Goal: Task Accomplishment & Management: Manage account settings

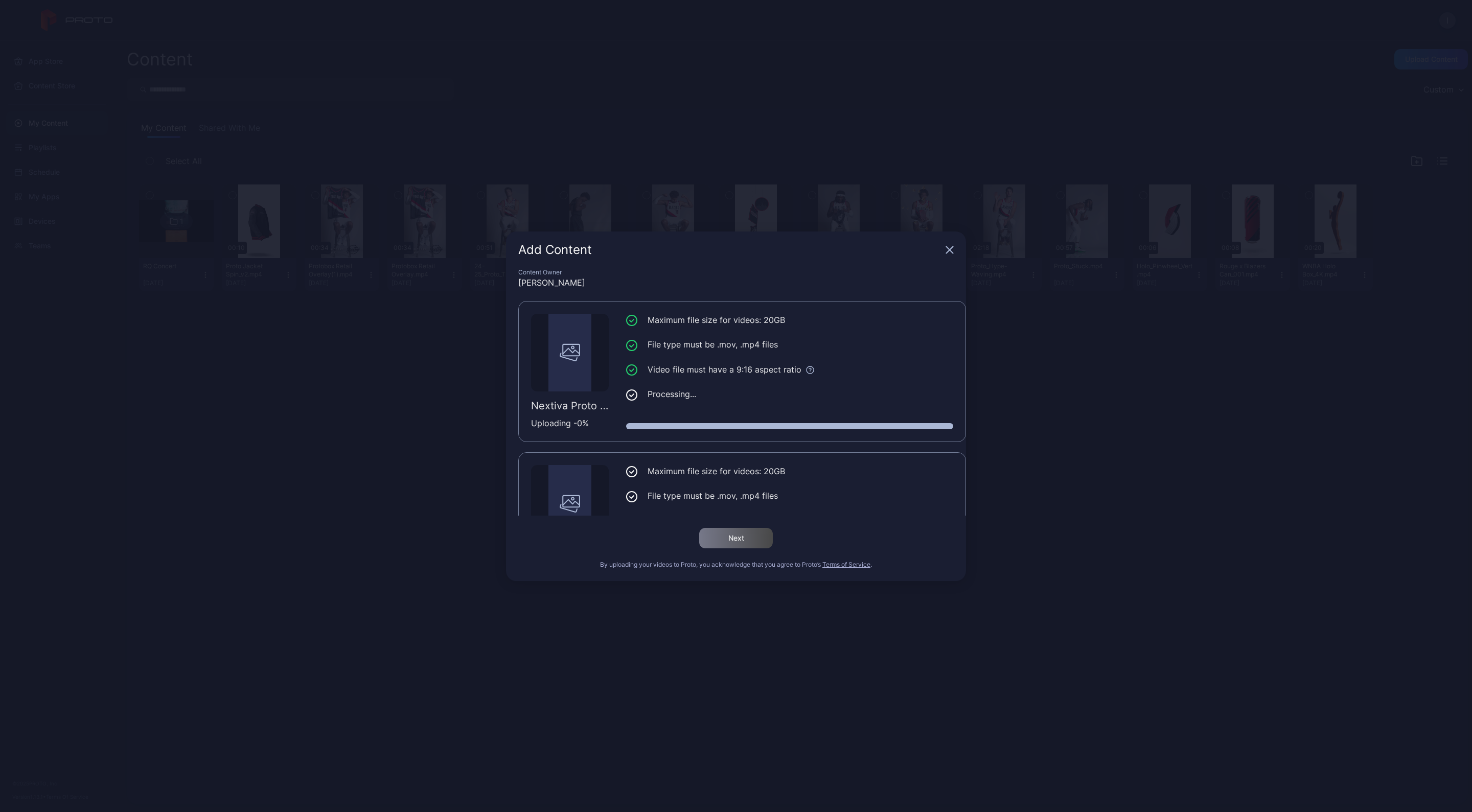
click at [950, 250] on icon "button" at bounding box center [950, 250] width 7 height 7
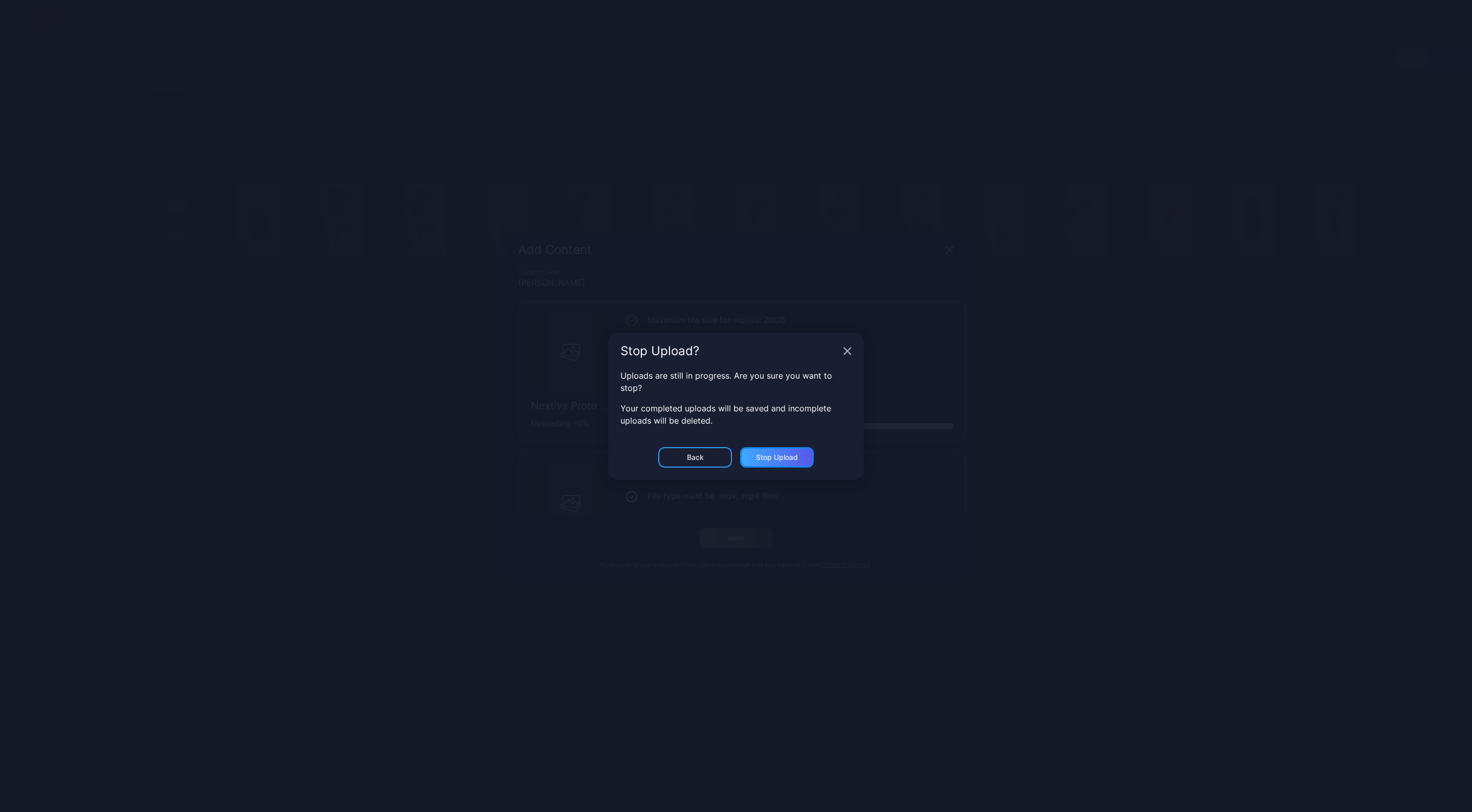
click at [775, 453] on div "Stop Upload" at bounding box center [777, 457] width 42 height 8
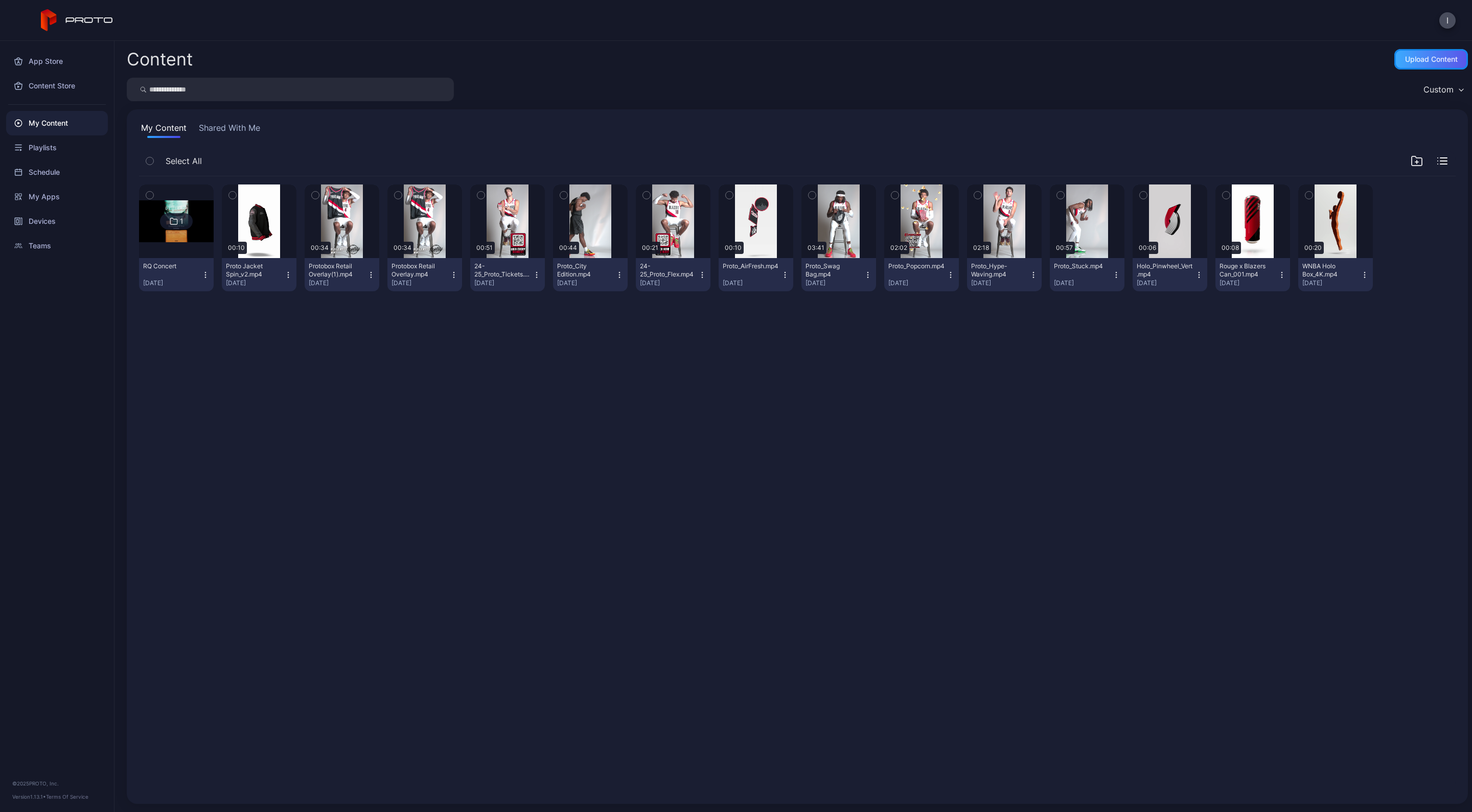
click at [1408, 62] on div "Upload Content" at bounding box center [1431, 59] width 53 height 8
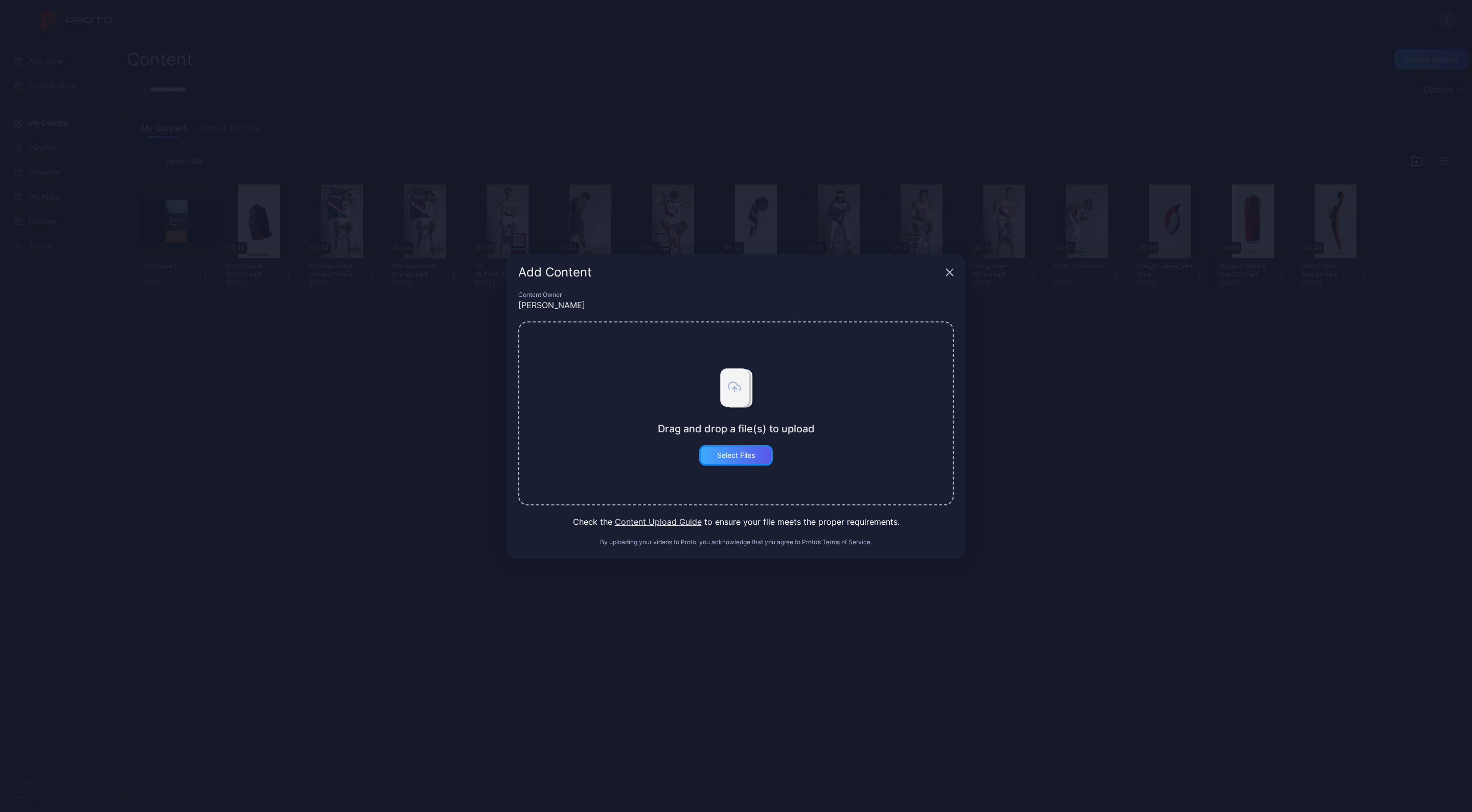
click at [735, 453] on div "Select Files" at bounding box center [736, 455] width 38 height 8
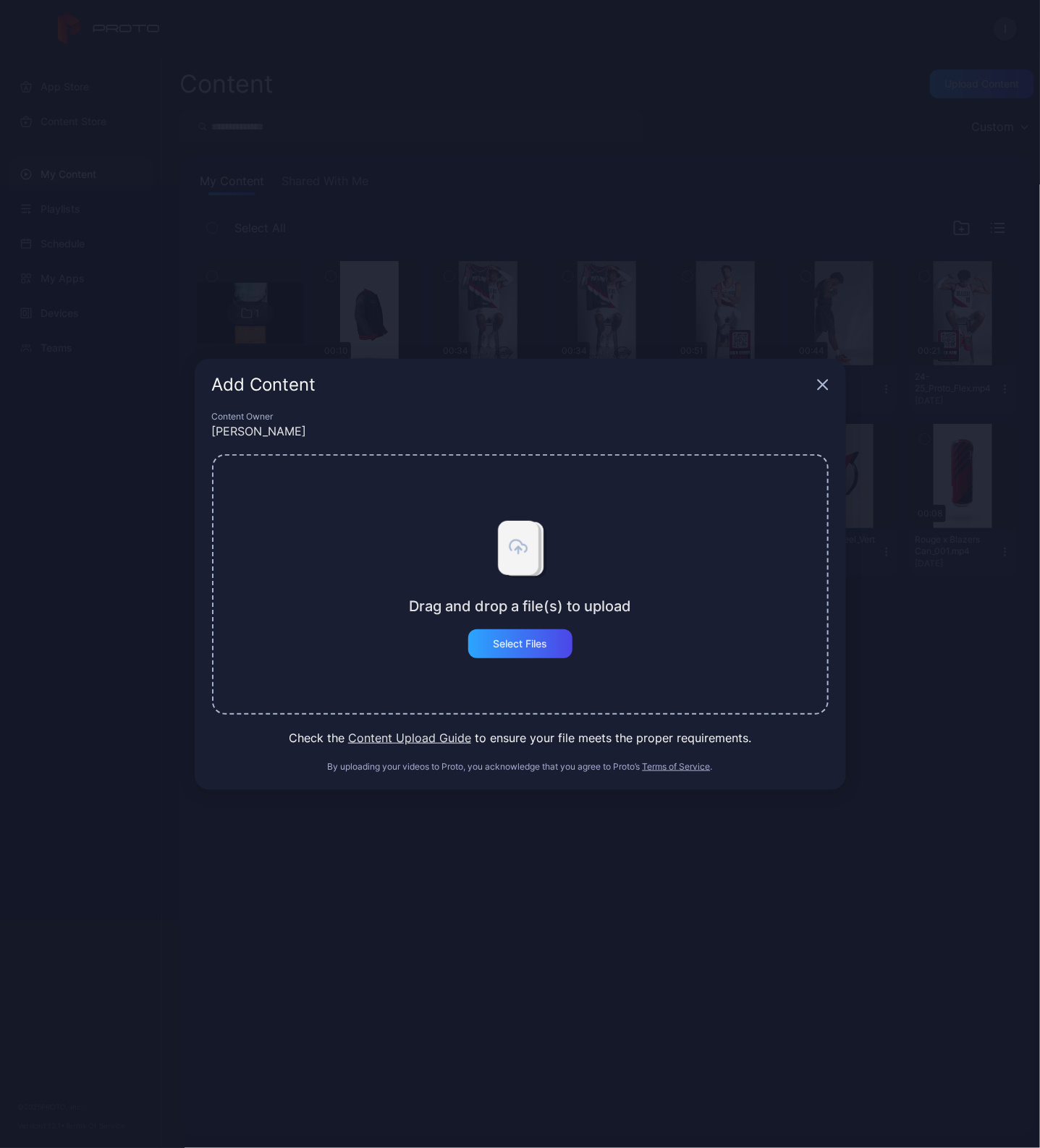
click at [492, 943] on div "Add Content Content Owner Ian Stark Drag and drop a file(s) to upload Select Fi…" at bounding box center [520, 574] width 1040 height 1148
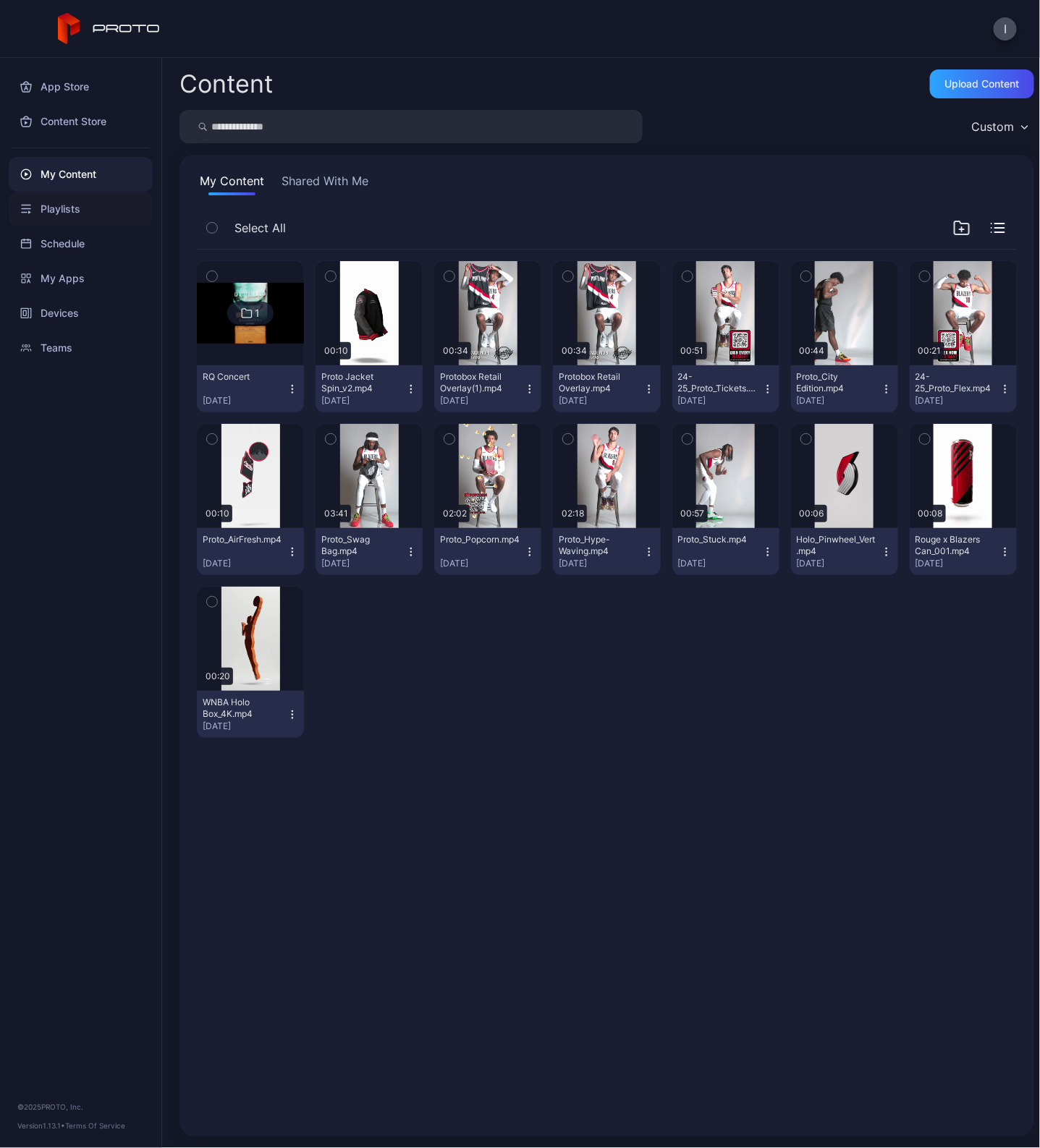
click at [69, 201] on div "Playlists" at bounding box center [81, 209] width 144 height 35
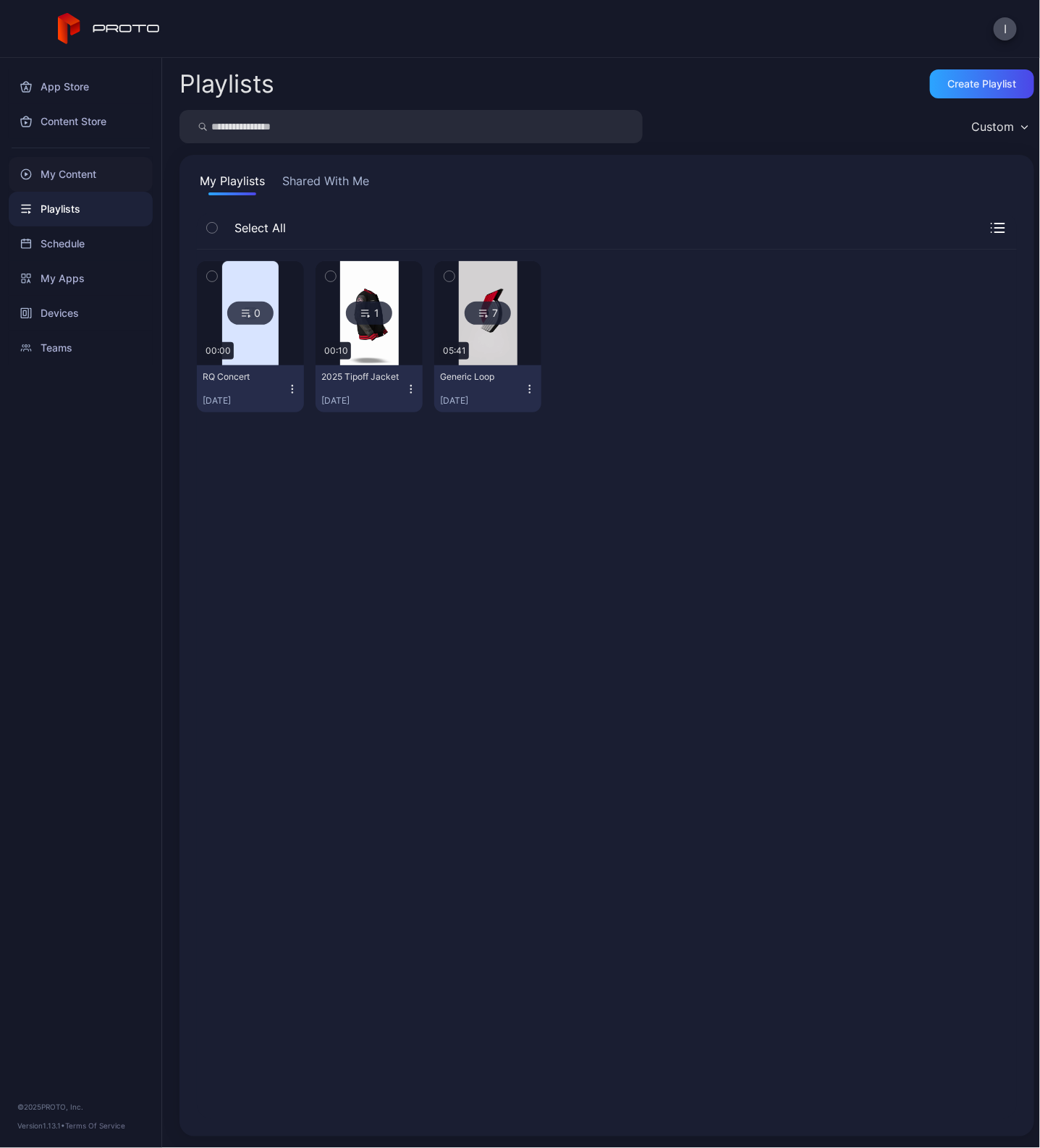
click at [73, 175] on div "My Content" at bounding box center [81, 174] width 144 height 35
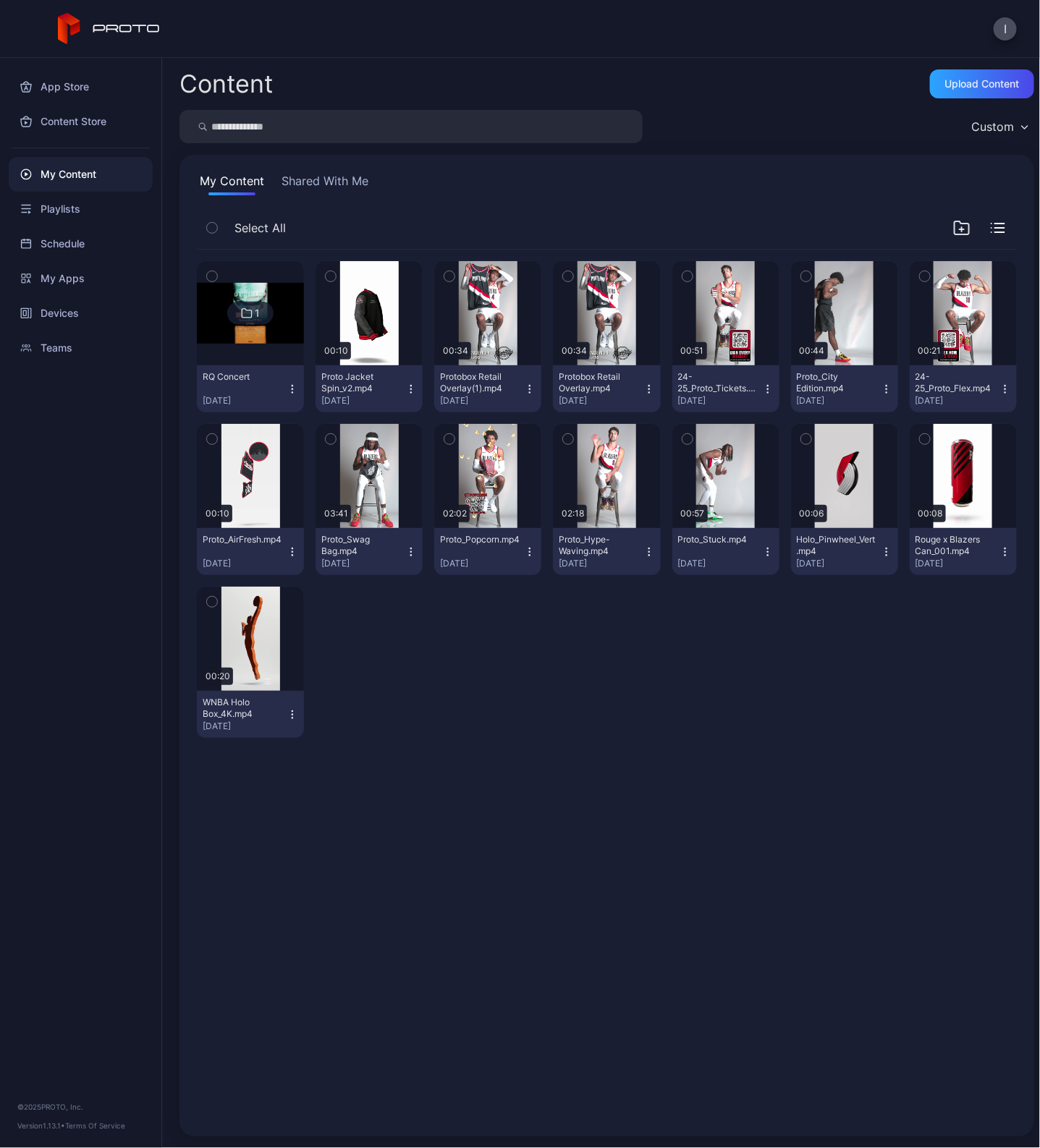
click at [87, 175] on div "My Content" at bounding box center [81, 174] width 144 height 35
click at [971, 88] on div "Upload Content" at bounding box center [983, 84] width 74 height 11
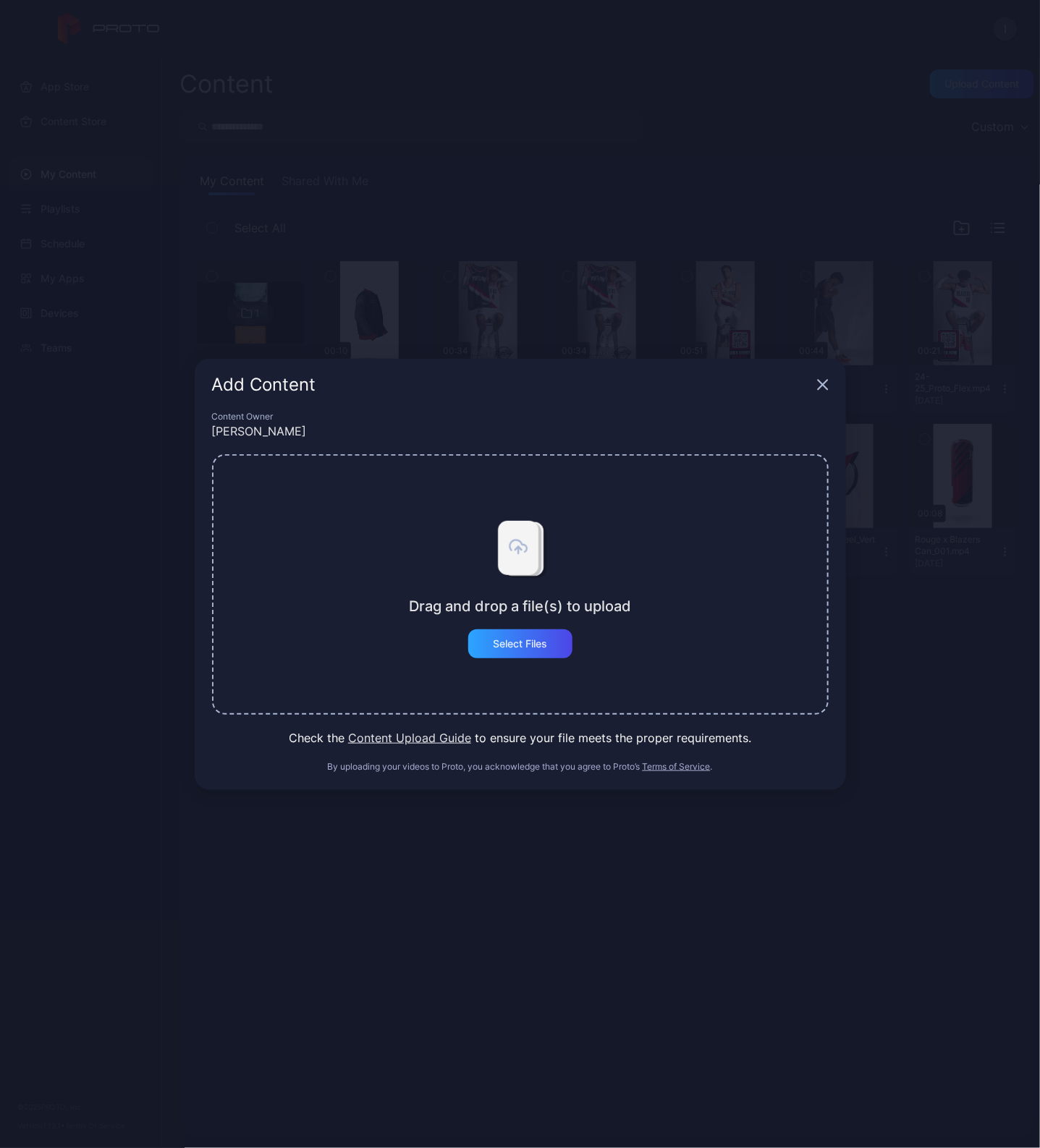
click at [821, 381] on icon "button" at bounding box center [823, 385] width 11 height 11
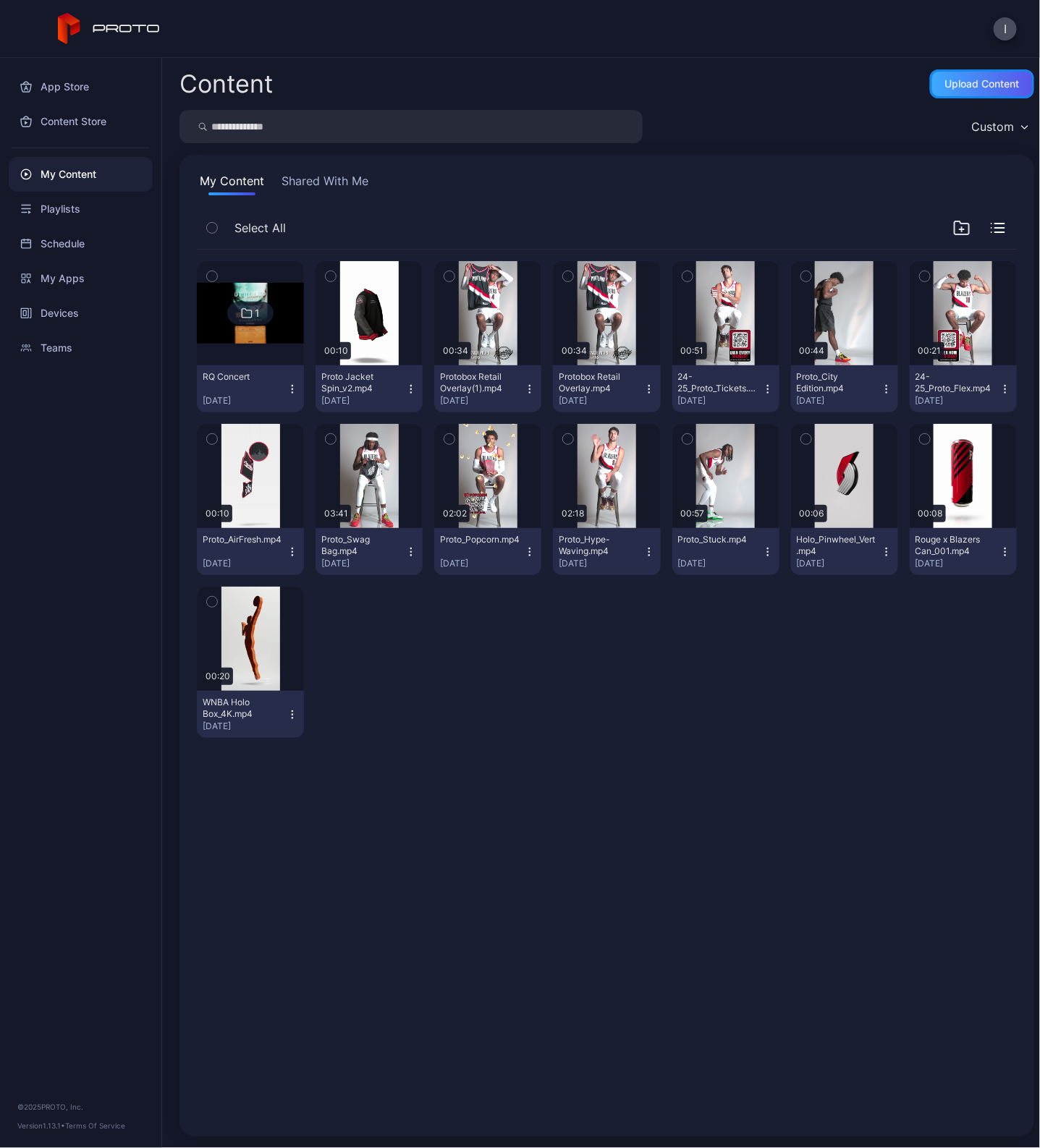
click at [990, 91] on div "Upload Content" at bounding box center [982, 84] width 104 height 29
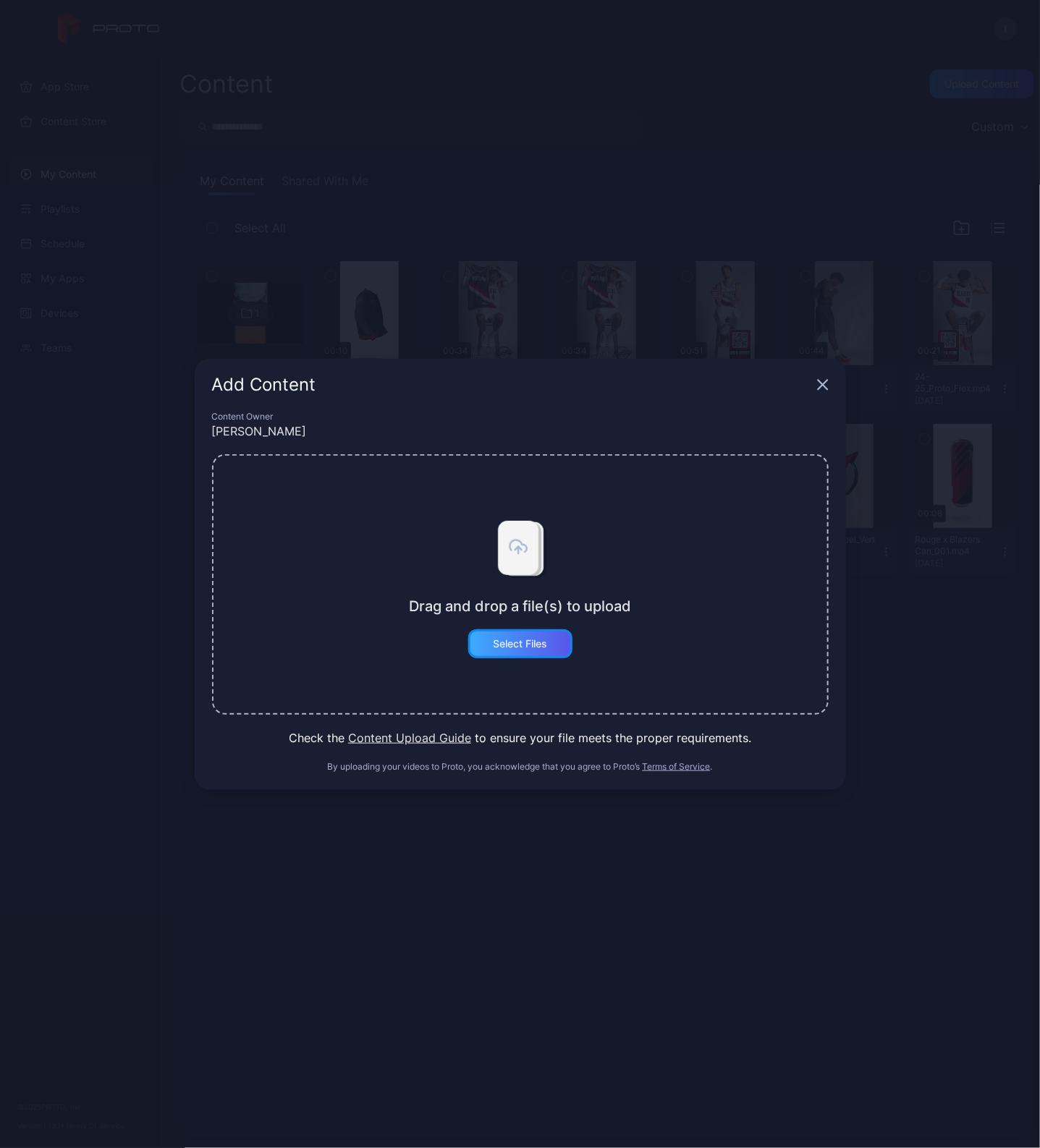
click at [520, 648] on div "Select Files" at bounding box center [520, 644] width 54 height 11
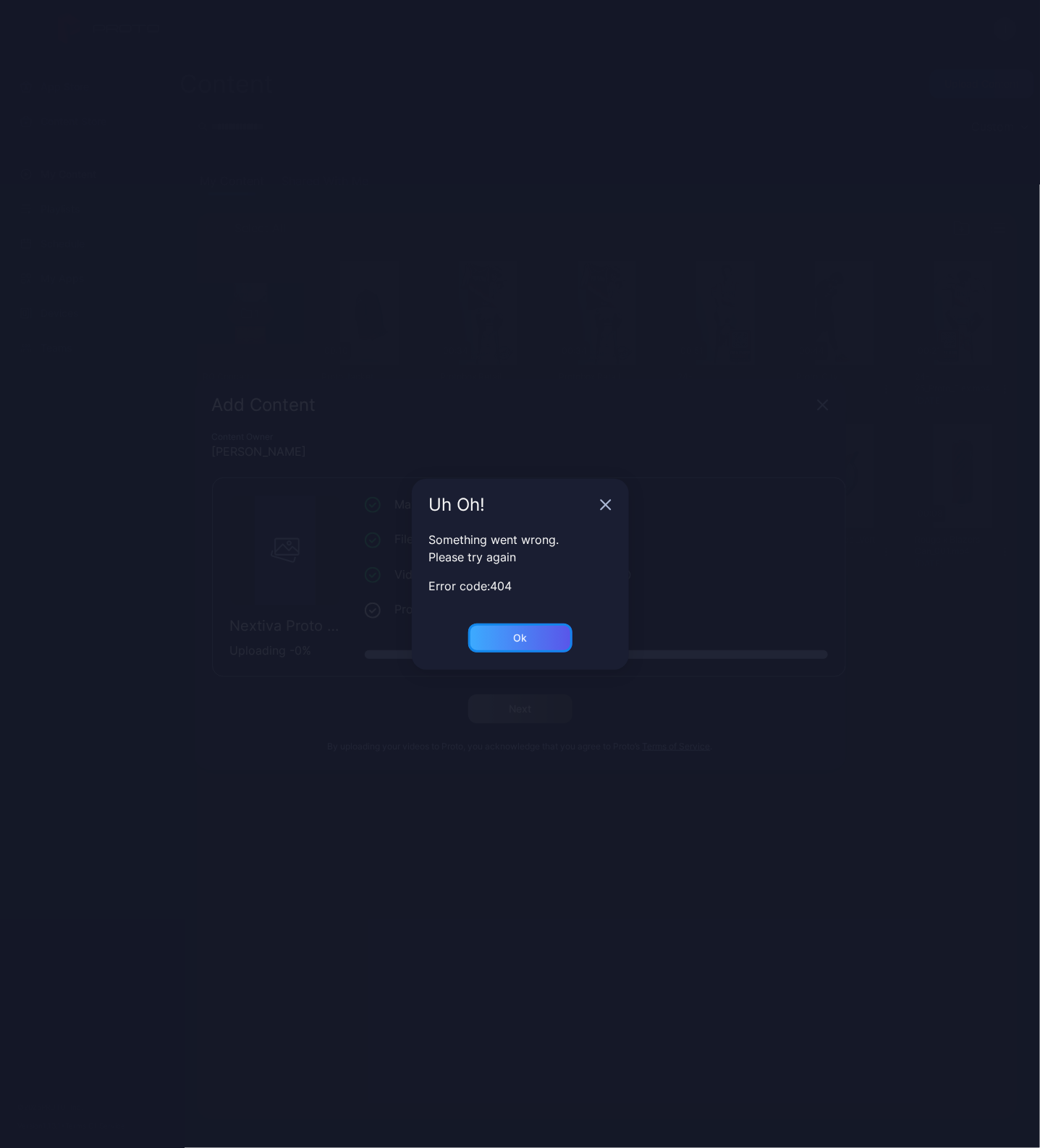
click at [516, 633] on div "Ok" at bounding box center [520, 638] width 14 height 11
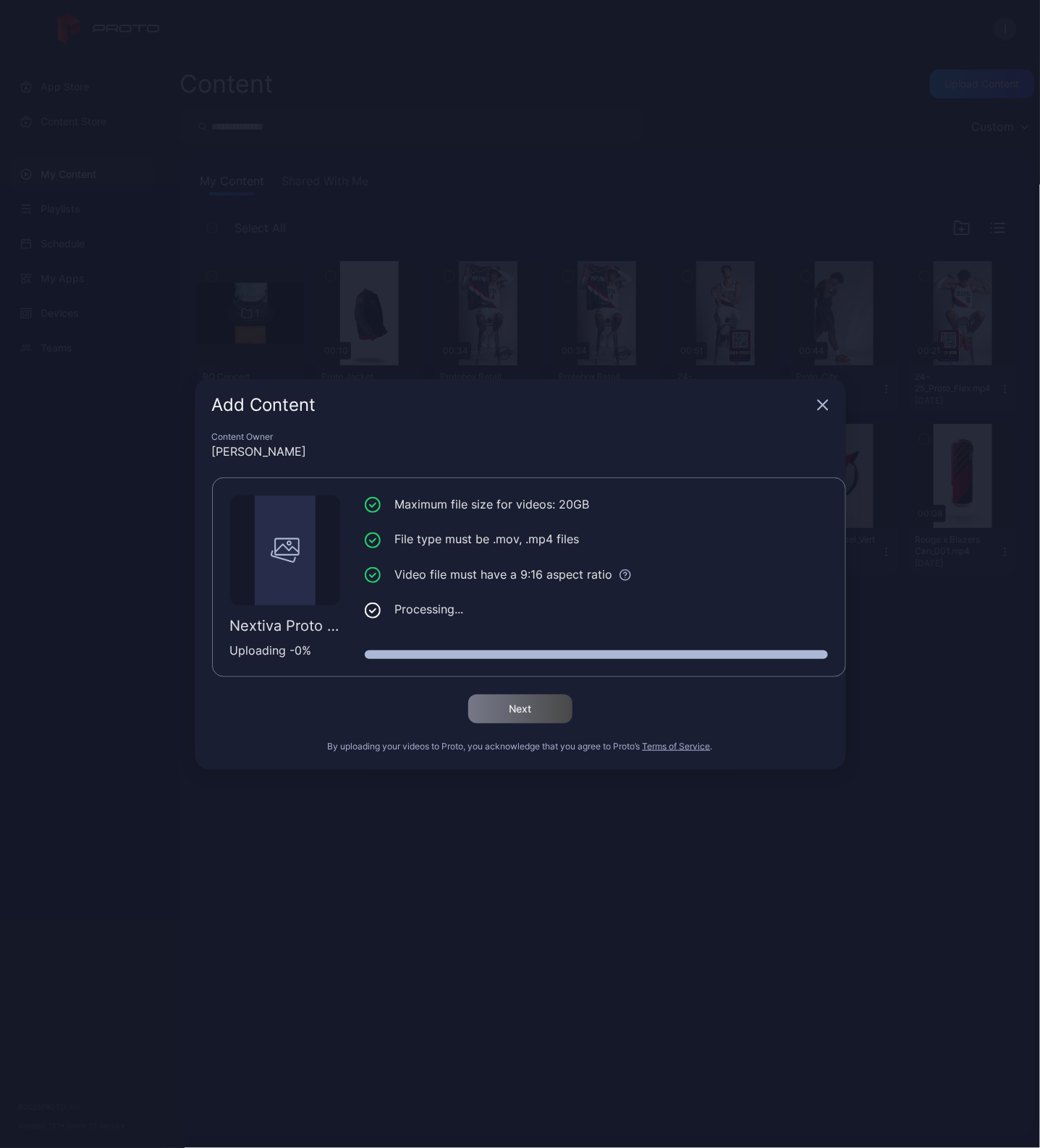
click at [824, 403] on icon "button" at bounding box center [823, 405] width 11 height 11
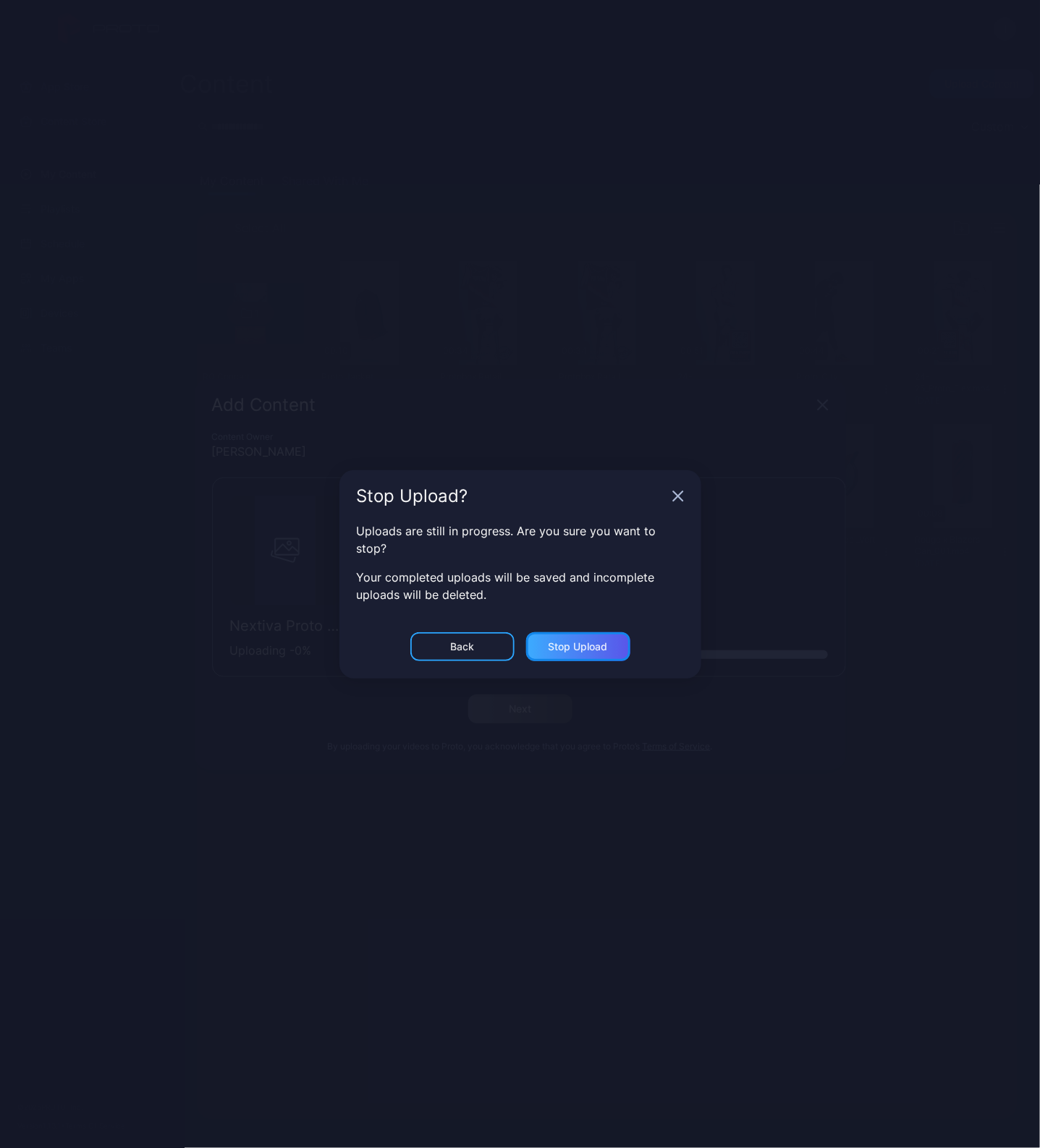
click at [575, 633] on div "Stop Upload" at bounding box center [578, 647] width 104 height 29
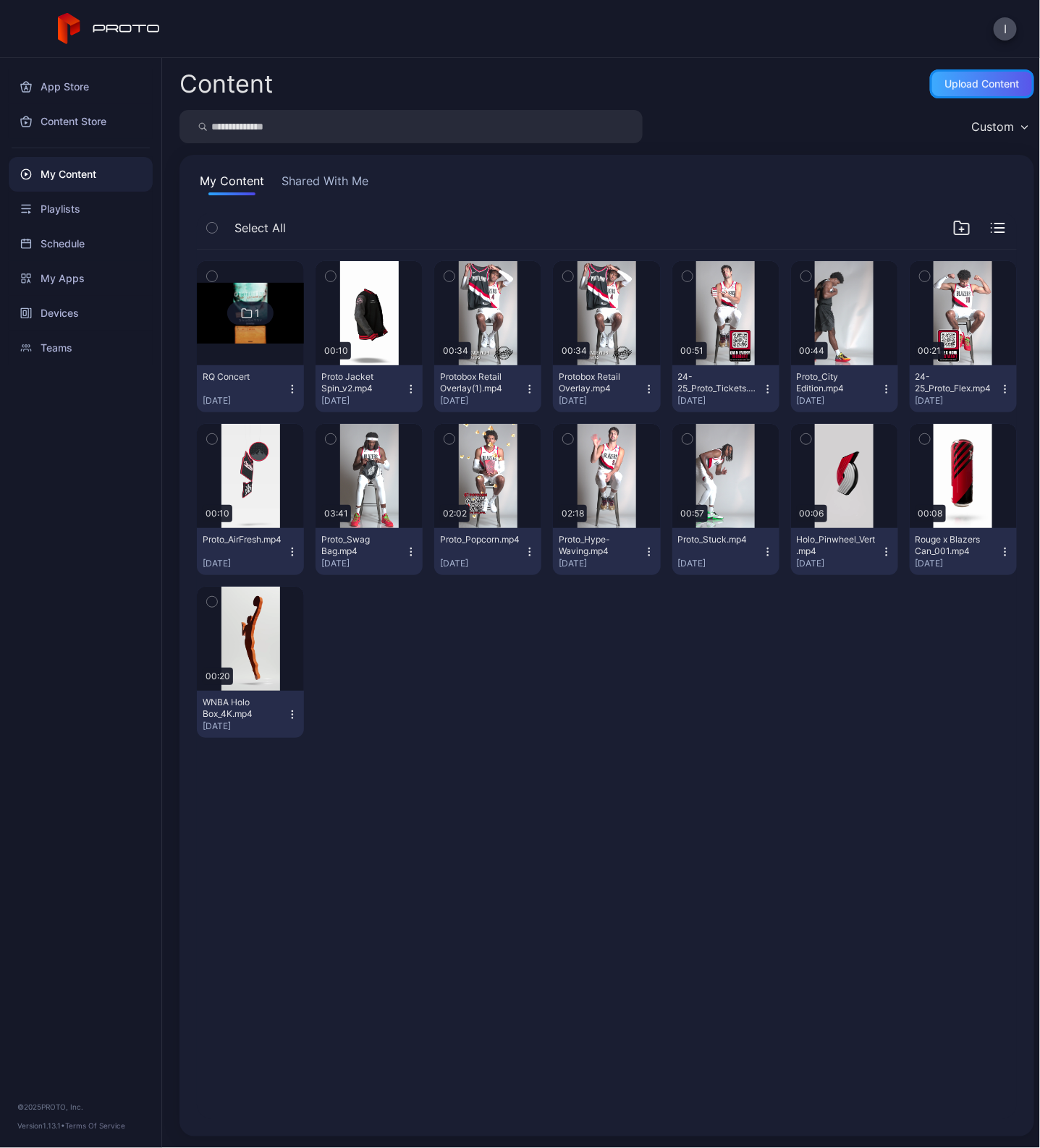
click at [945, 87] on div "Upload Content" at bounding box center [983, 84] width 74 height 11
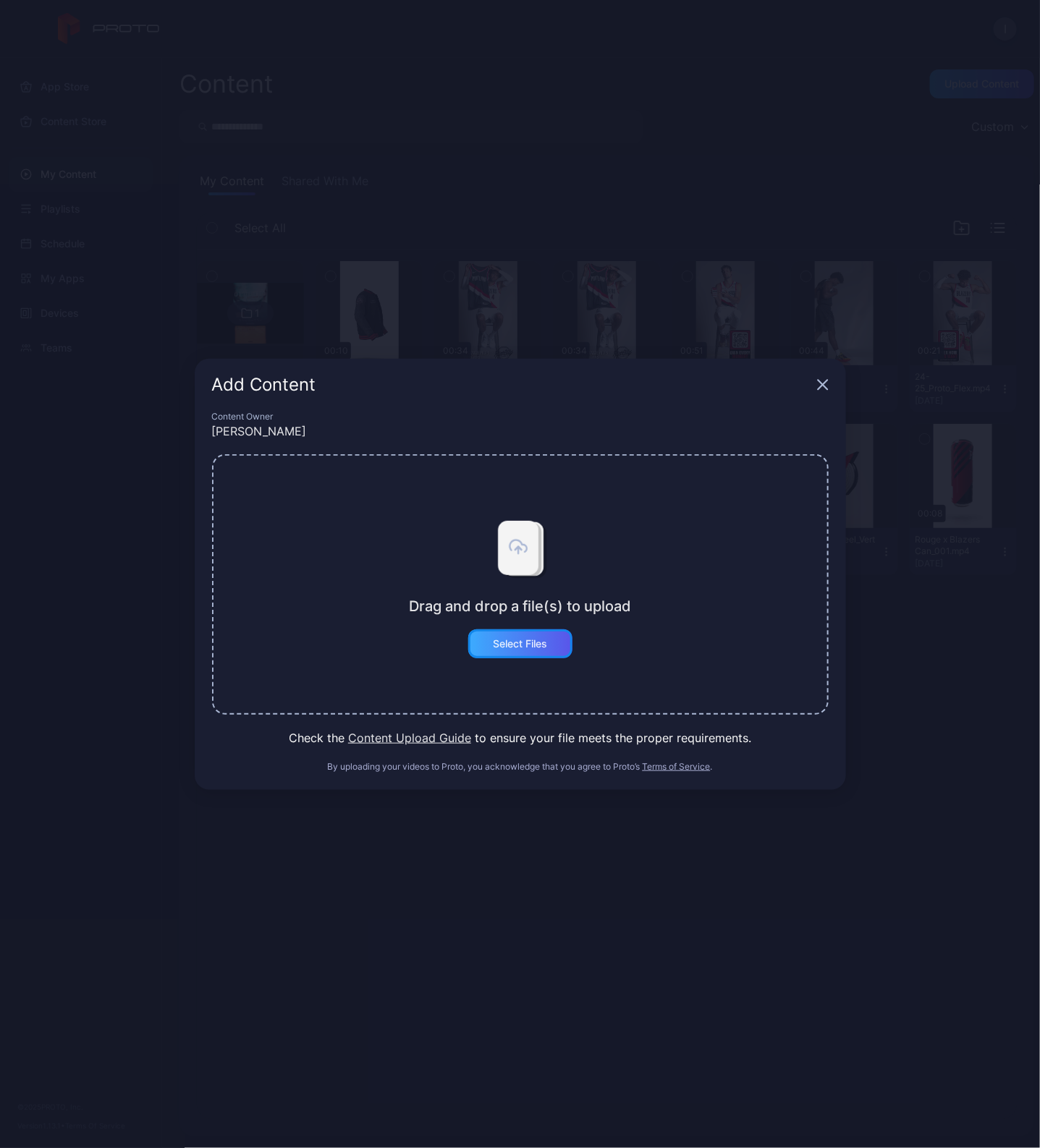
click at [551, 653] on div "Select Files" at bounding box center [520, 644] width 104 height 29
click at [504, 649] on button "Select Files" at bounding box center [520, 644] width 104 height 29
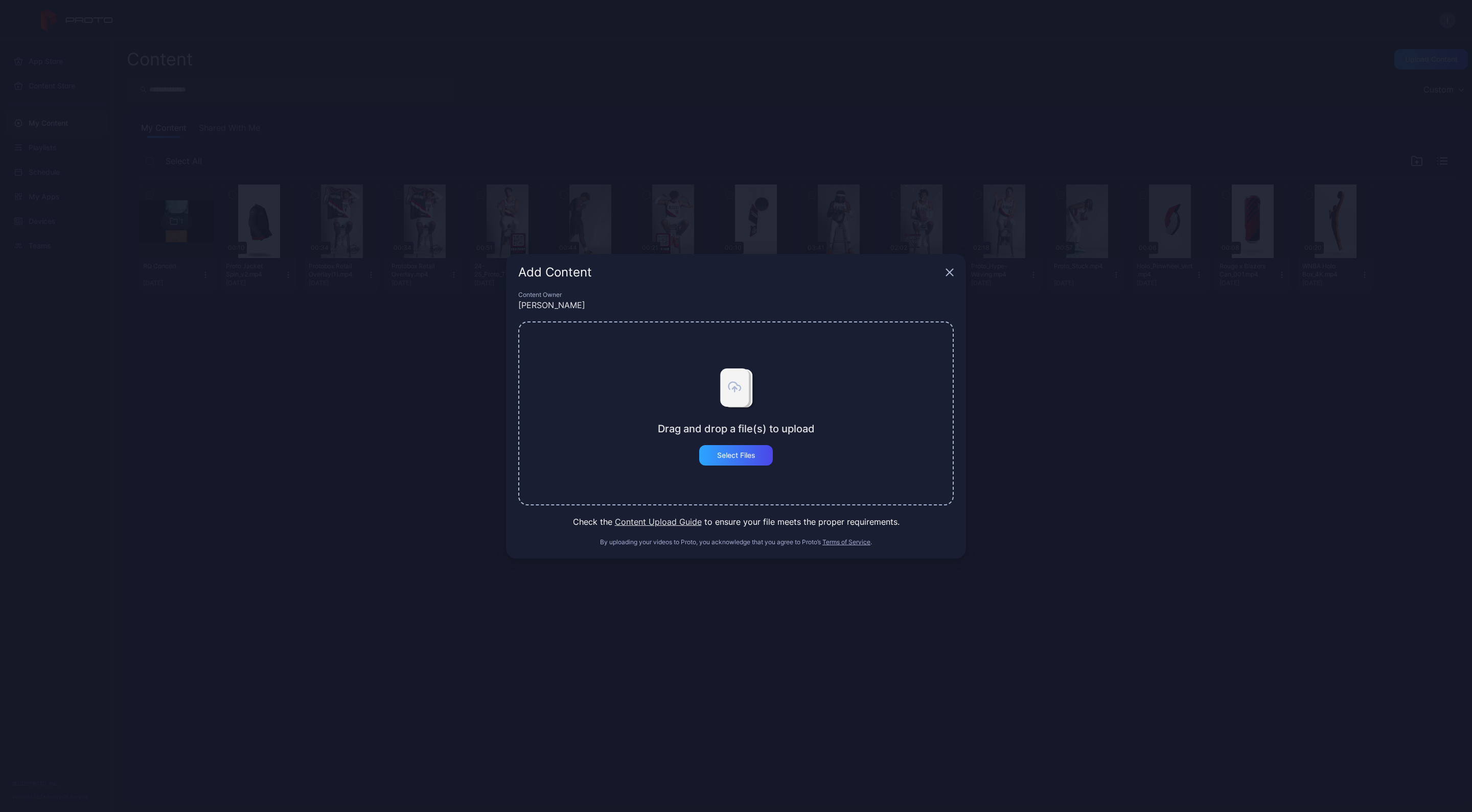
click at [952, 269] on icon "button" at bounding box center [950, 273] width 8 height 8
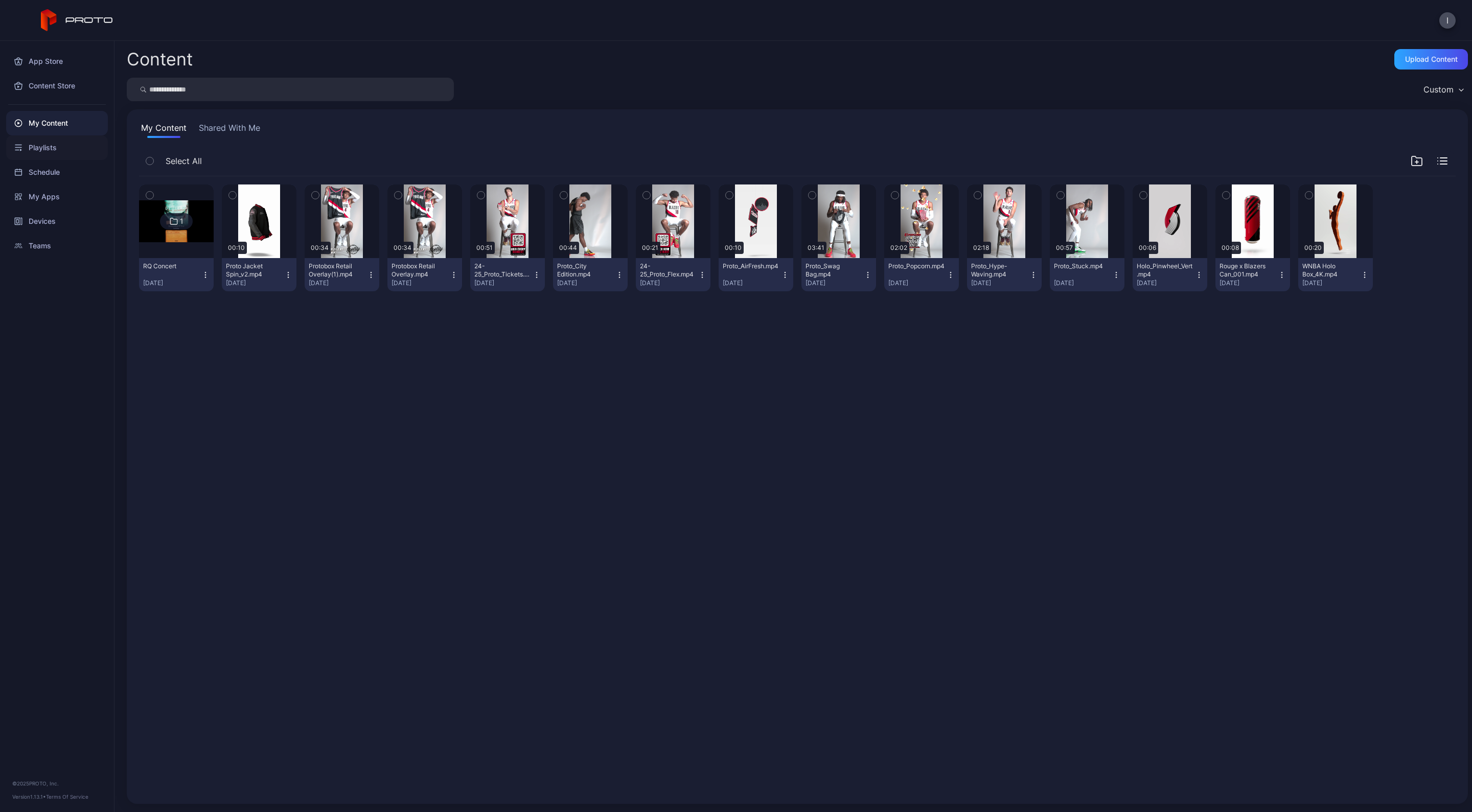
click at [35, 152] on div "Playlists" at bounding box center [57, 147] width 102 height 25
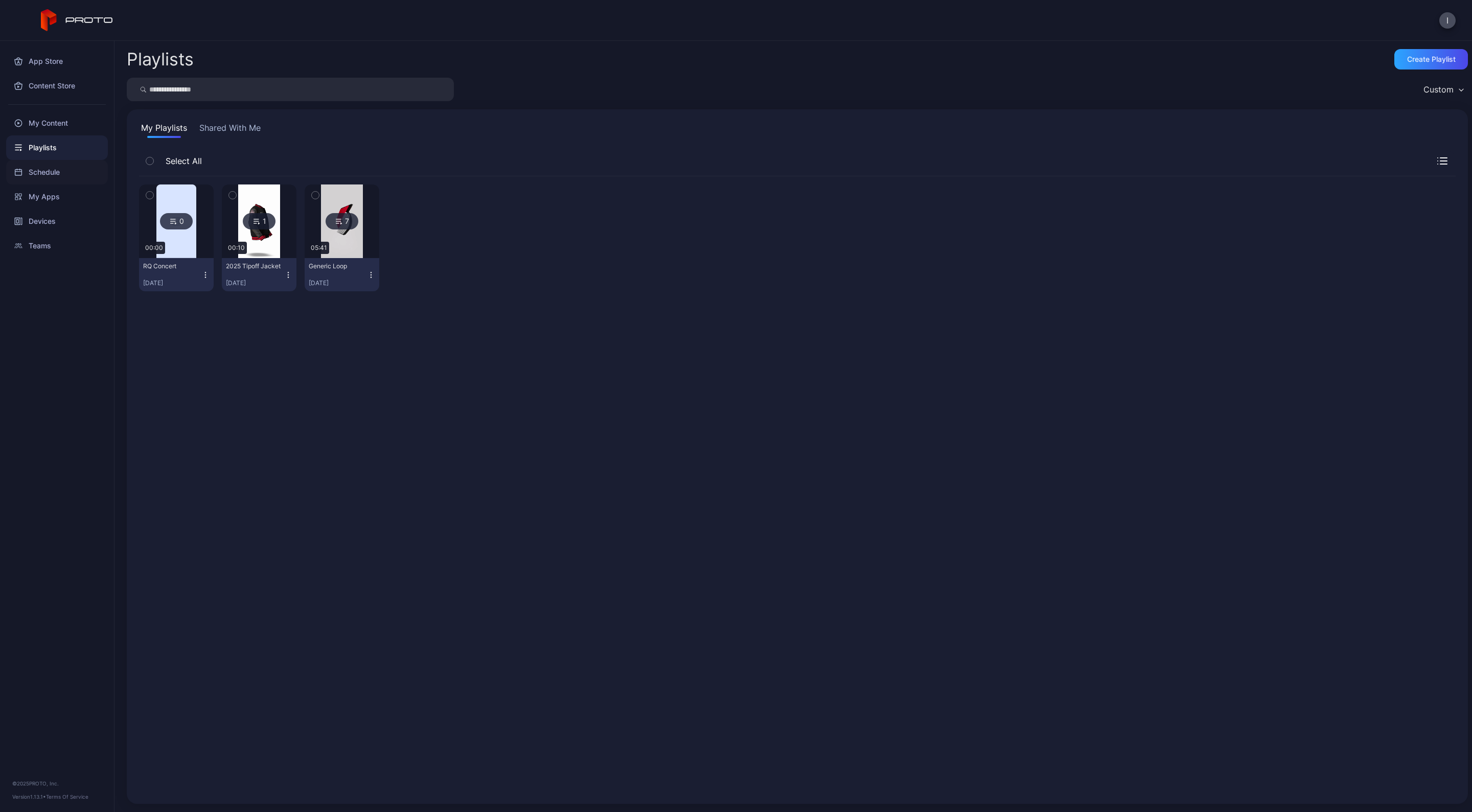
click at [33, 172] on div "Schedule" at bounding box center [57, 172] width 102 height 25
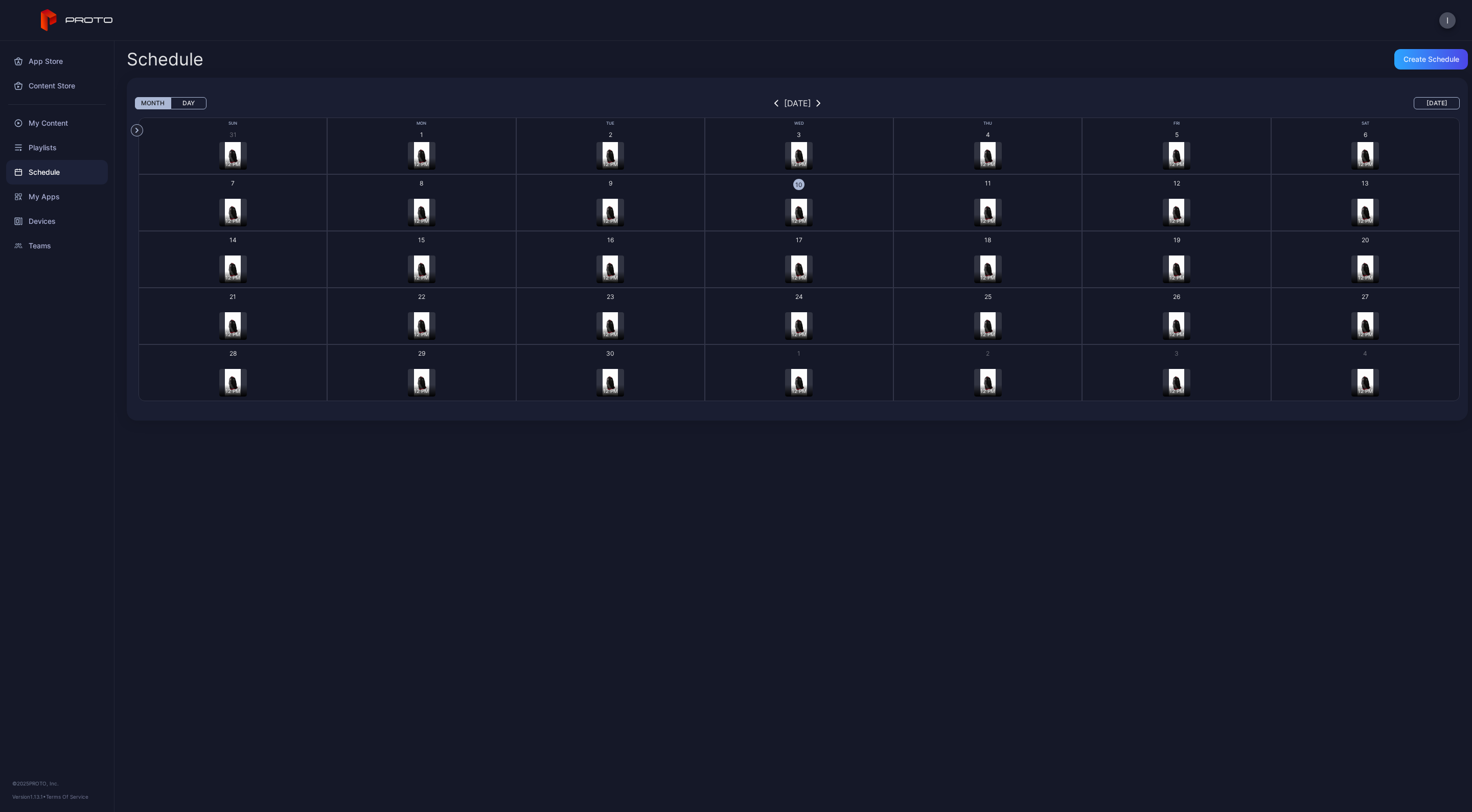
click at [823, 107] on button "button" at bounding box center [818, 103] width 10 height 12
click at [226, 145] on img "button" at bounding box center [233, 156] width 15 height 27
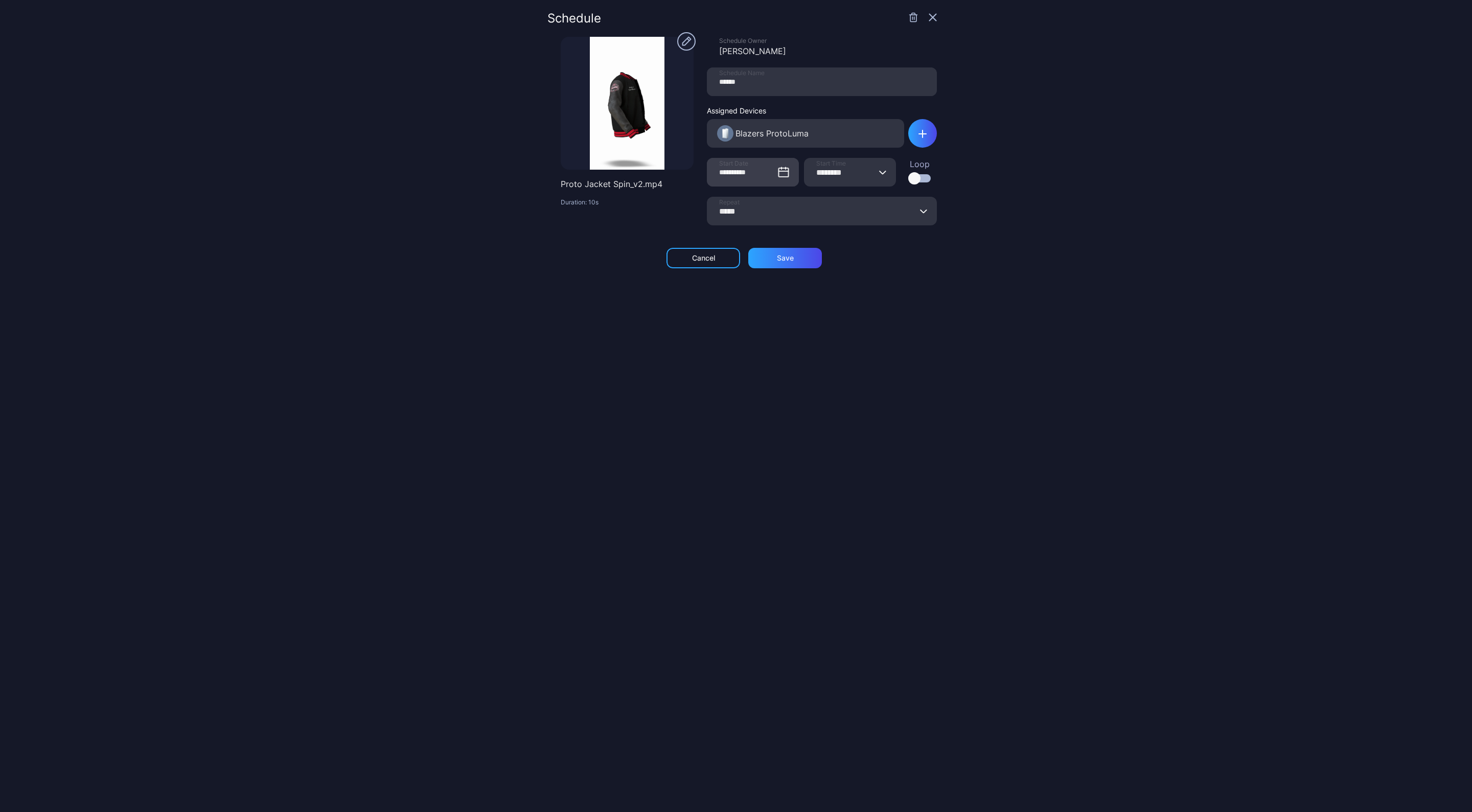
click at [777, 174] on icon at bounding box center [783, 172] width 12 height 12
click at [771, 174] on input "**********" at bounding box center [753, 172] width 92 height 29
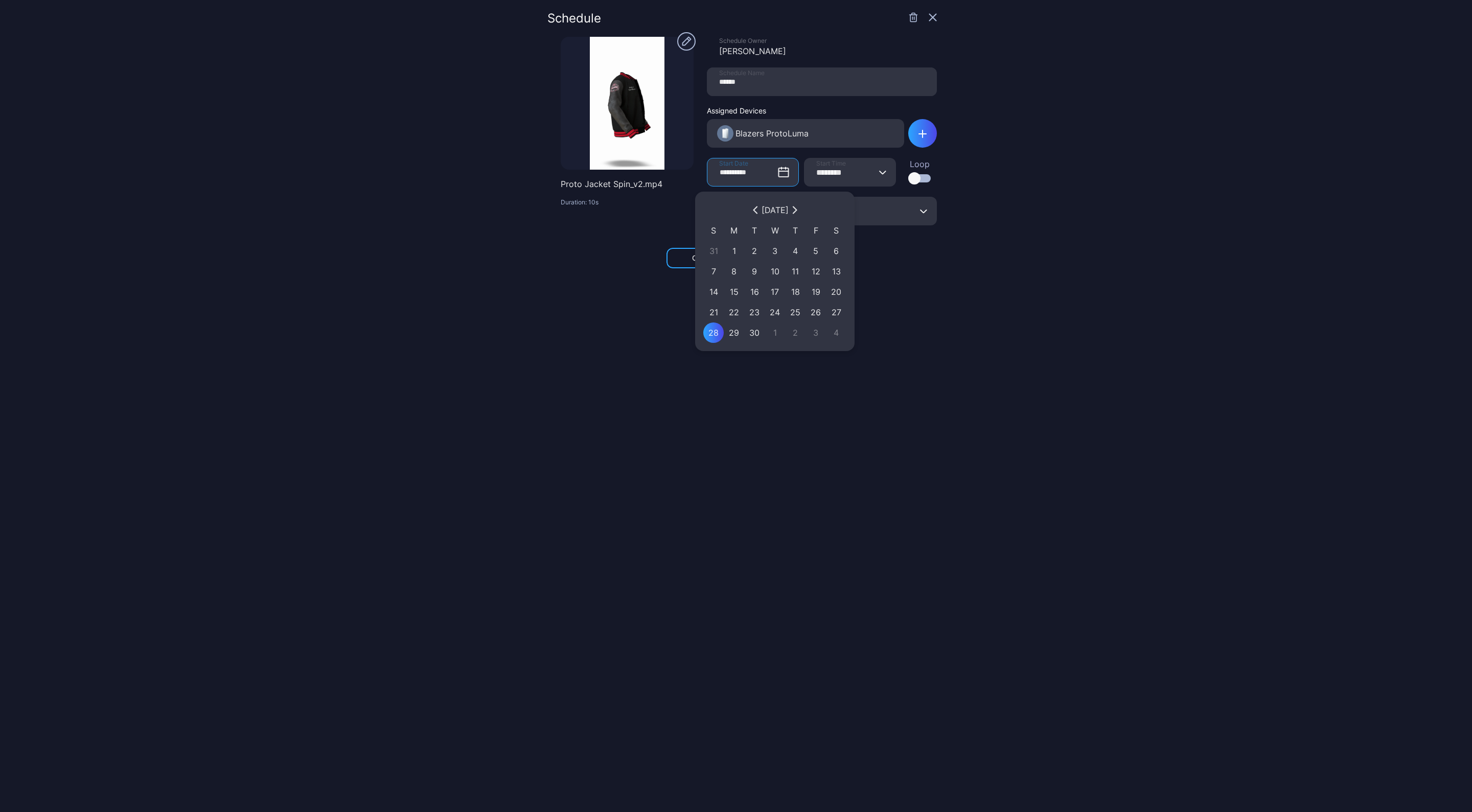
click at [753, 210] on icon "button" at bounding box center [755, 210] width 6 height 8
click at [714, 347] on div "31" at bounding box center [714, 353] width 10 height 12
type input "**********"
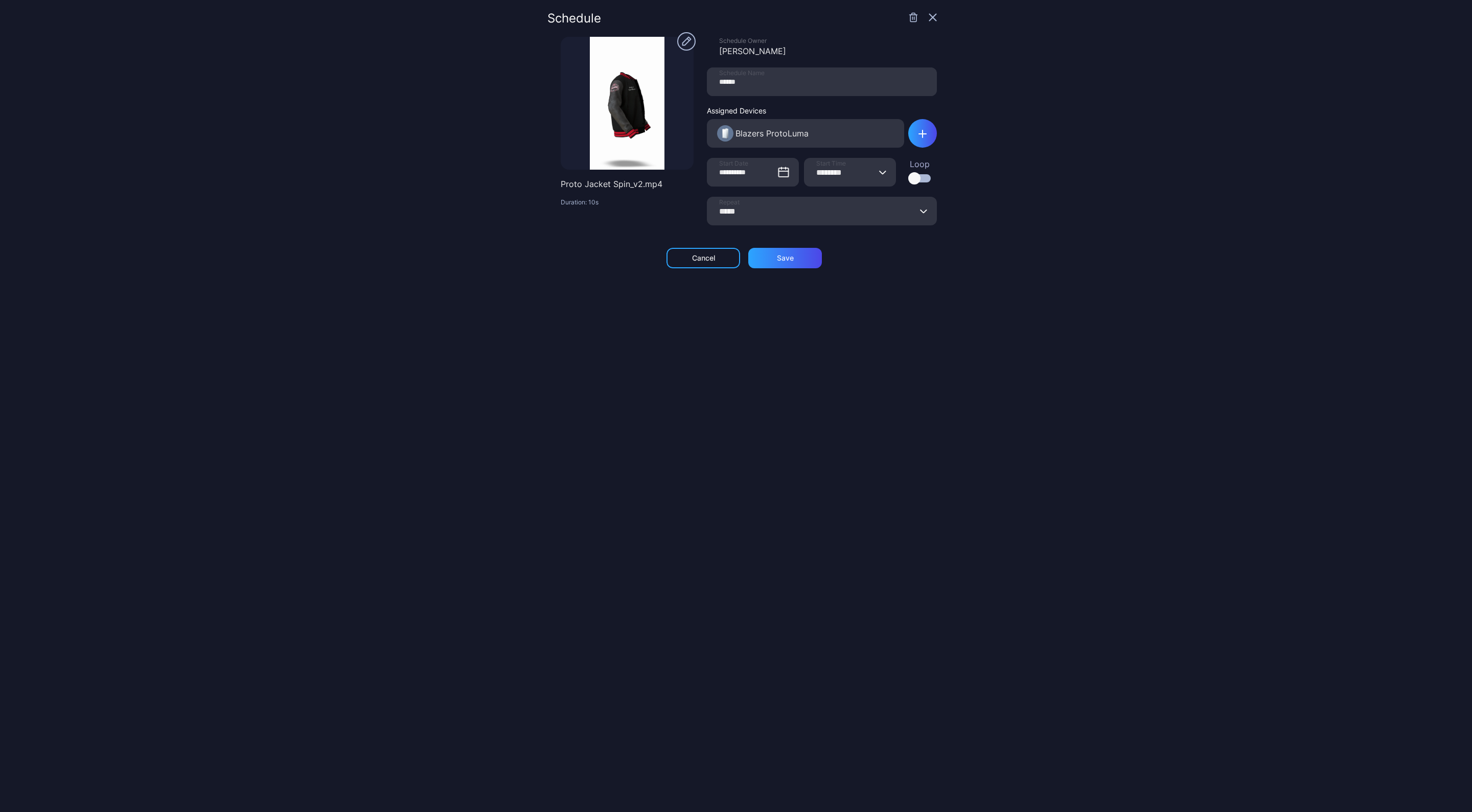
click at [771, 246] on div "**********" at bounding box center [742, 406] width 390 height 787
click at [770, 262] on div "Save" at bounding box center [785, 258] width 74 height 21
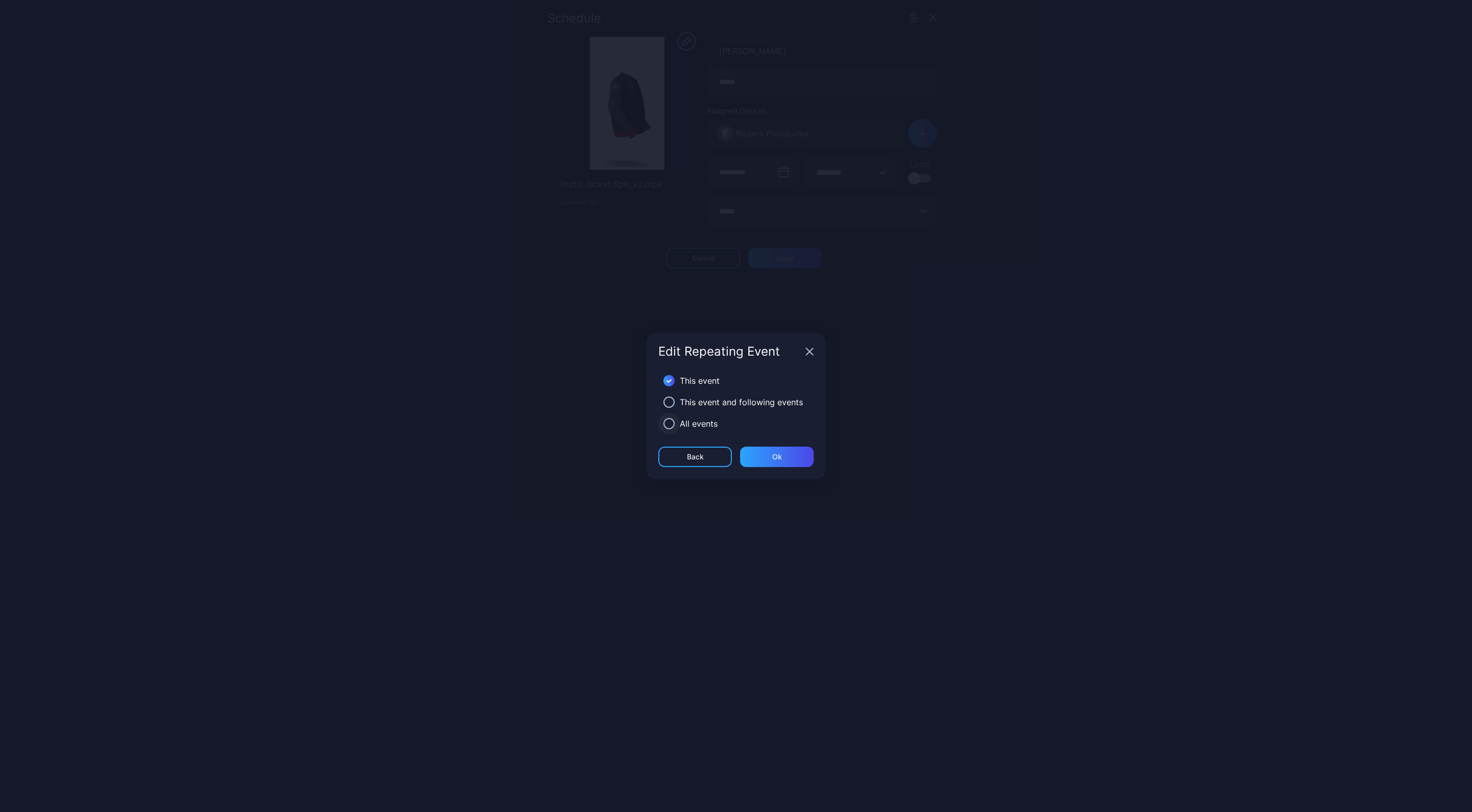
click at [669, 420] on button "button" at bounding box center [669, 424] width 11 height 11
click at [772, 461] on div "Ok" at bounding box center [777, 457] width 74 height 21
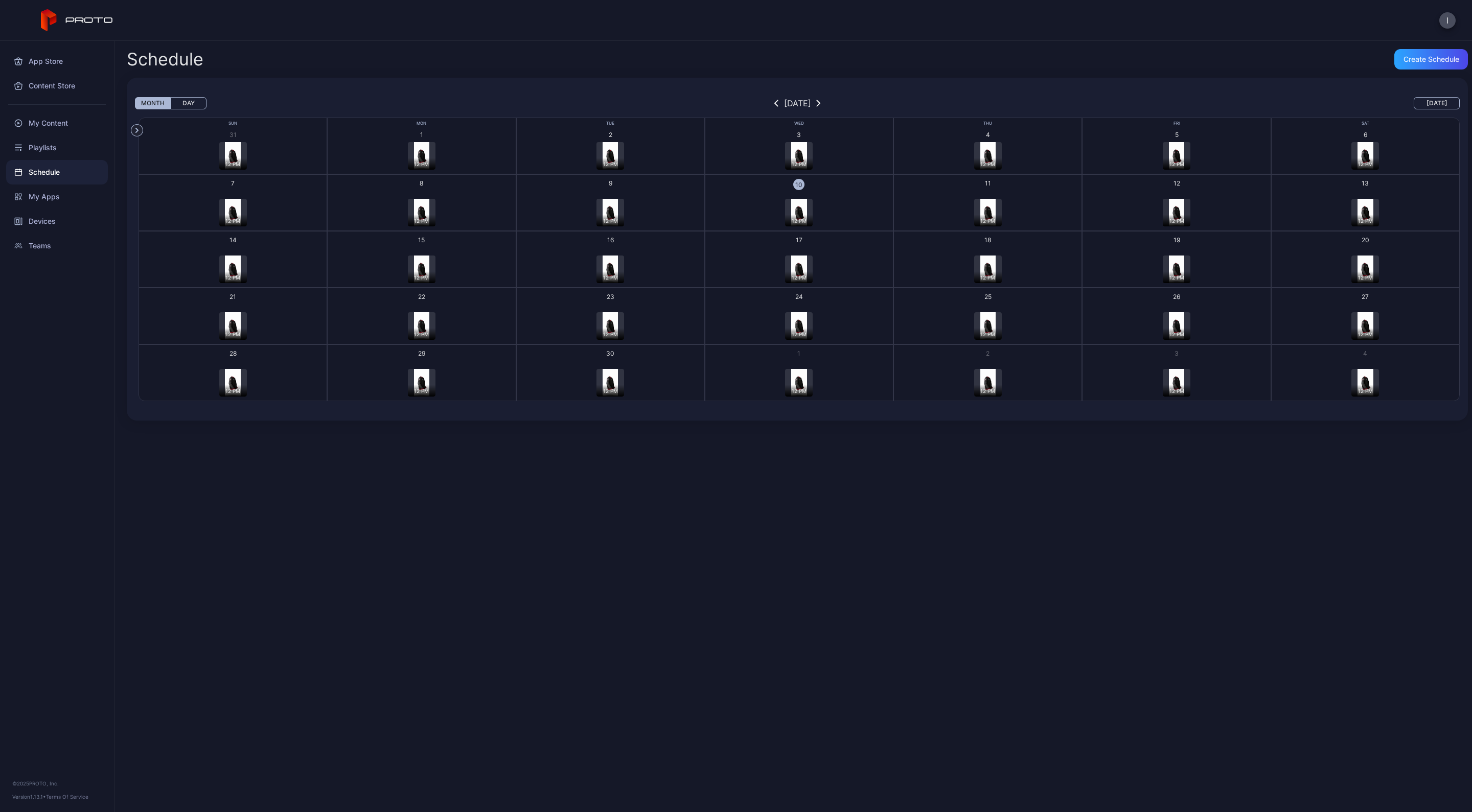
click at [823, 107] on button "button" at bounding box center [818, 103] width 10 height 12
click at [771, 106] on button "button" at bounding box center [777, 103] width 10 height 12
click at [775, 105] on icon "button" at bounding box center [776, 103] width 3 height 6
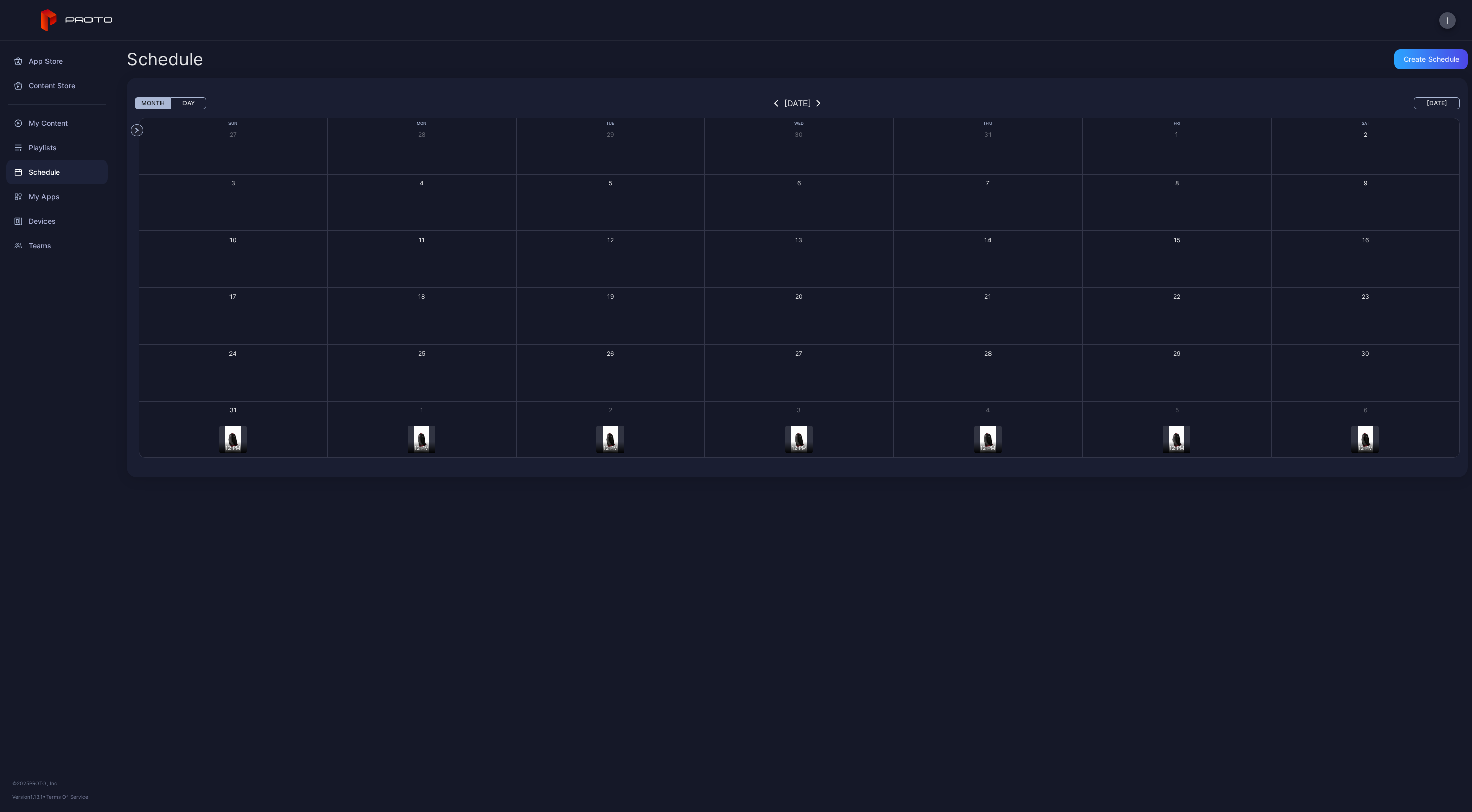
click at [819, 108] on button "button" at bounding box center [818, 103] width 10 height 12
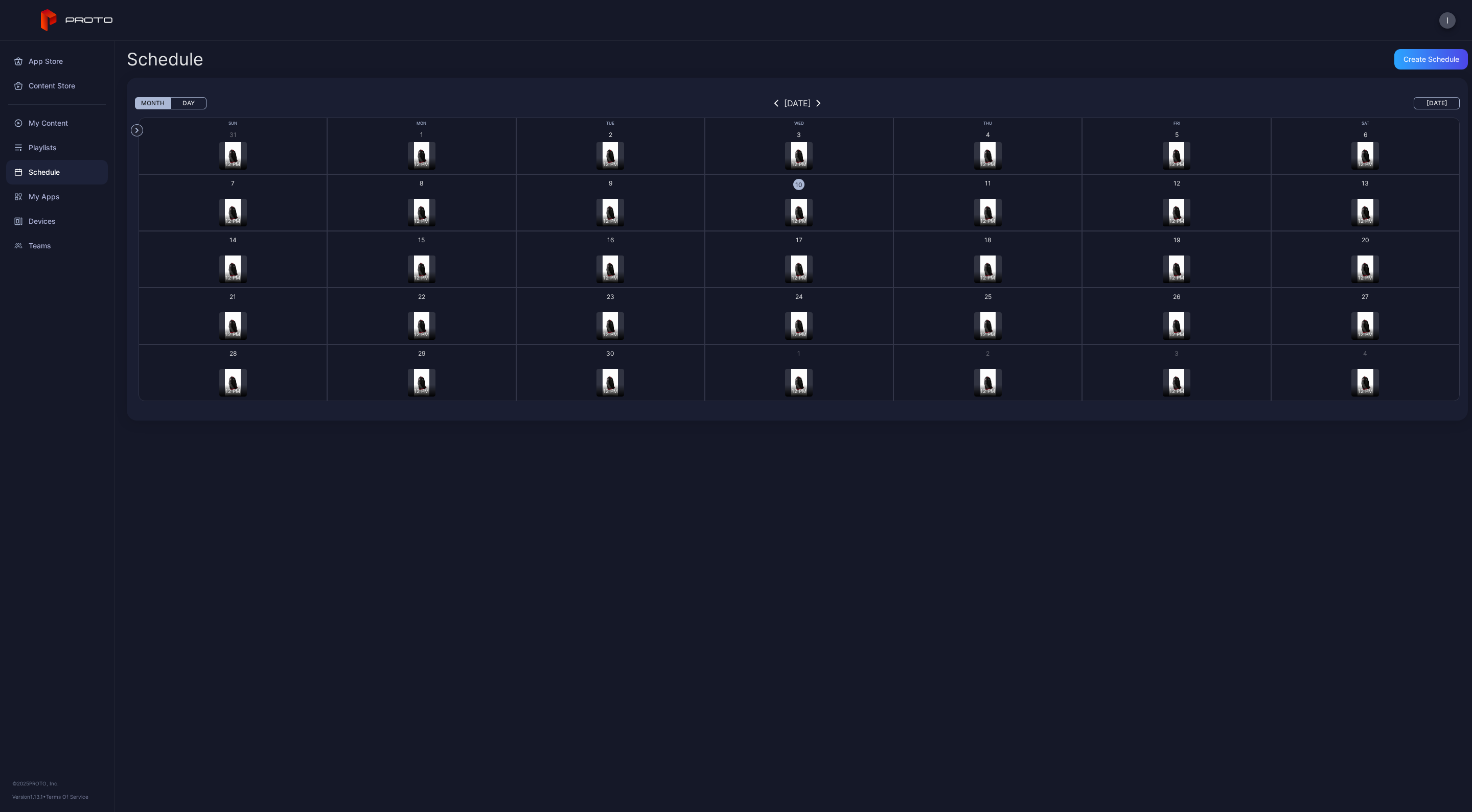
click at [811, 109] on div "September 2025" at bounding box center [797, 103] width 27 height 12
click at [802, 374] on div "12 PM" at bounding box center [799, 383] width 27 height 27
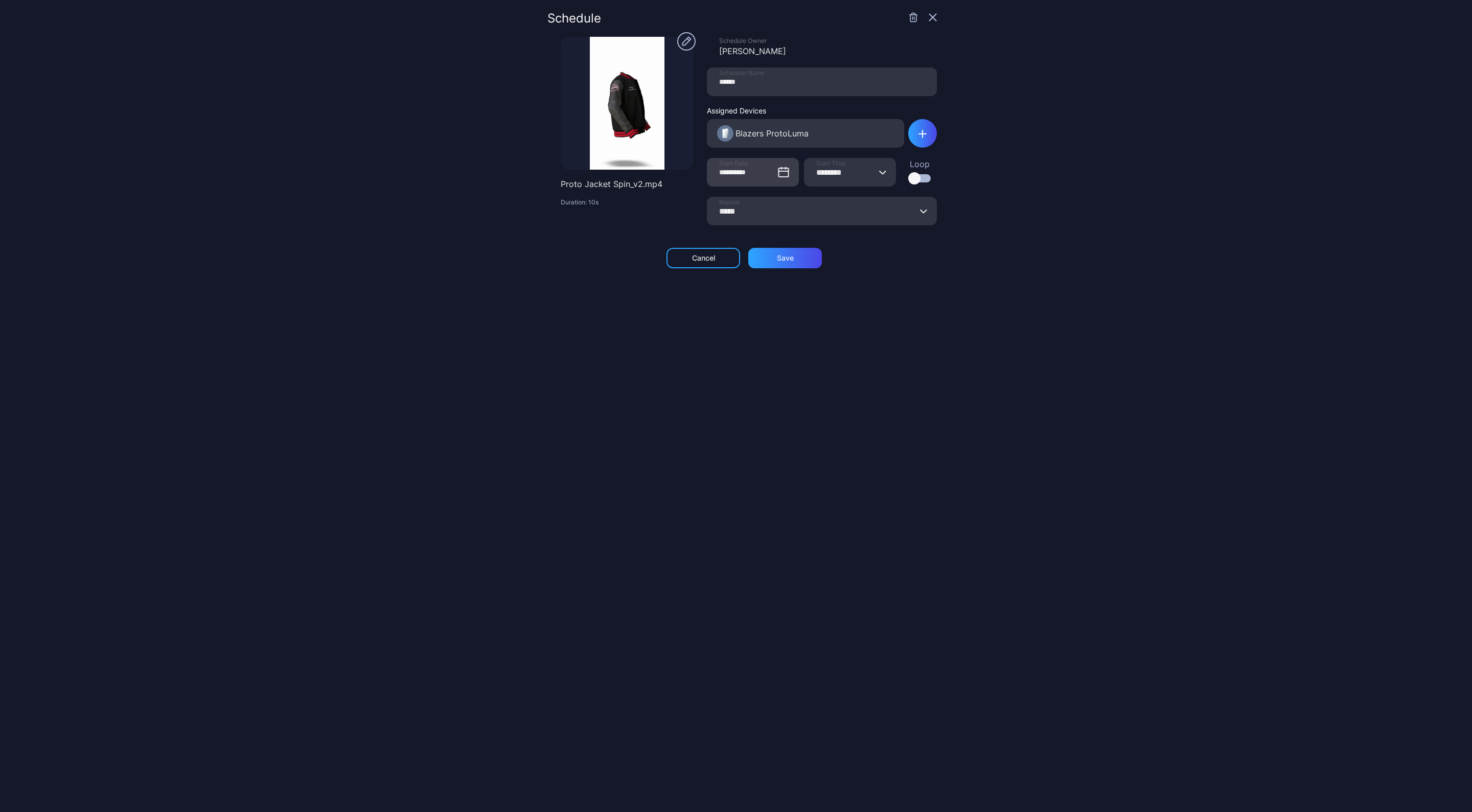
click at [777, 172] on icon at bounding box center [783, 172] width 12 height 12
click at [770, 172] on input "**********" at bounding box center [753, 172] width 92 height 29
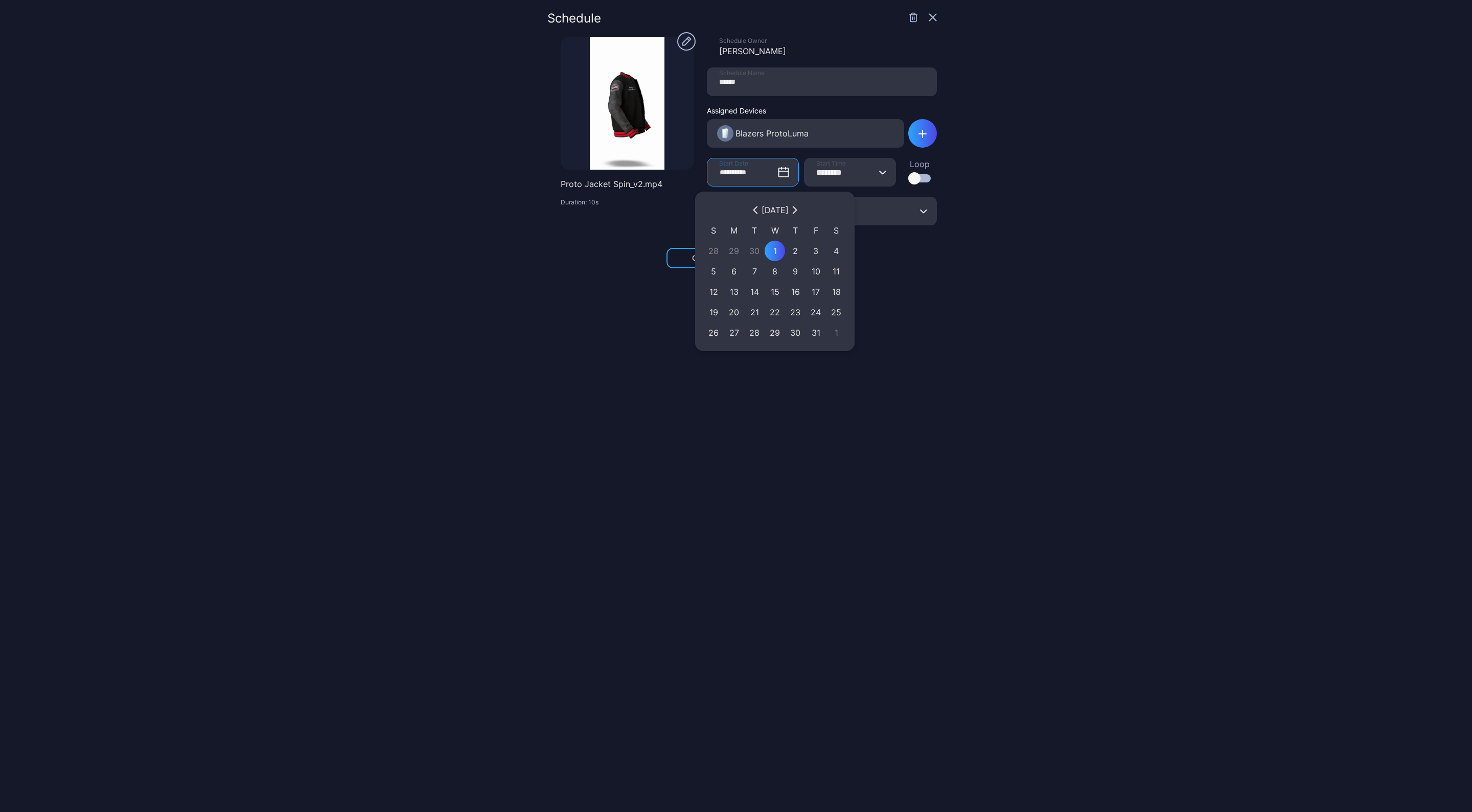
click at [753, 208] on icon "button" at bounding box center [755, 210] width 6 height 8
click at [732, 250] on div "1" at bounding box center [734, 250] width 10 height 12
type input "**********"
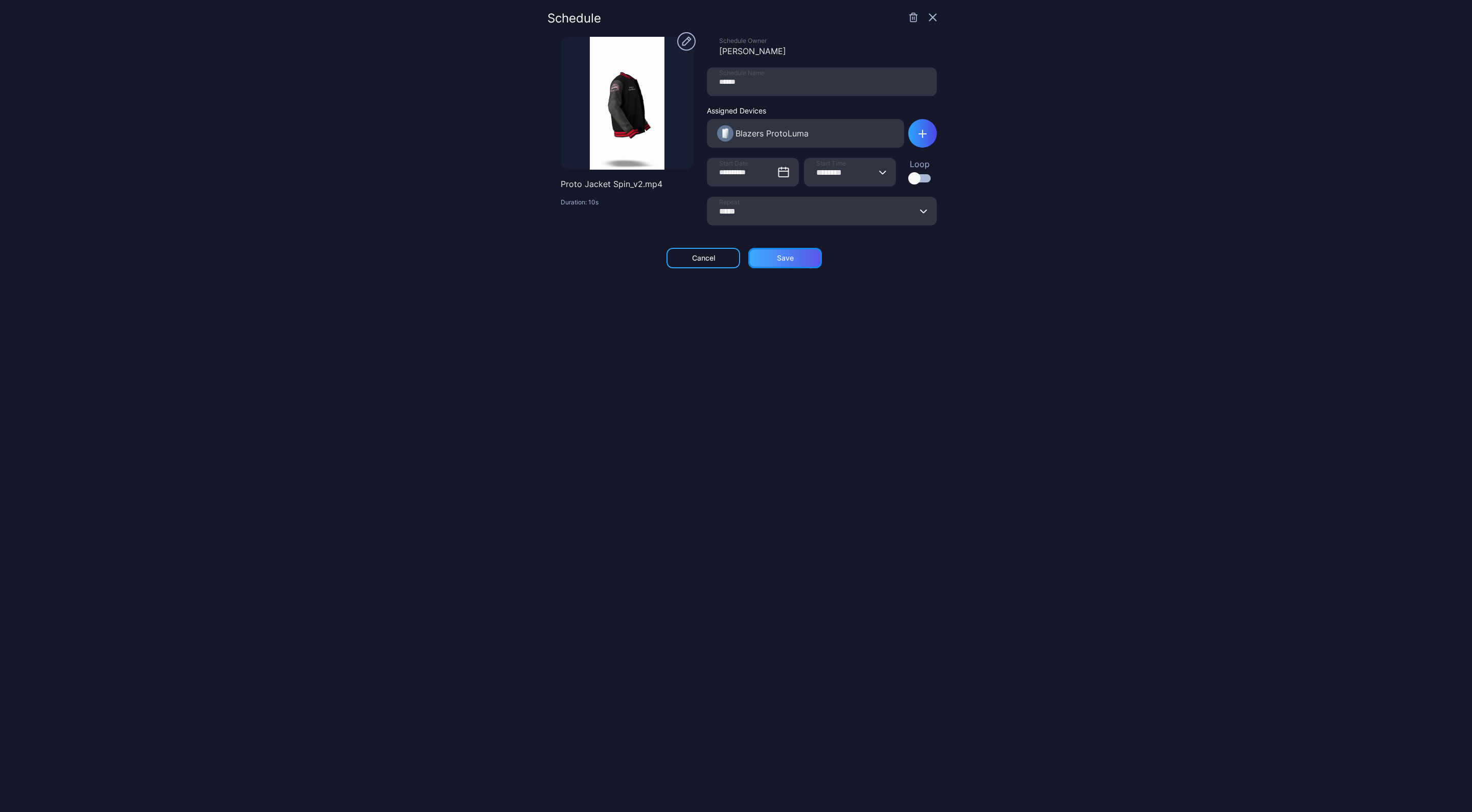
click at [777, 262] on div "Save" at bounding box center [786, 258] width 17 height 8
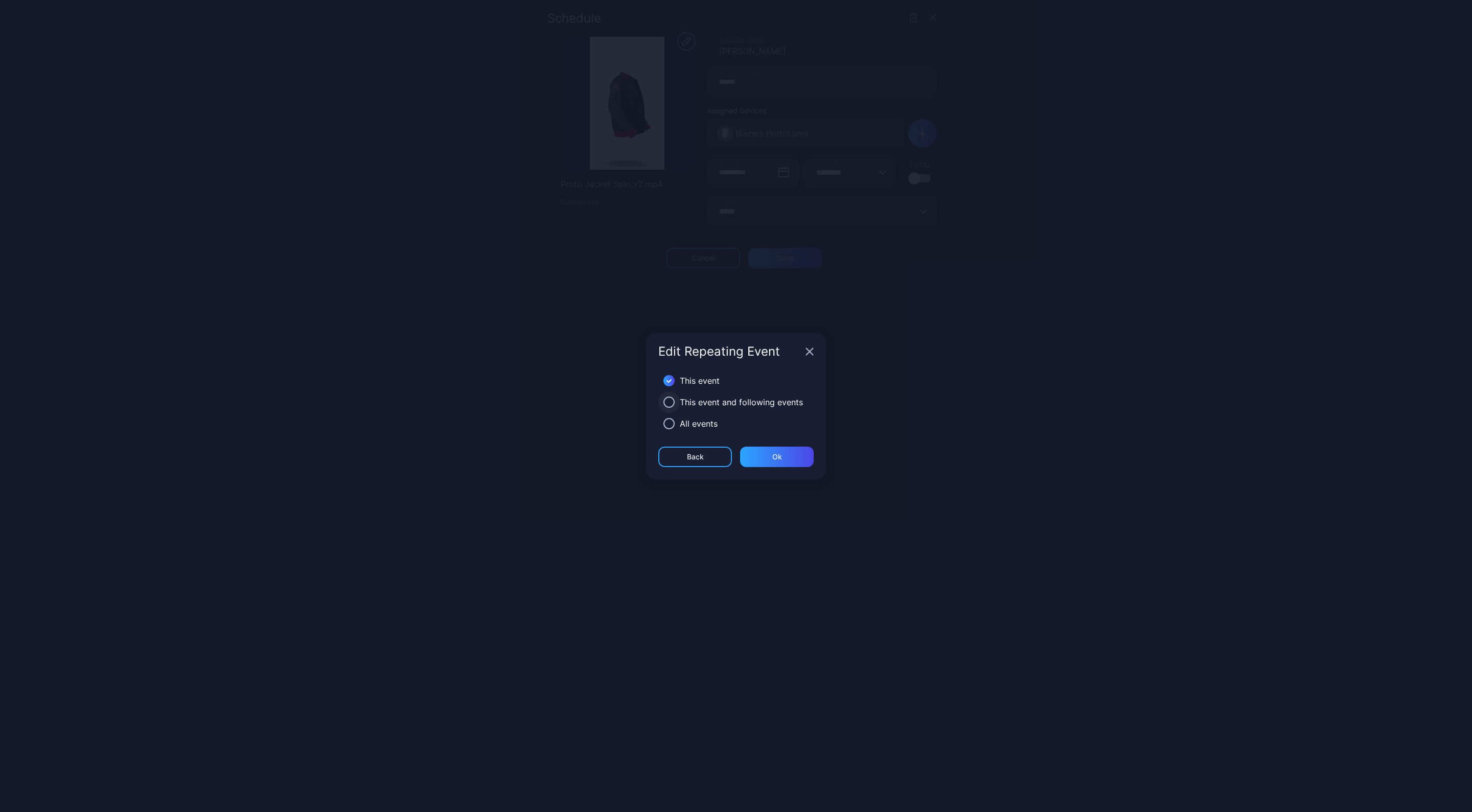
click at [669, 402] on button "button" at bounding box center [669, 402] width 11 height 11
click at [774, 456] on div "Ok" at bounding box center [777, 457] width 10 height 8
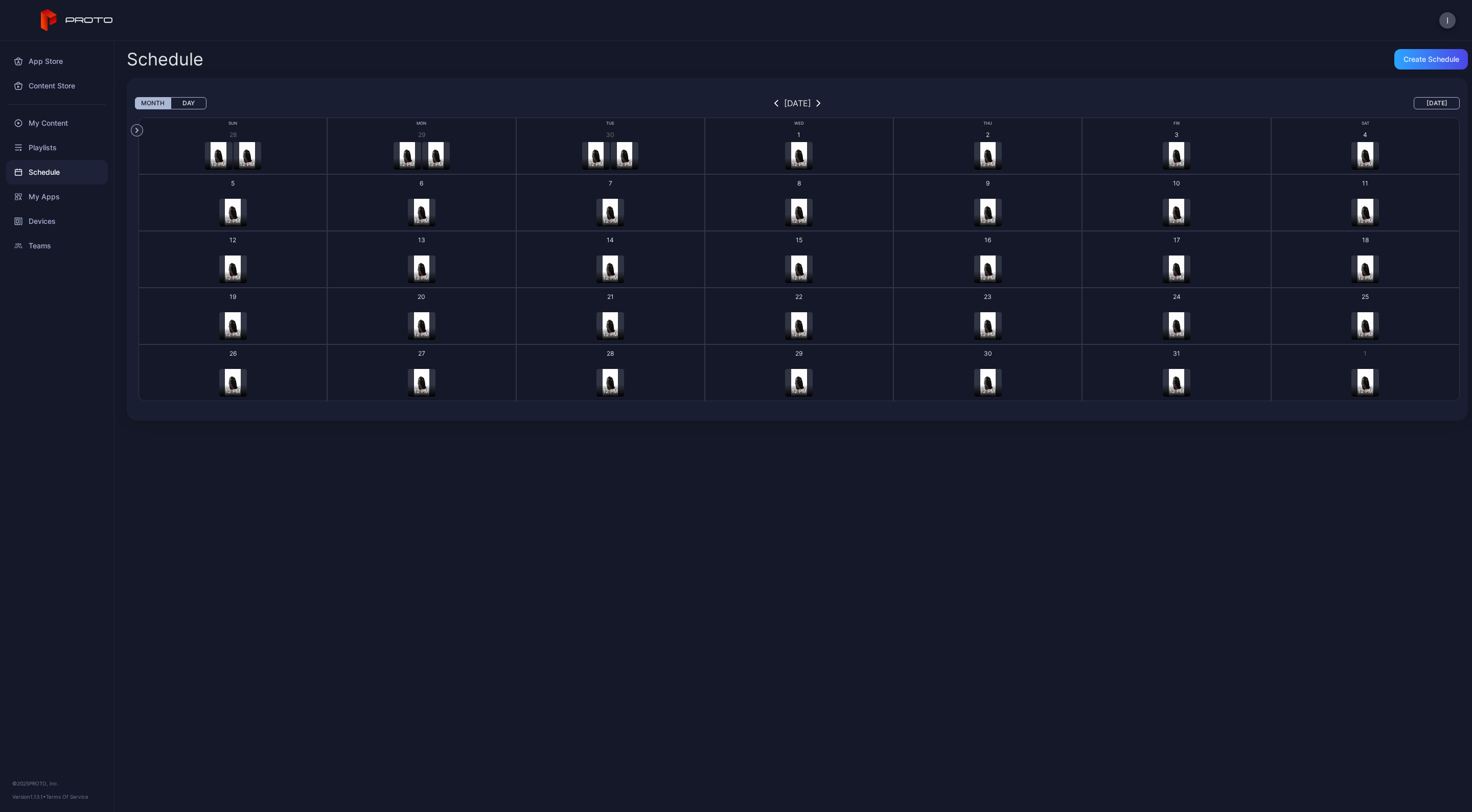
click at [619, 158] on div "12 PM" at bounding box center [625, 163] width 27 height 12
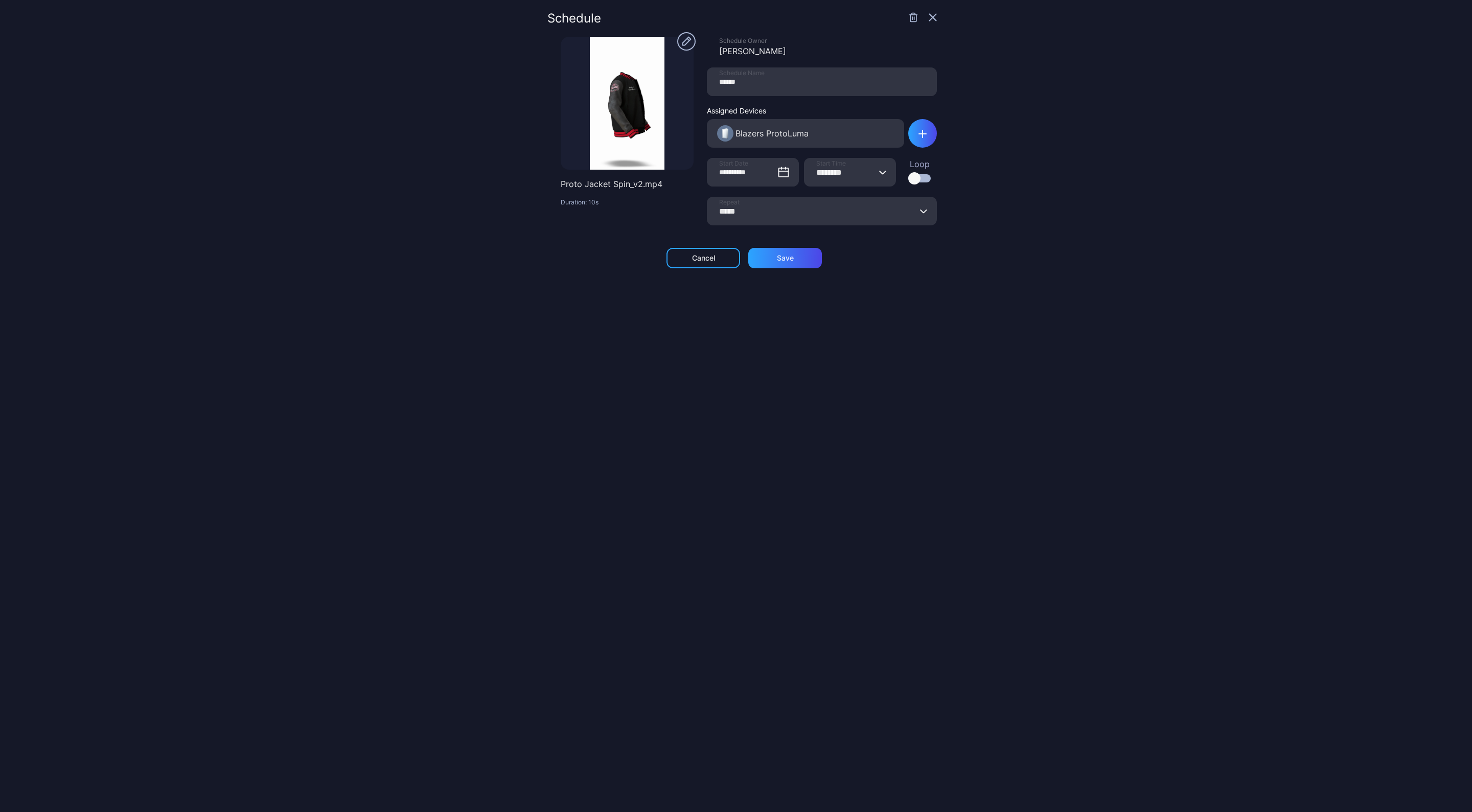
click at [908, 21] on icon "button" at bounding box center [913, 17] width 10 height 10
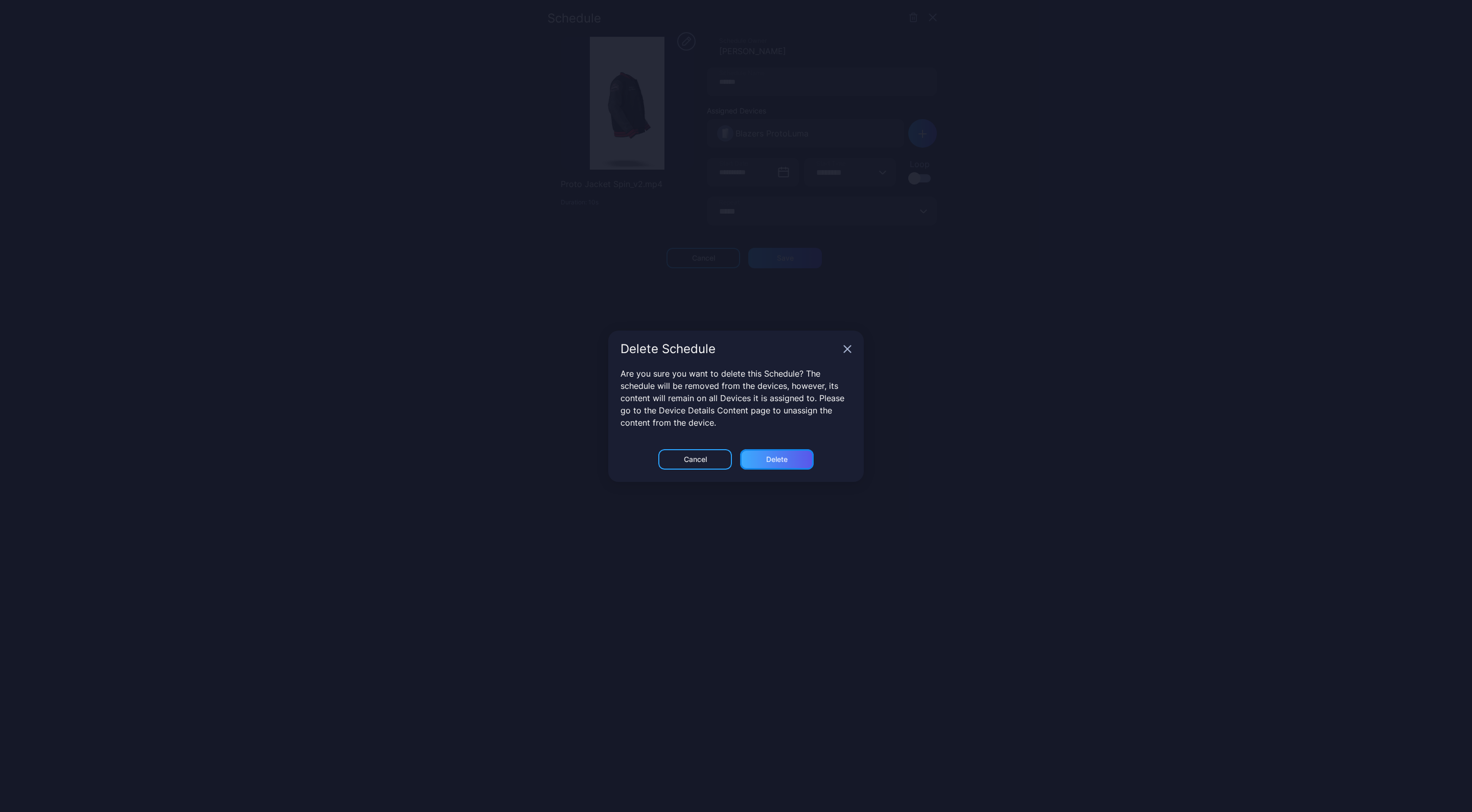
click at [755, 449] on div "Delete" at bounding box center [777, 459] width 74 height 21
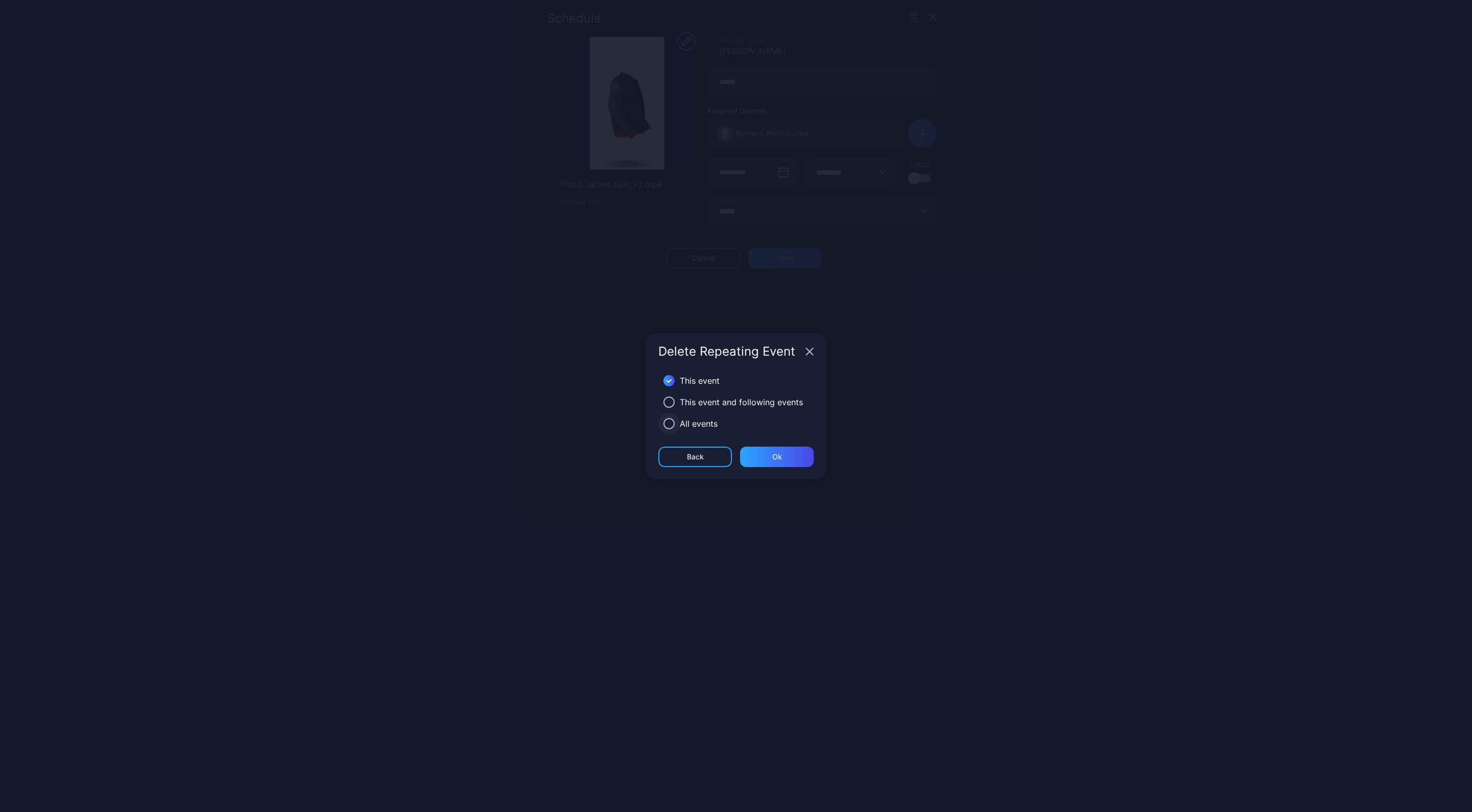
click at [667, 423] on button "button" at bounding box center [669, 424] width 11 height 11
click at [781, 453] on div "Ok" at bounding box center [777, 457] width 10 height 8
click at [670, 403] on button "button" at bounding box center [669, 402] width 11 height 11
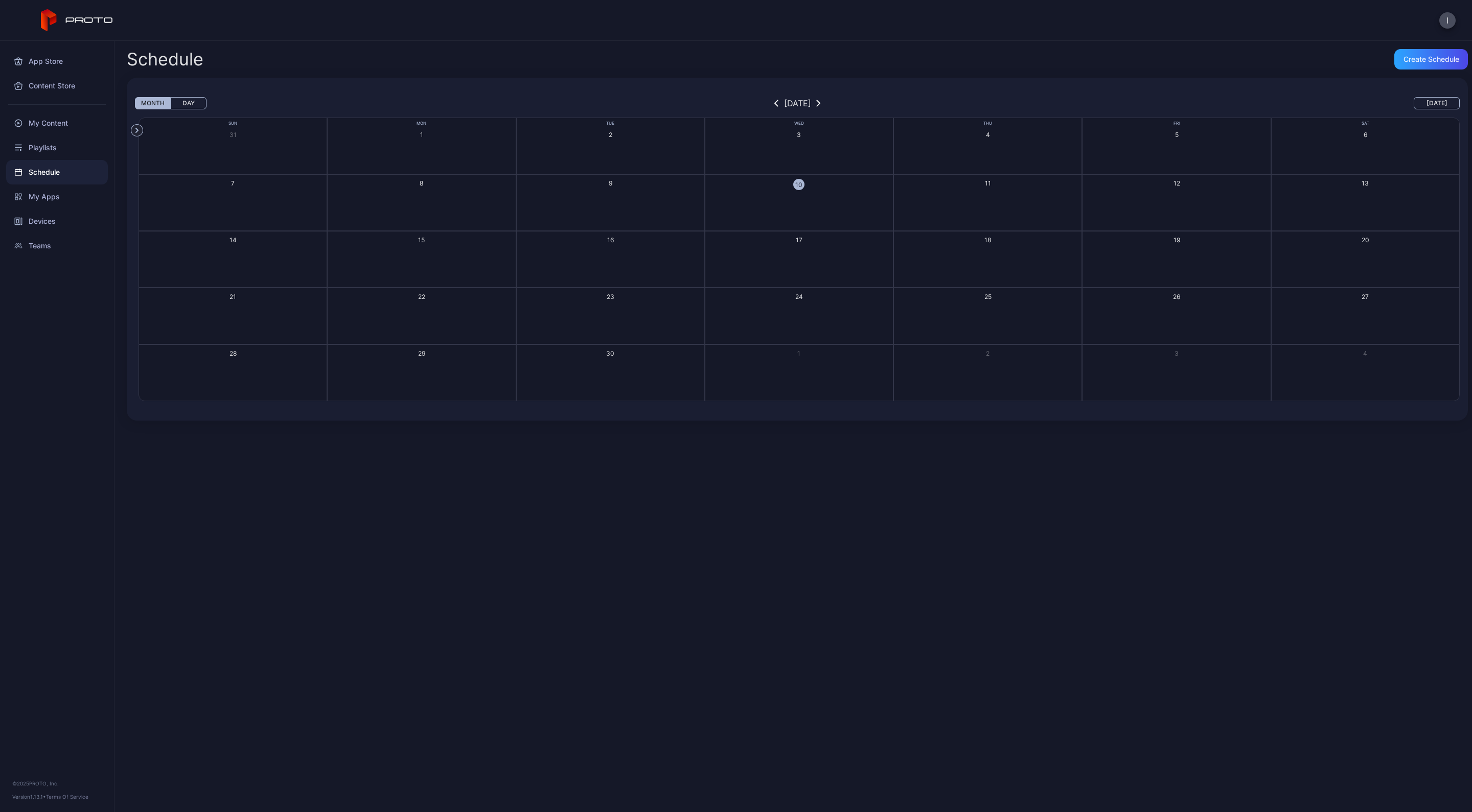
click at [821, 103] on icon "button" at bounding box center [818, 103] width 4 height 7
click at [823, 105] on button "button" at bounding box center [818, 103] width 10 height 12
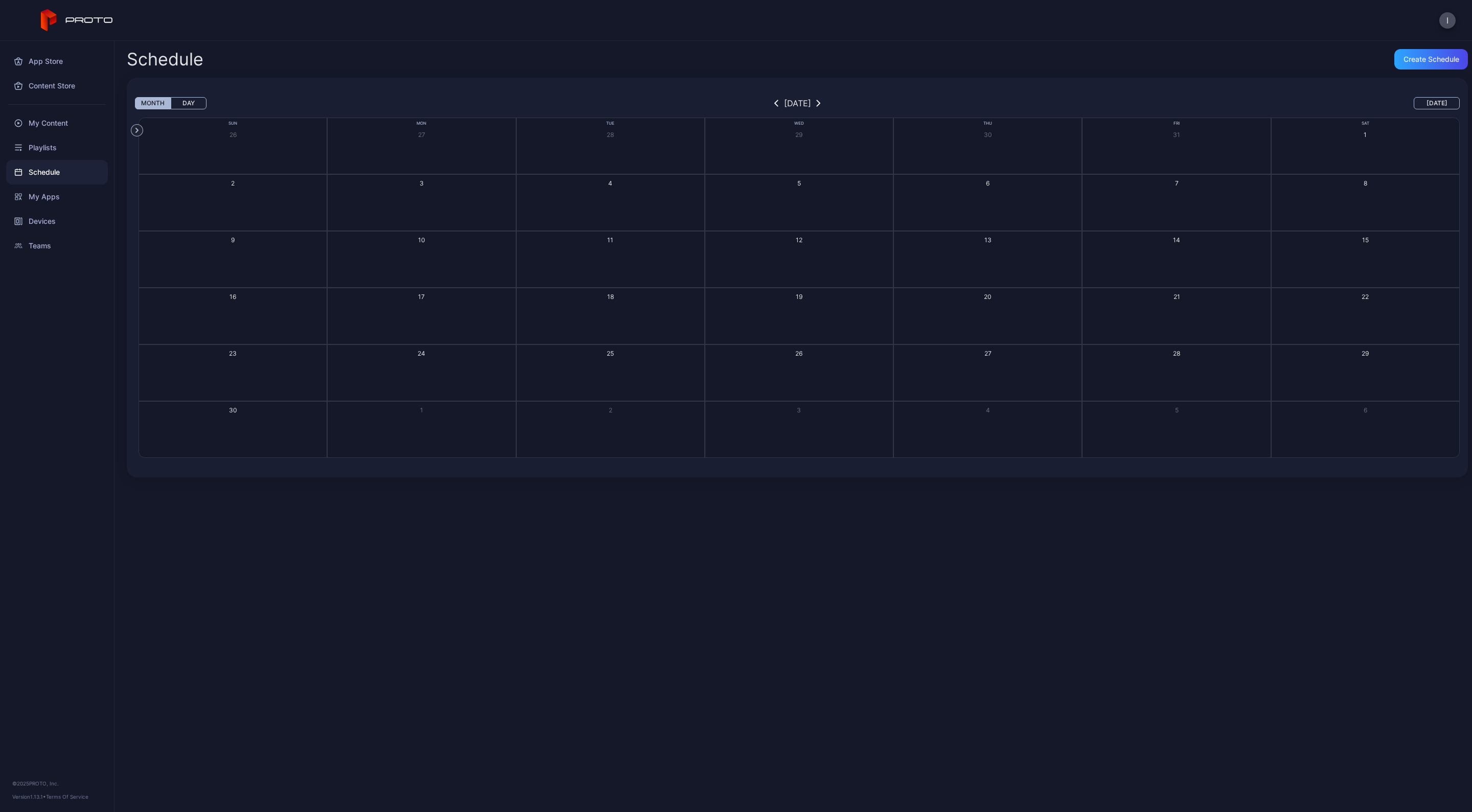
click at [775, 101] on icon "button" at bounding box center [776, 103] width 3 height 6
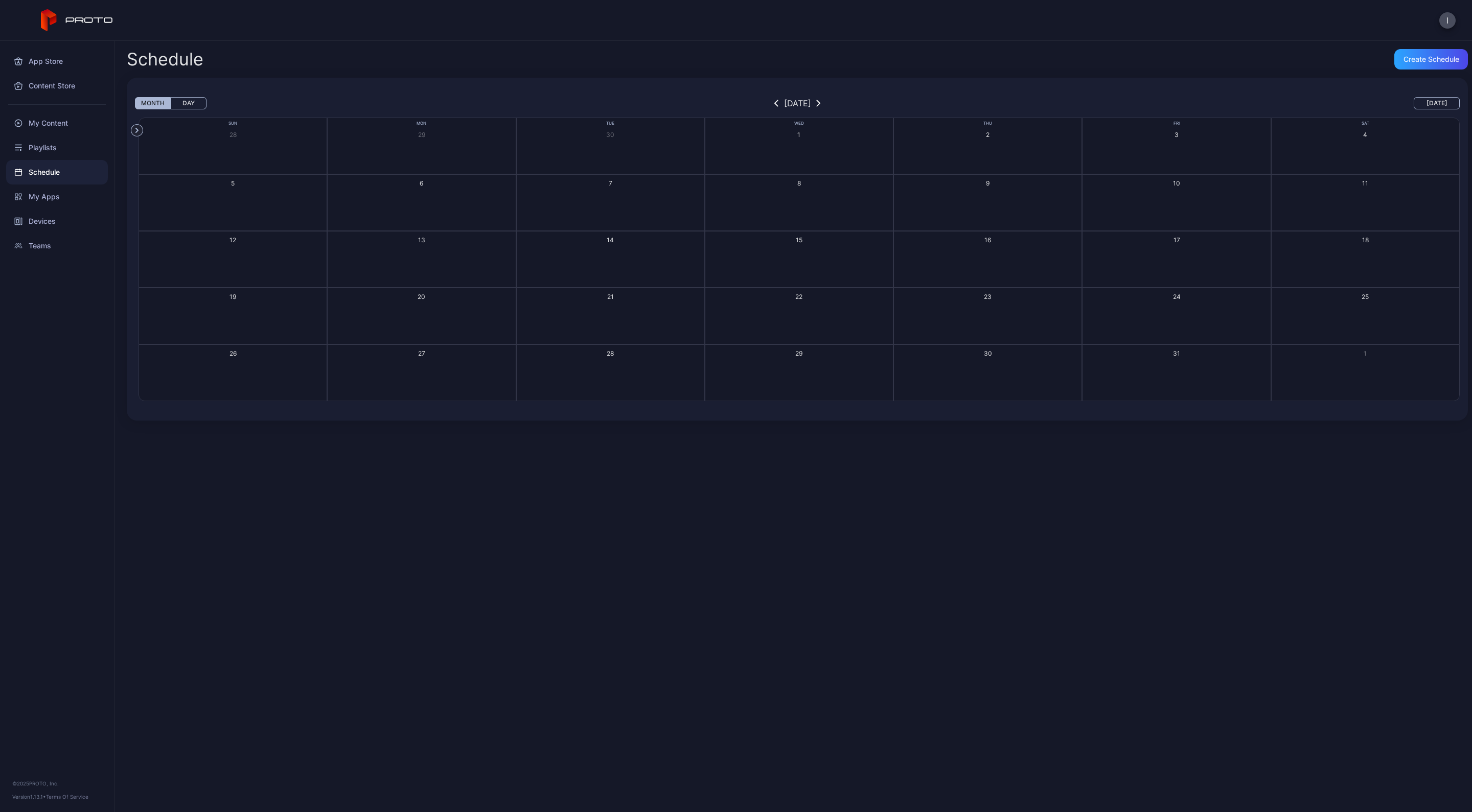
click at [771, 101] on button "button" at bounding box center [777, 103] width 10 height 12
click at [55, 122] on div "My Content" at bounding box center [57, 123] width 102 height 25
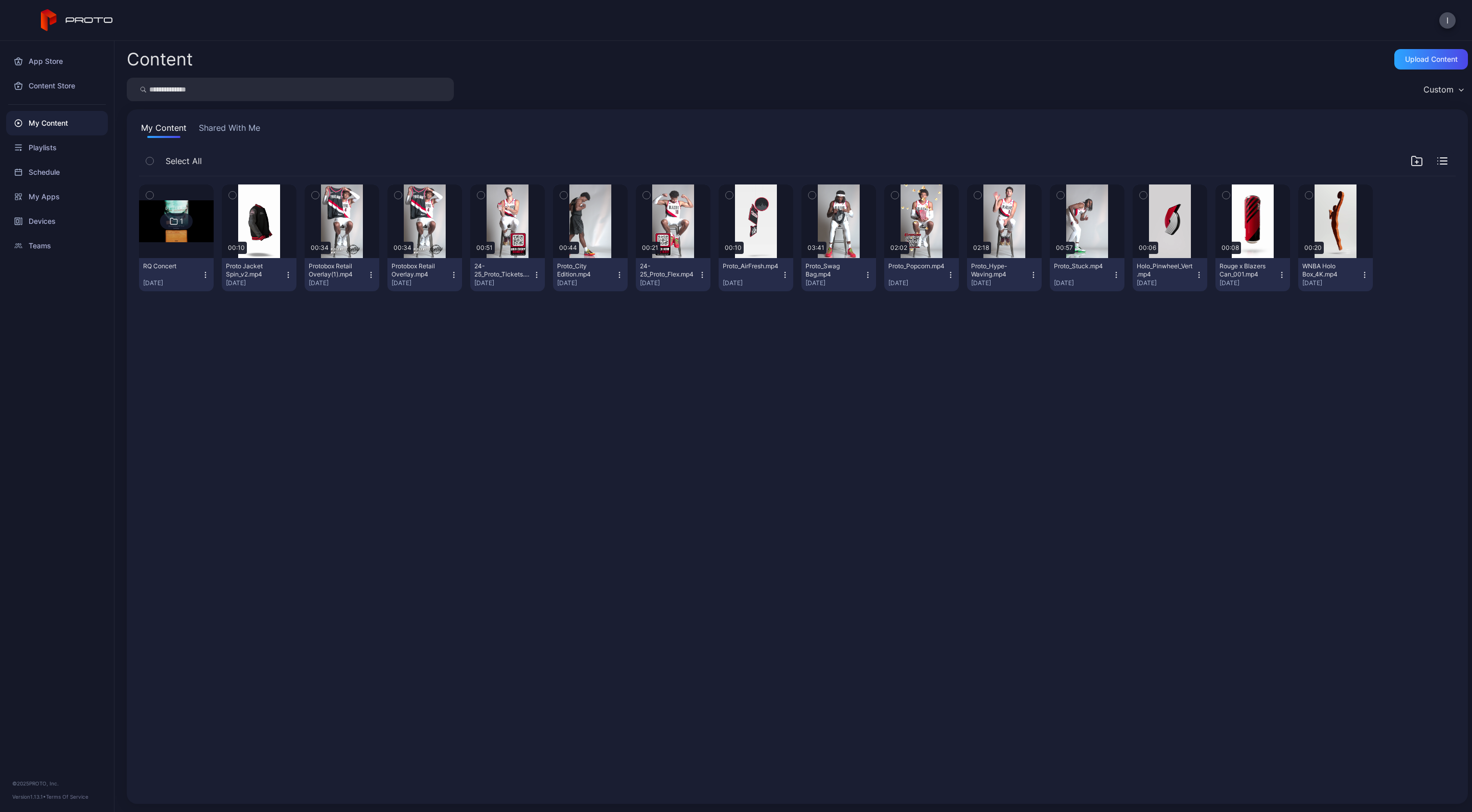
click at [1411, 155] on icon "button" at bounding box center [1417, 161] width 12 height 12
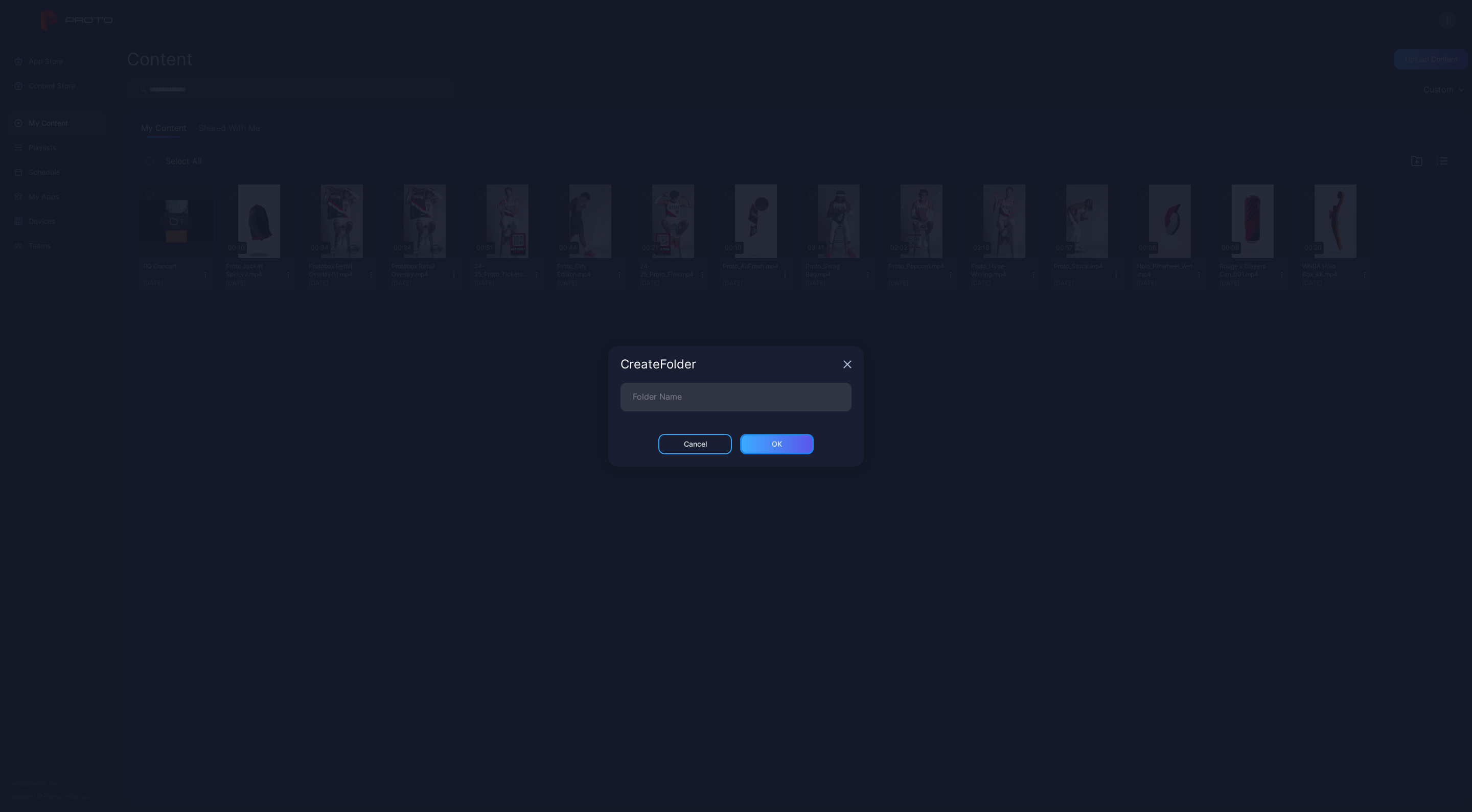
click at [792, 438] on div "ОК" at bounding box center [777, 444] width 74 height 21
click at [761, 399] on input "Folder Name" at bounding box center [736, 393] width 231 height 29
type input "*******"
click at [774, 446] on div "ОК" at bounding box center [777, 444] width 10 height 8
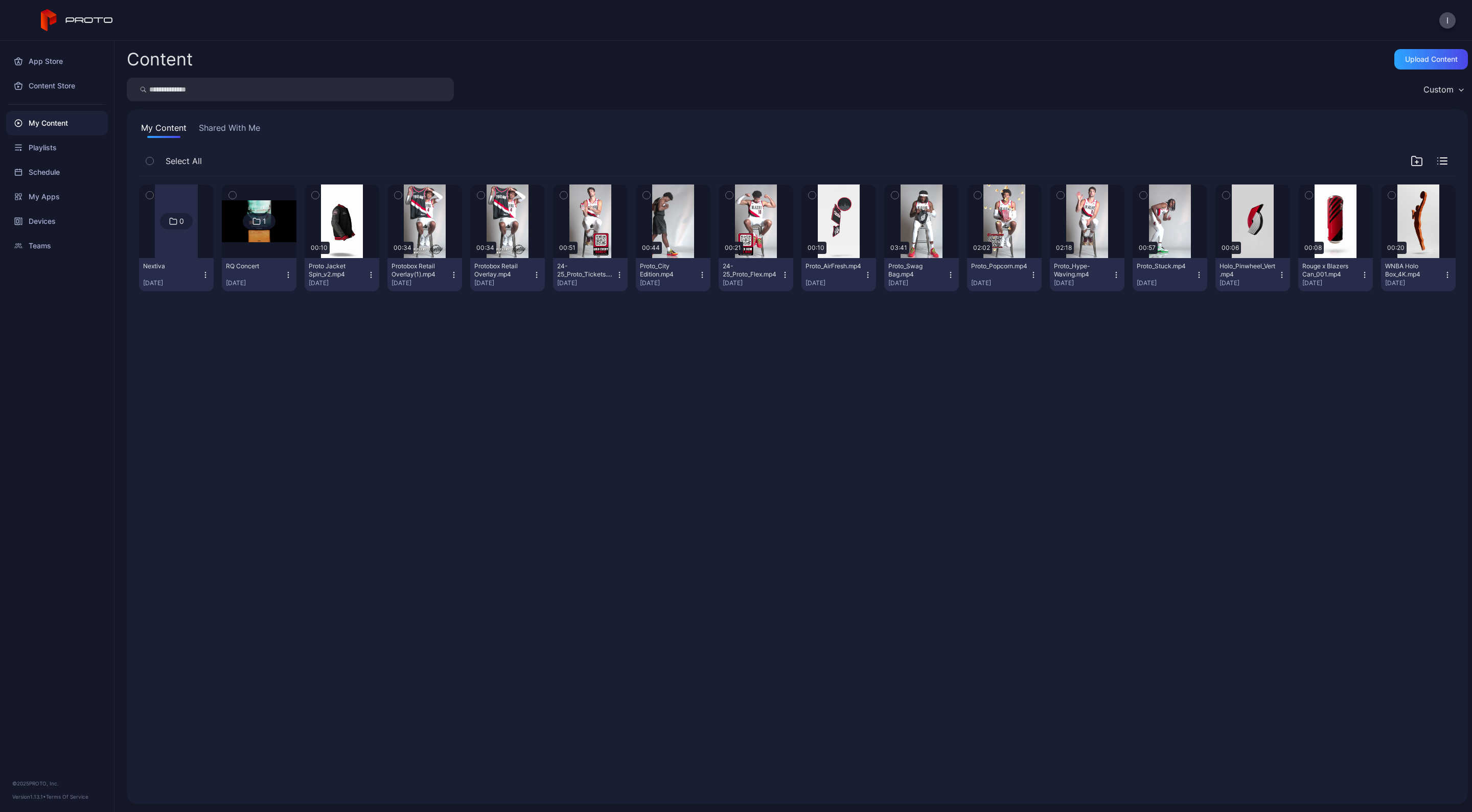
click at [171, 235] on div at bounding box center [176, 221] width 43 height 74
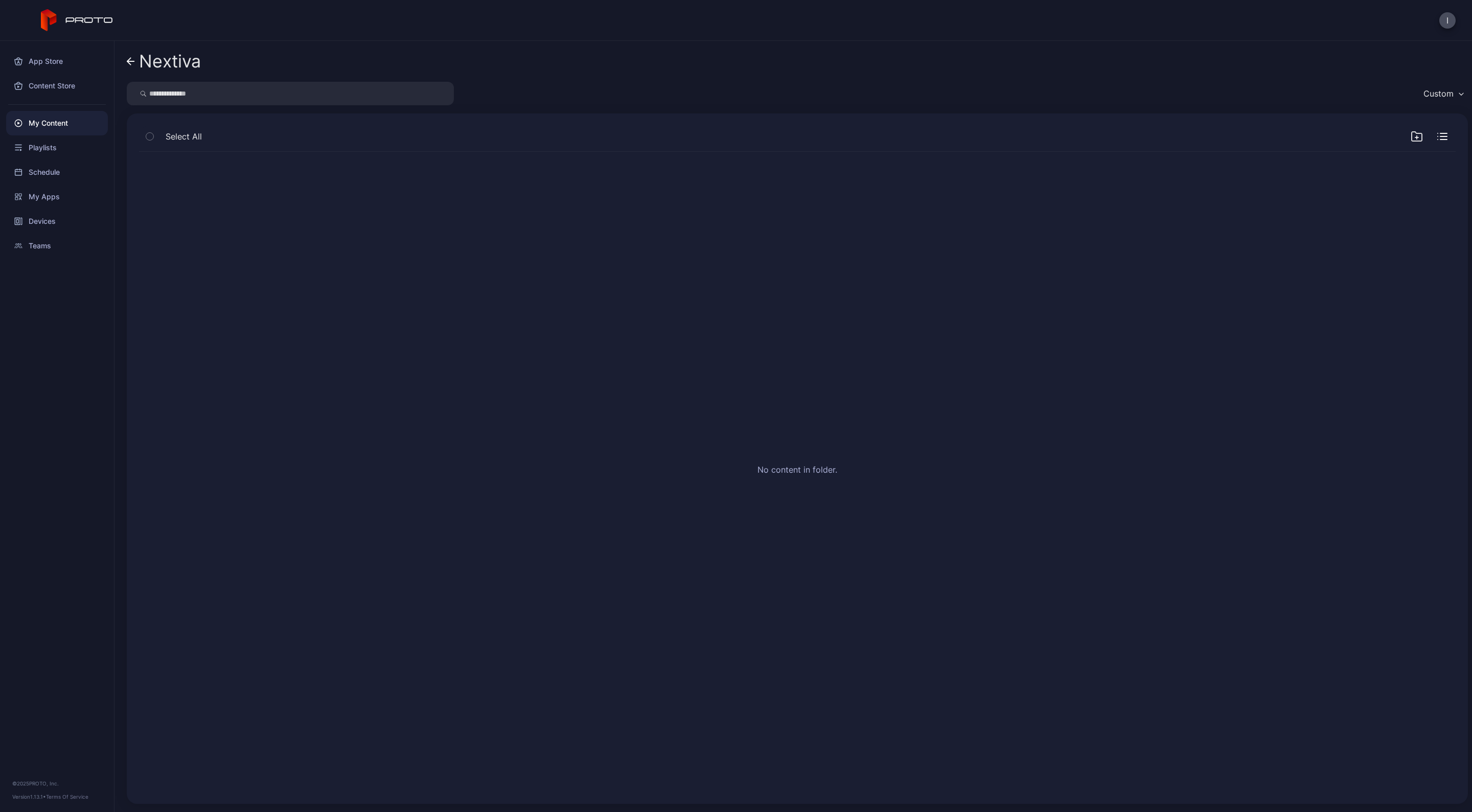
click at [130, 63] on icon at bounding box center [129, 61] width 3 height 7
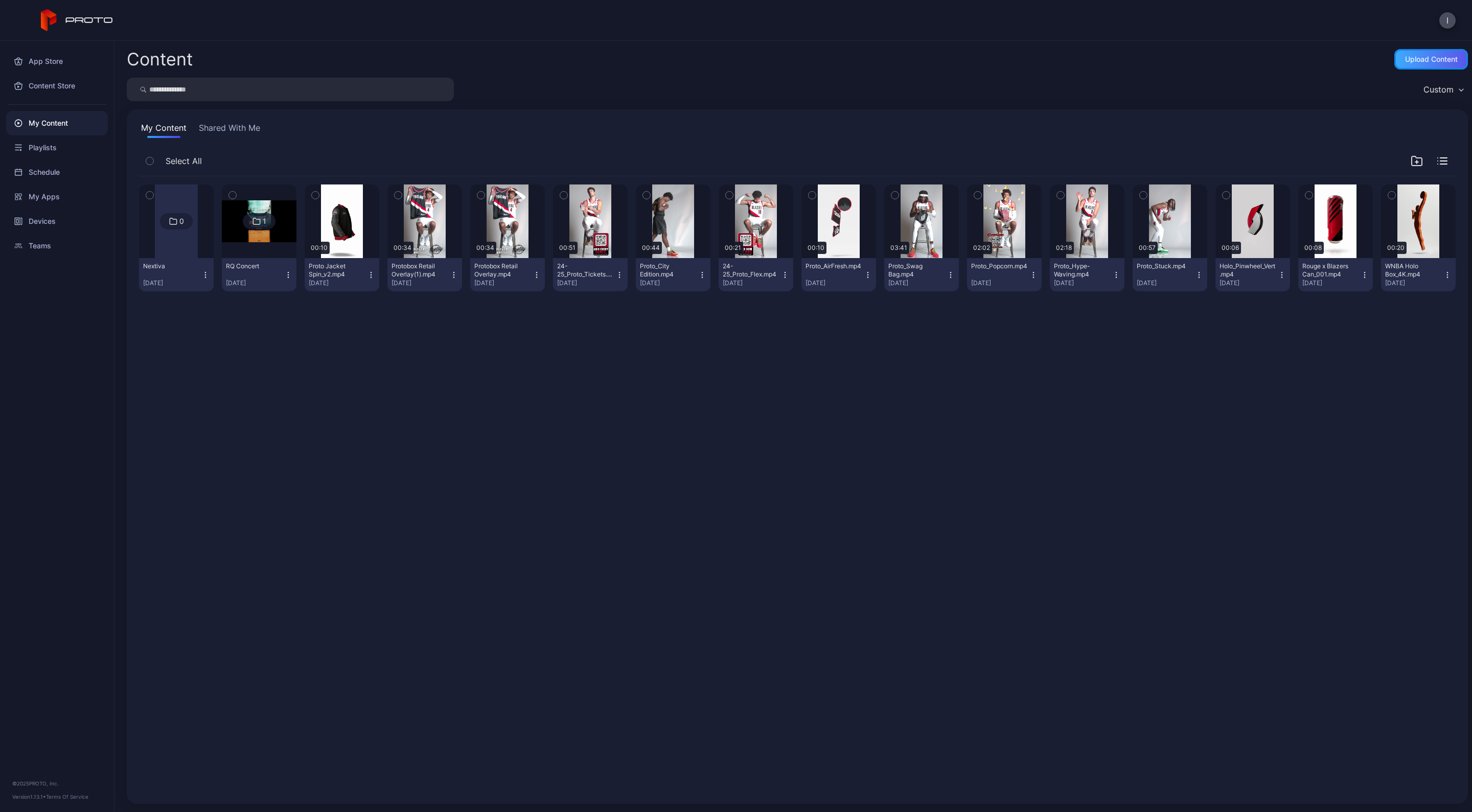
click at [1405, 59] on div "Upload Content" at bounding box center [1431, 59] width 53 height 8
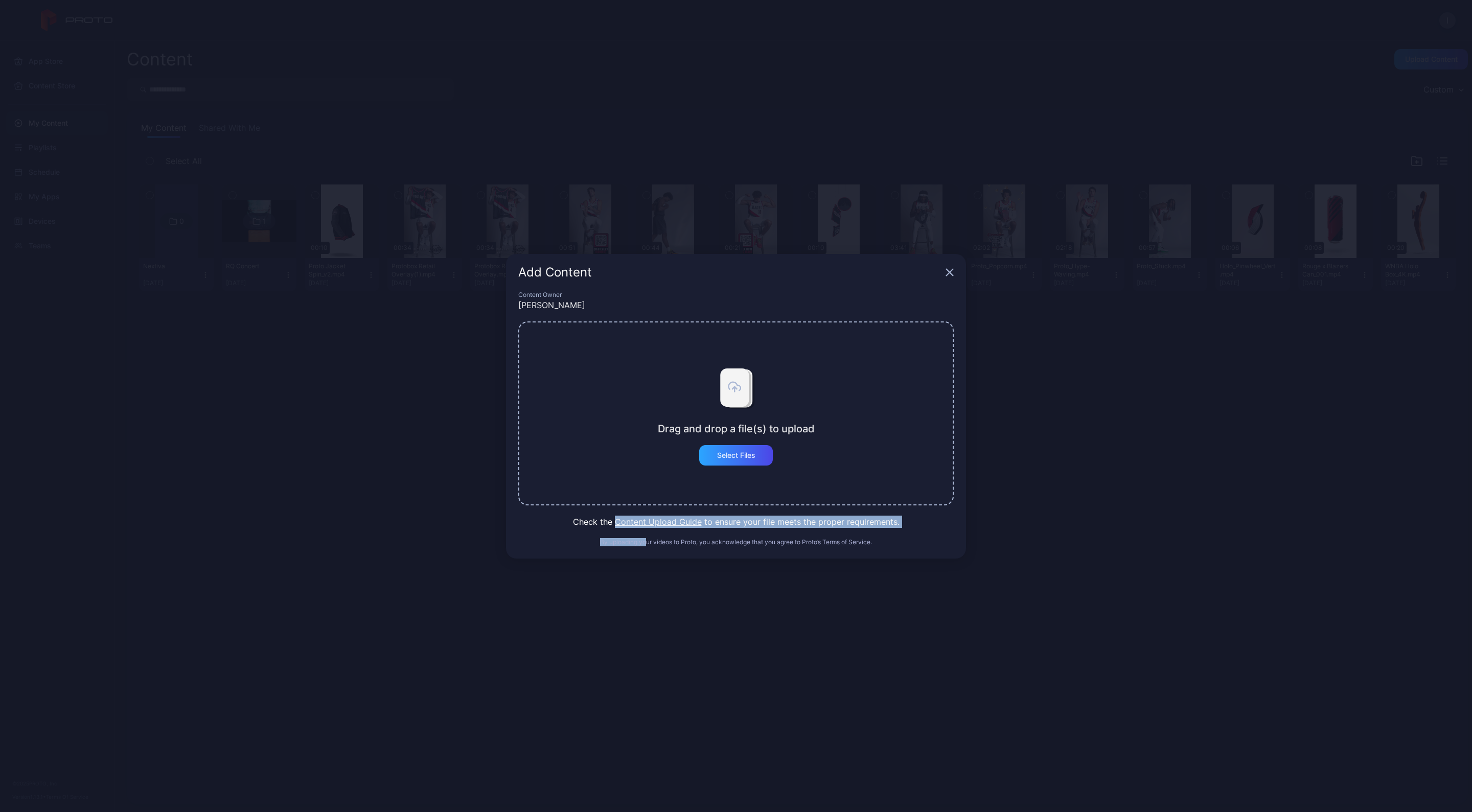
drag, startPoint x: 645, startPoint y: 574, endPoint x: 695, endPoint y: 497, distance: 91.8
click at [695, 497] on div "Add Content Content Owner Ian Stark Drag and drop a file(s) to upload Select Fi…" at bounding box center [736, 406] width 1472 height 812
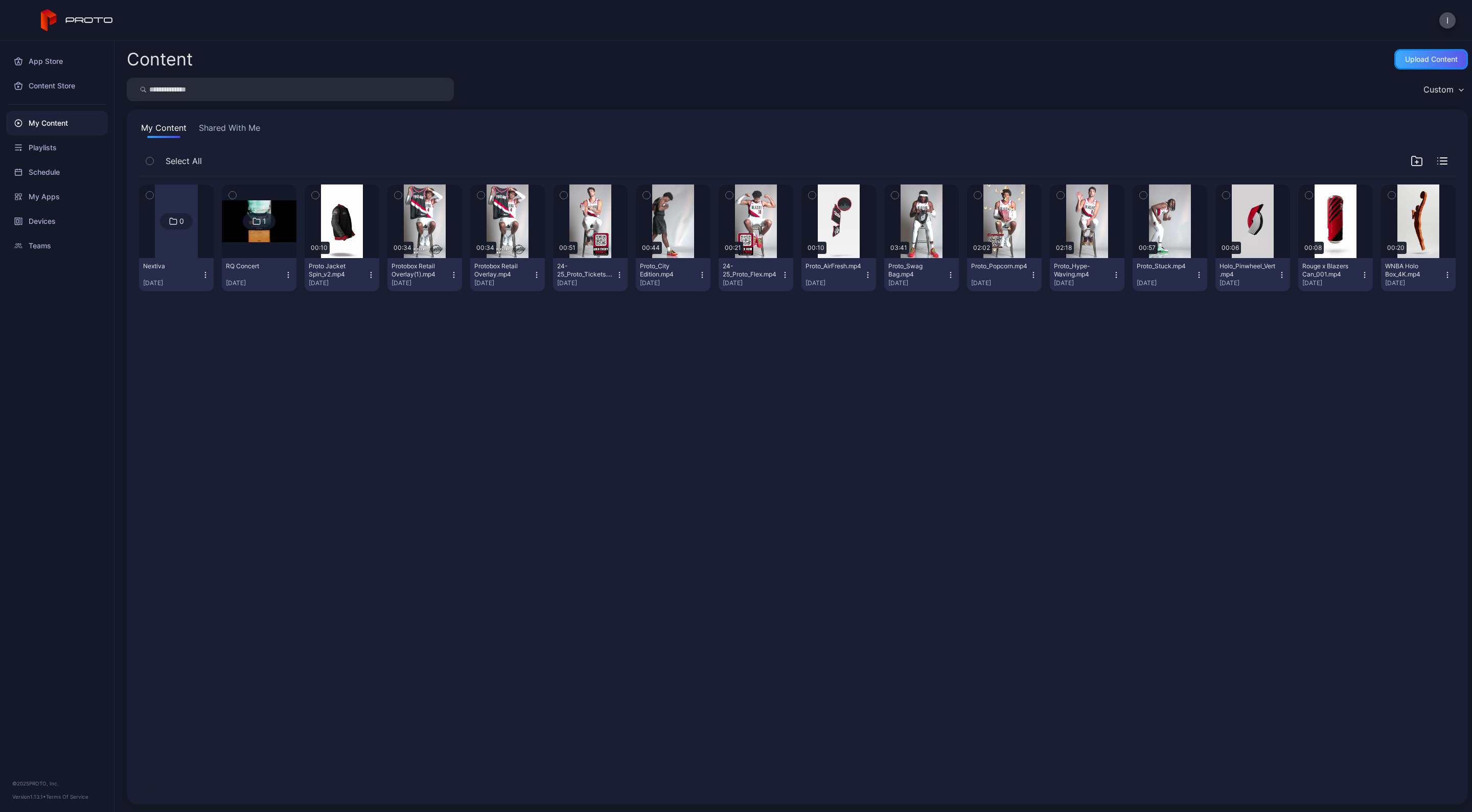
click at [1407, 61] on div "Upload Content" at bounding box center [1431, 59] width 53 height 8
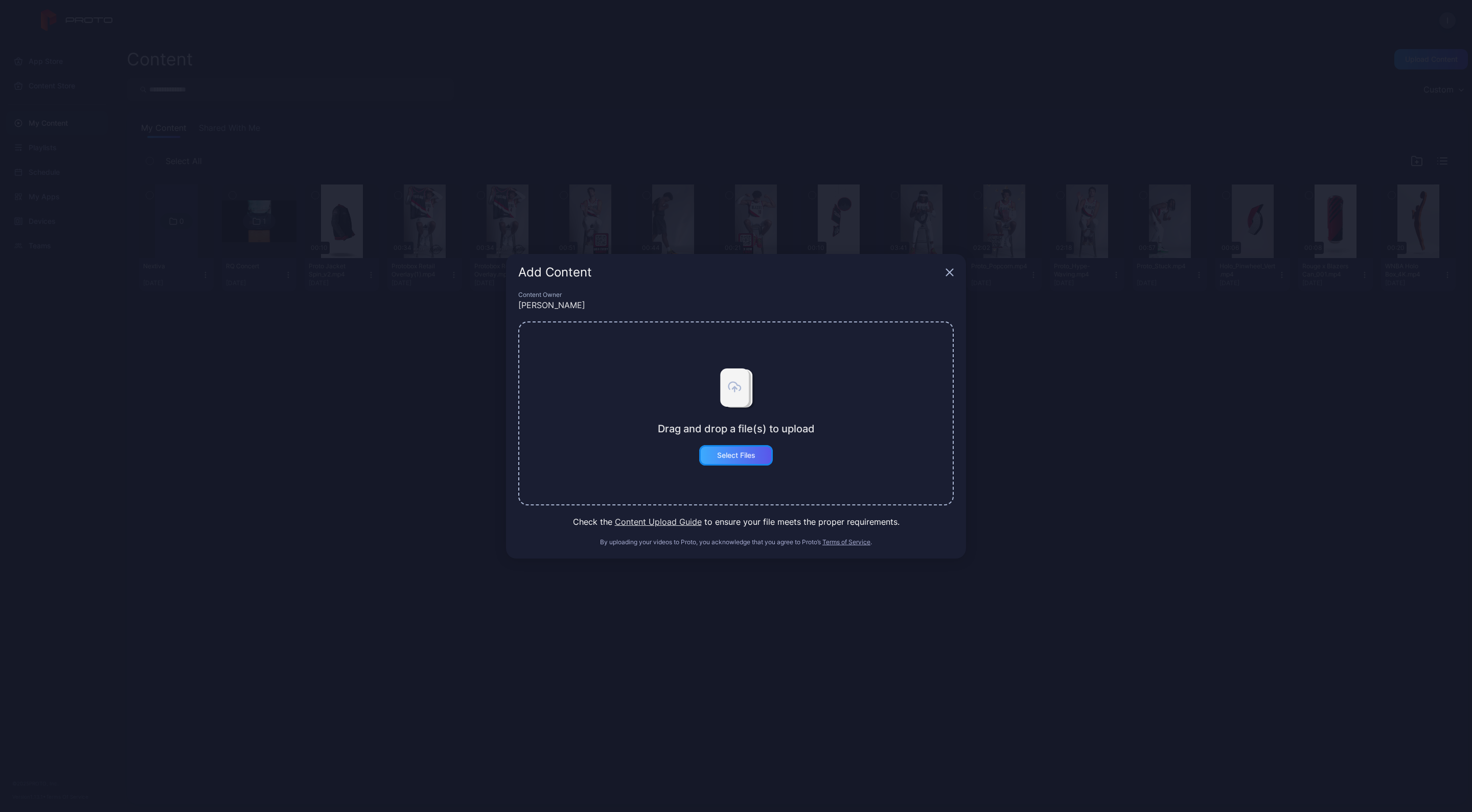
click at [746, 448] on div "Select Files" at bounding box center [736, 455] width 74 height 21
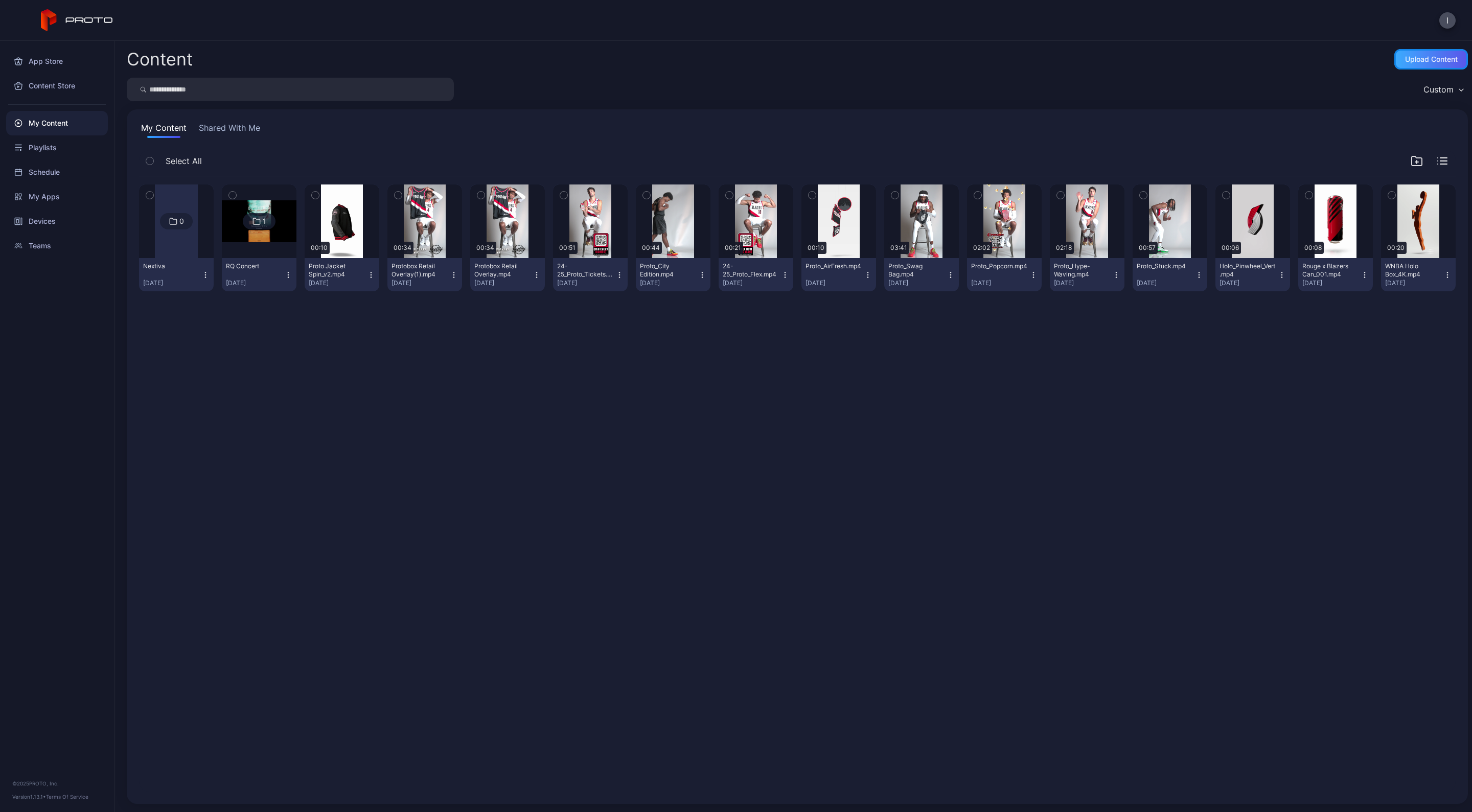
click at [1431, 57] on div "Upload Content" at bounding box center [1431, 59] width 53 height 8
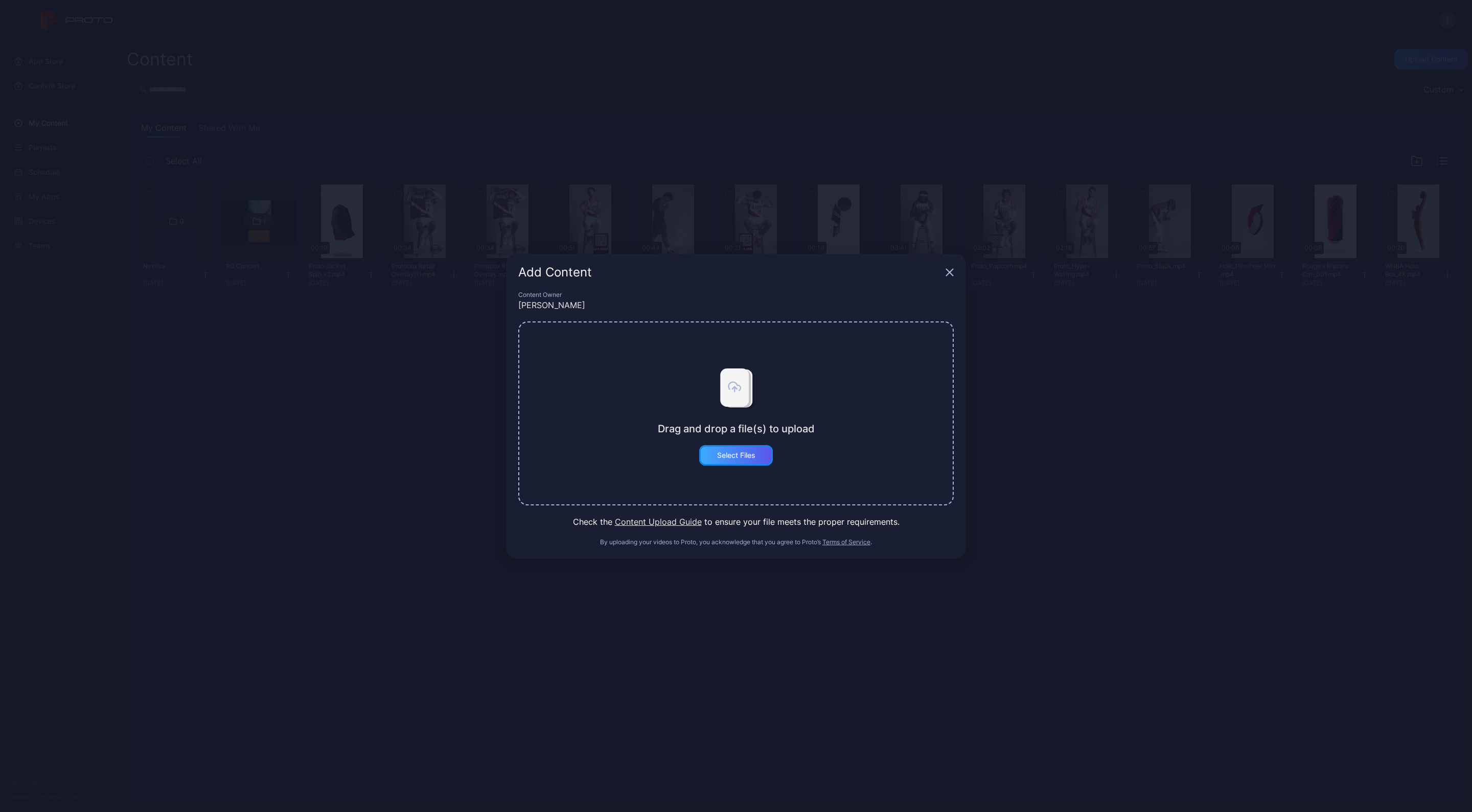
click at [754, 458] on div "Select Files" at bounding box center [736, 455] width 38 height 8
click at [765, 454] on div "Select Files" at bounding box center [736, 455] width 74 height 21
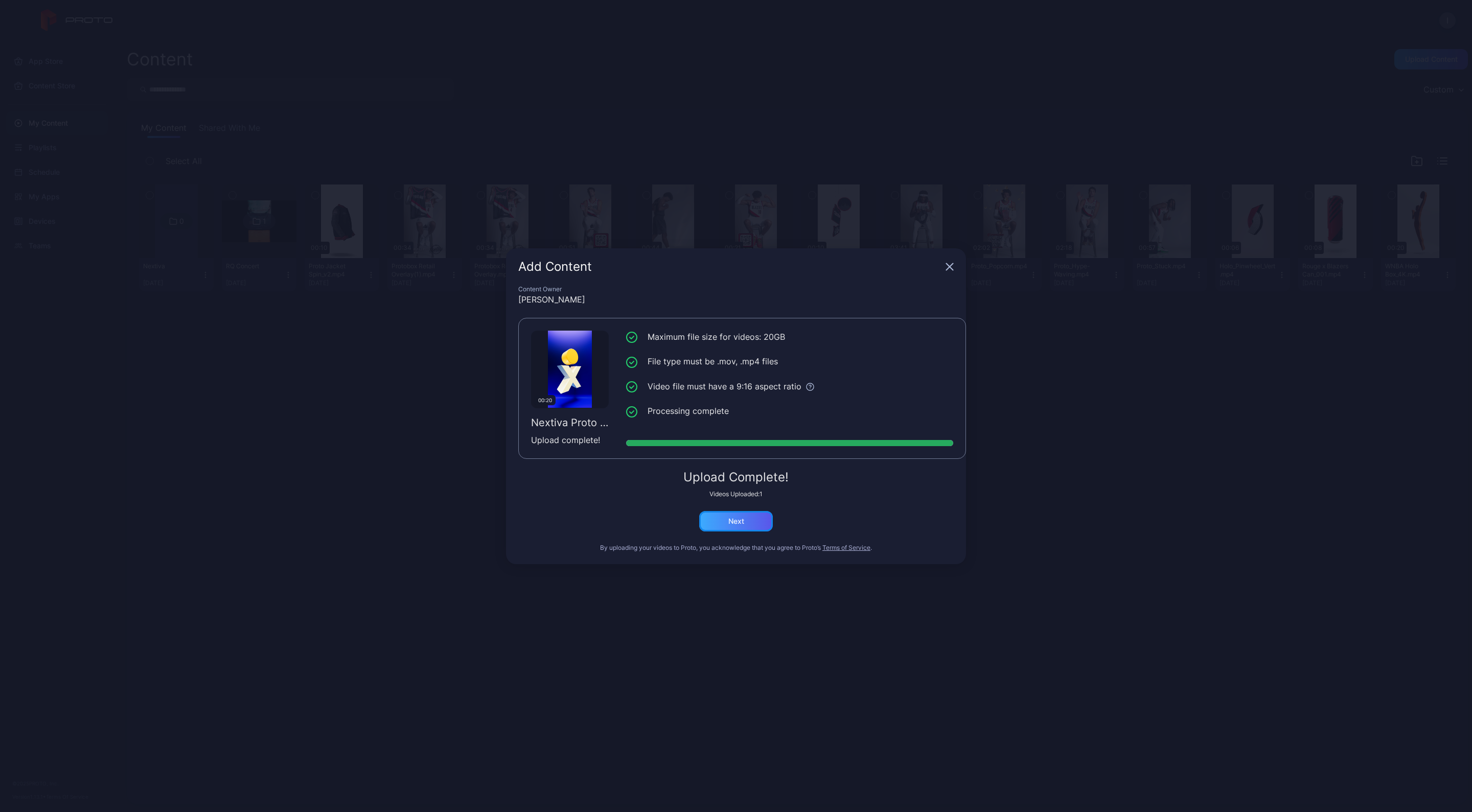
click at [734, 521] on div "Next" at bounding box center [737, 521] width 16 height 8
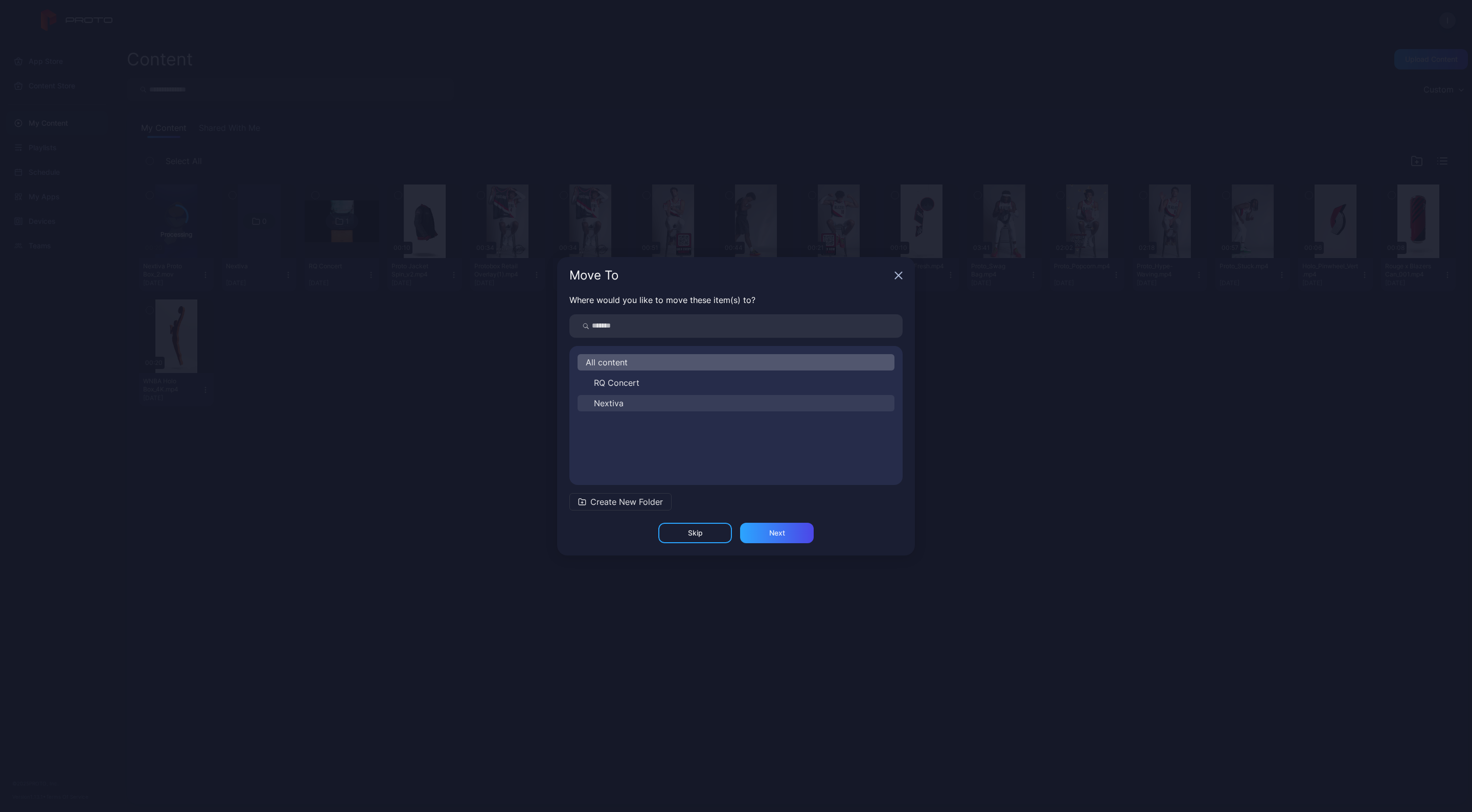
click at [685, 400] on button "Nextiva" at bounding box center [736, 403] width 317 height 17
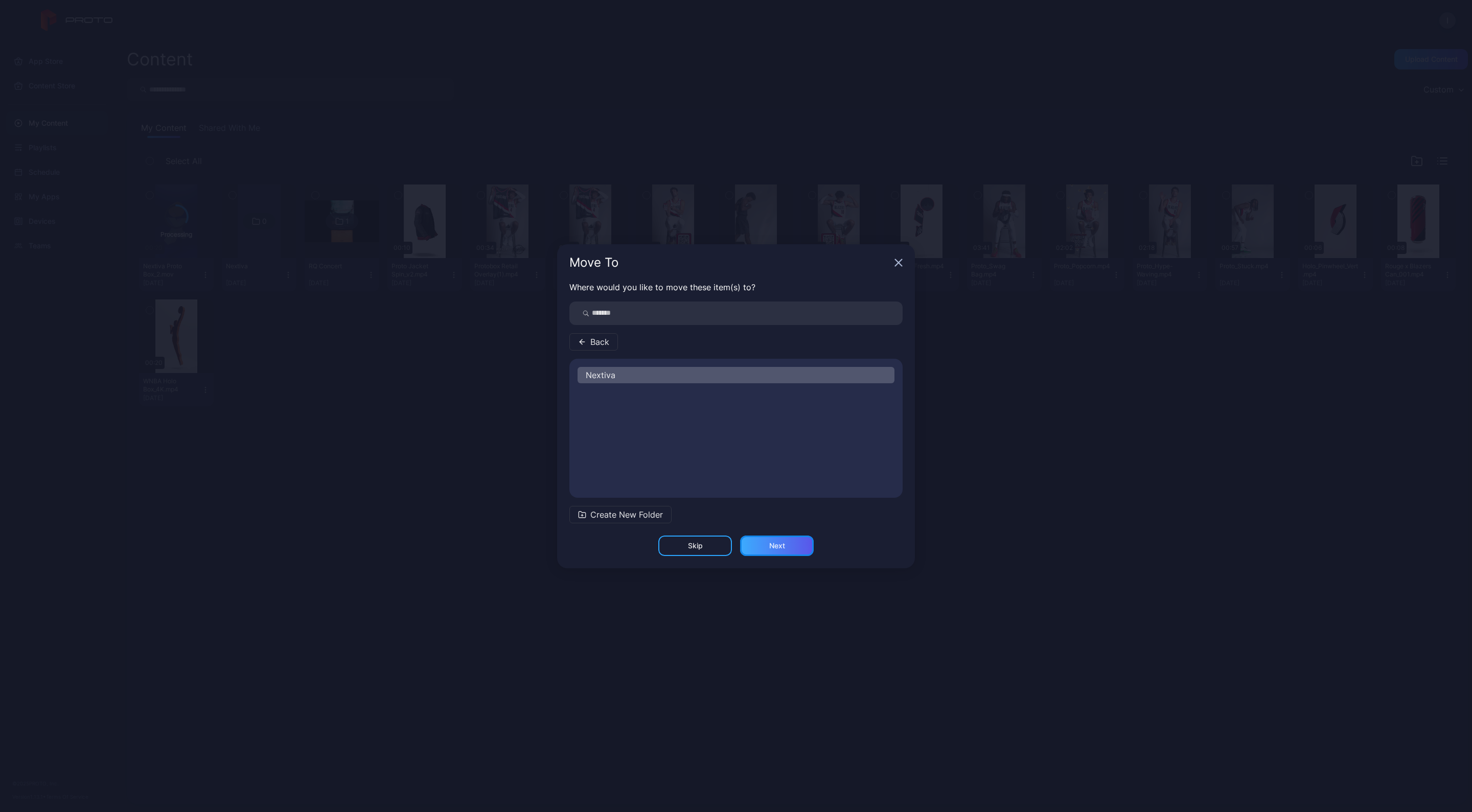
click at [777, 545] on div "Next" at bounding box center [777, 546] width 16 height 8
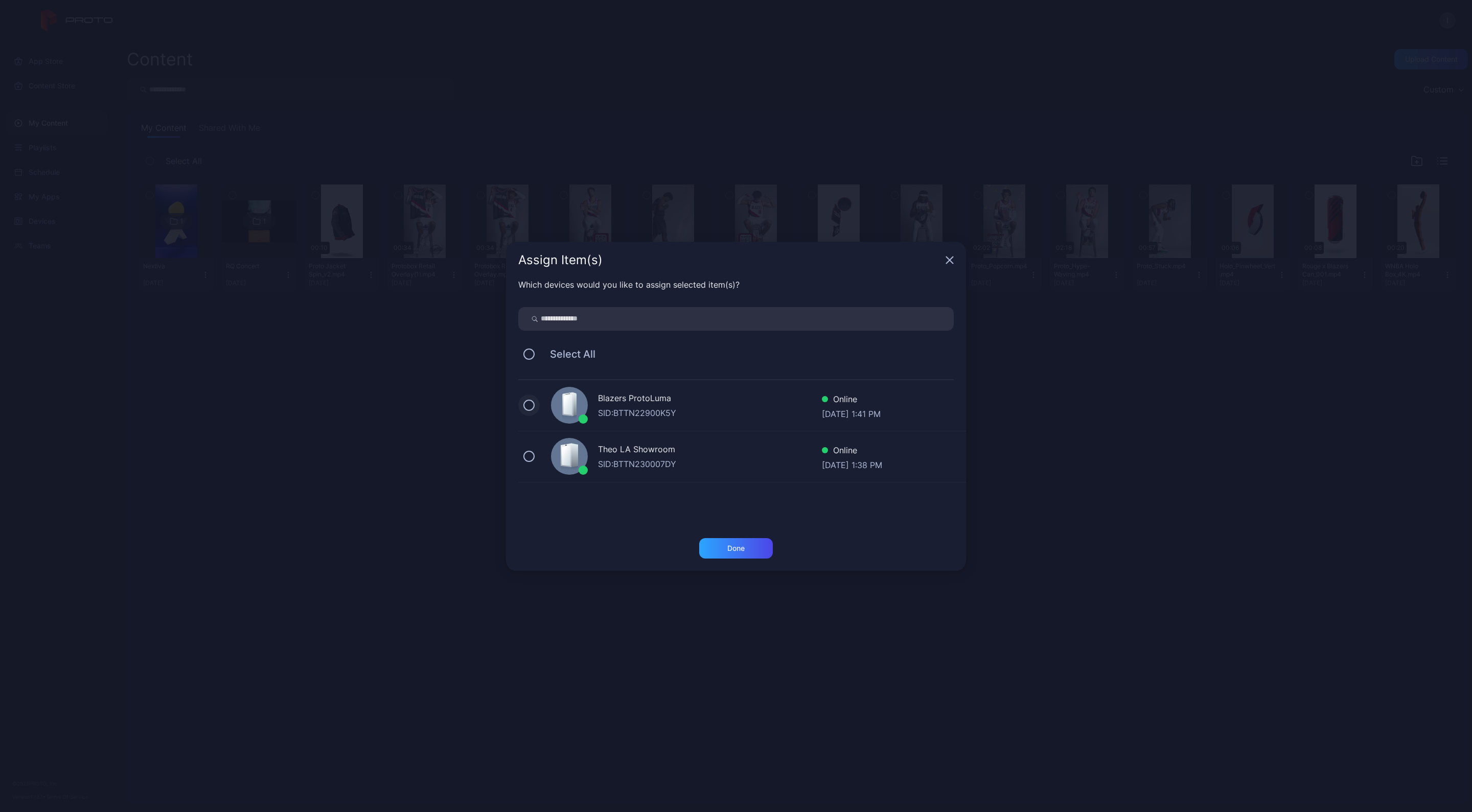
click at [531, 405] on button at bounding box center [529, 405] width 11 height 11
click at [736, 550] on div "Done" at bounding box center [736, 549] width 17 height 8
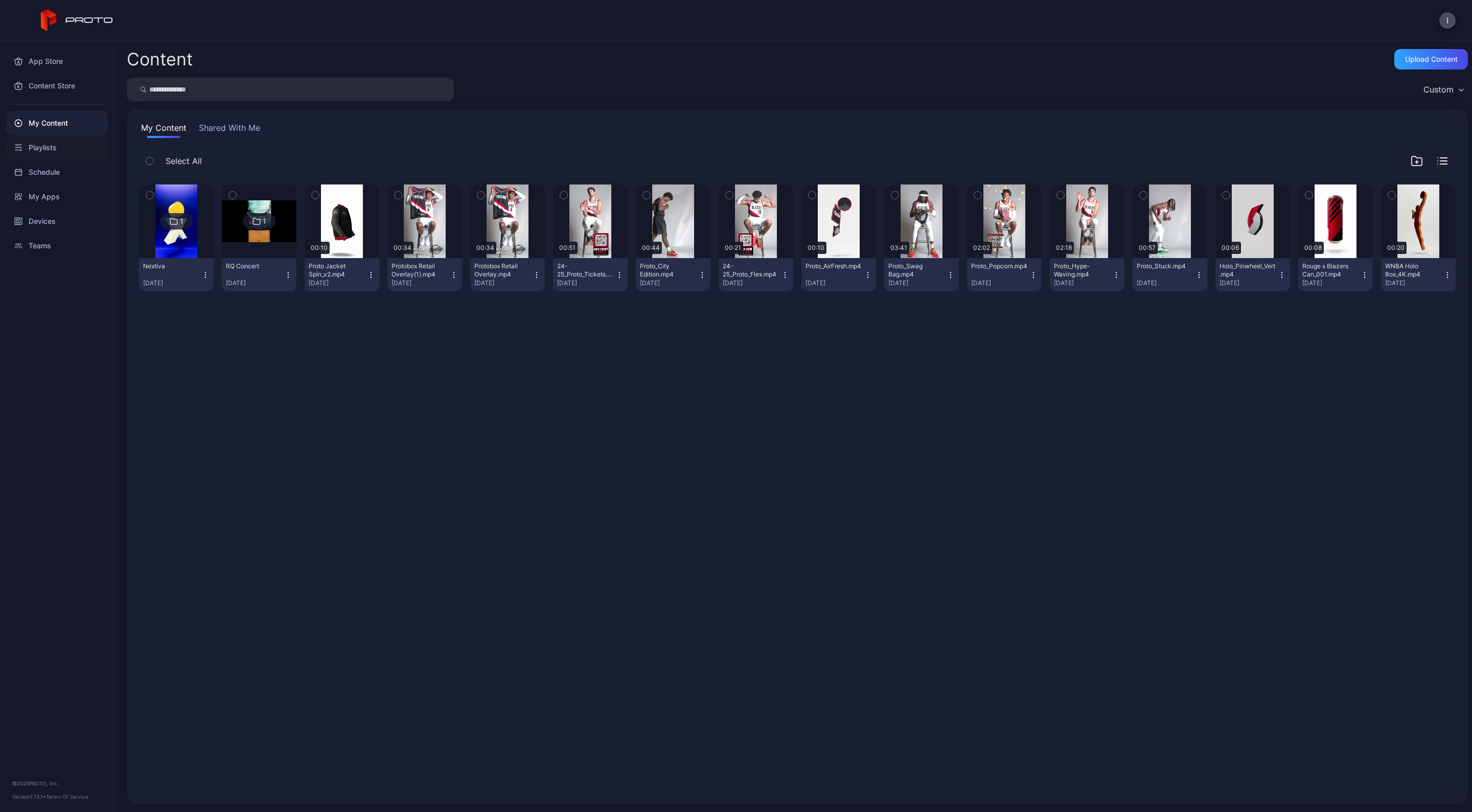
click at [43, 147] on div "Playlists" at bounding box center [57, 147] width 102 height 25
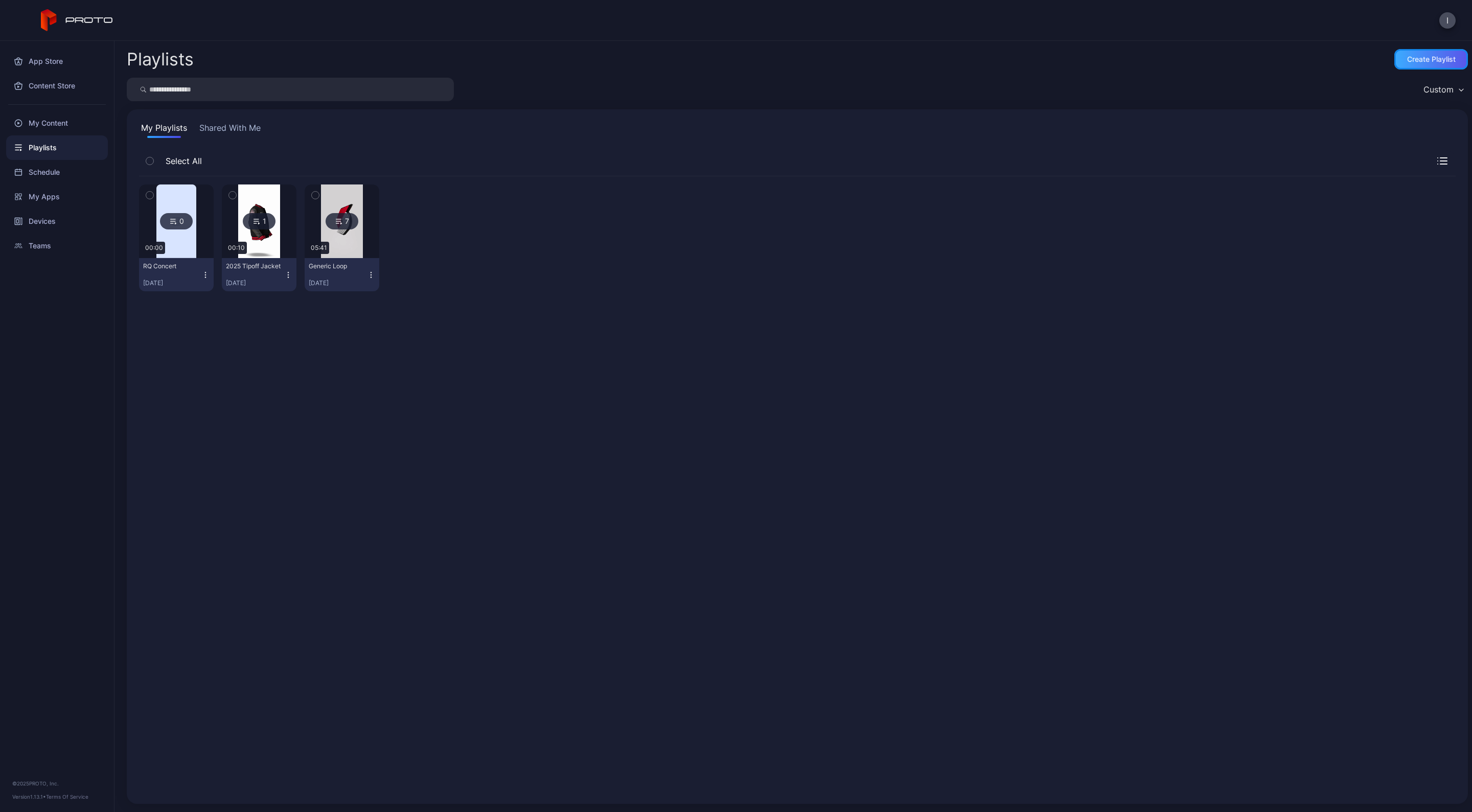
click at [1408, 61] on div "Create Playlist" at bounding box center [1431, 59] width 49 height 8
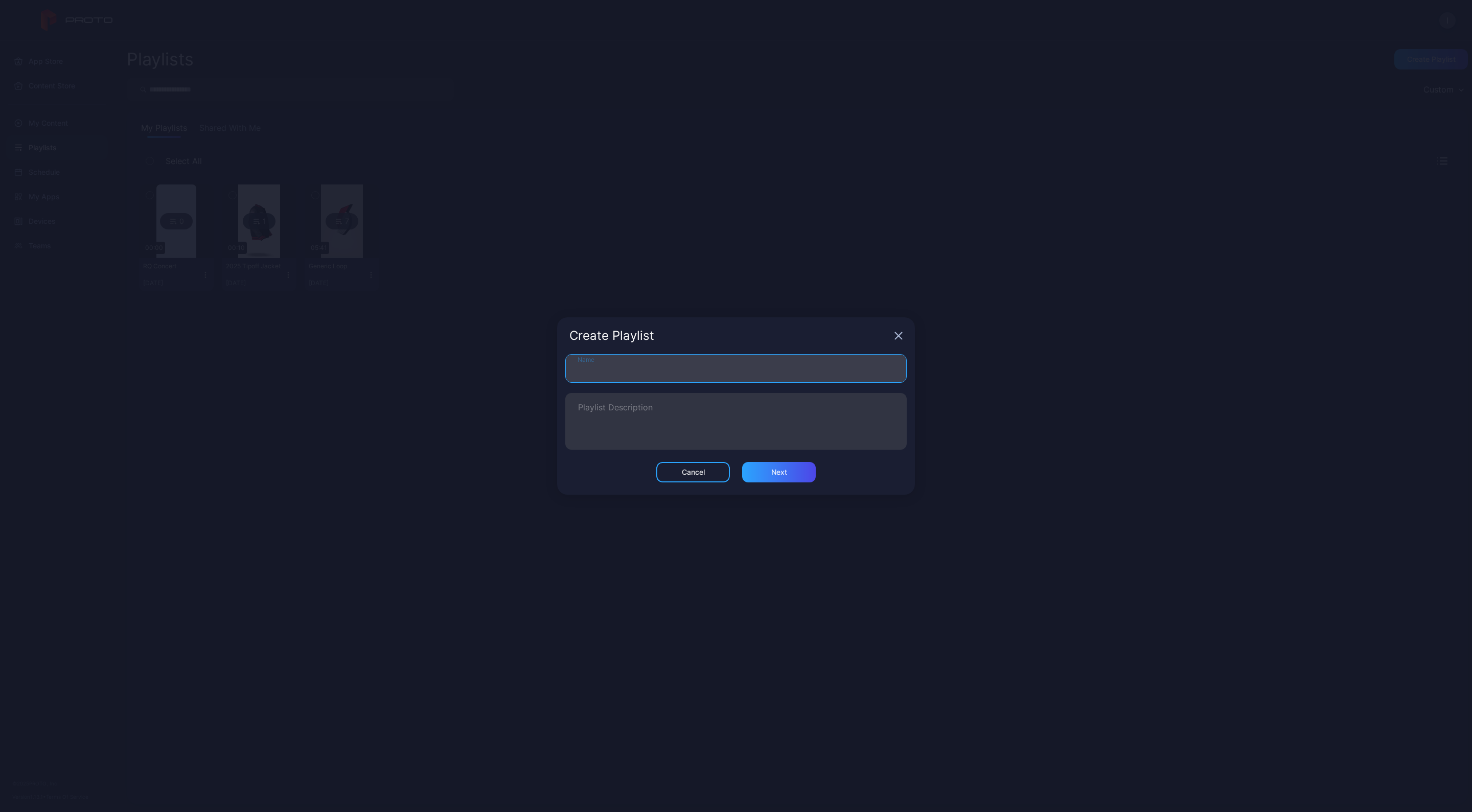
click at [719, 366] on input "Name" at bounding box center [735, 369] width 341 height 29
type input "*******"
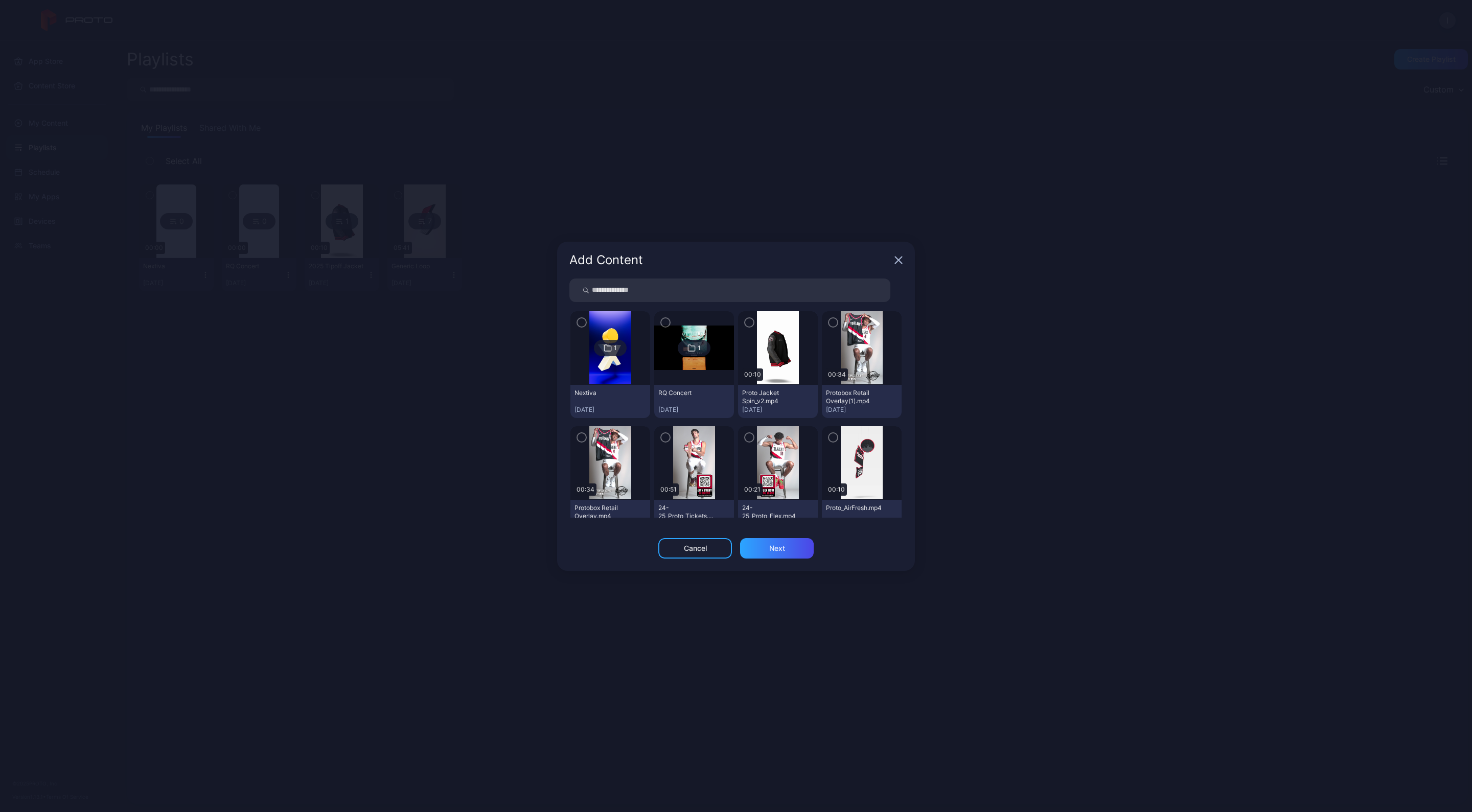
click at [580, 319] on icon "button" at bounding box center [582, 323] width 8 height 11
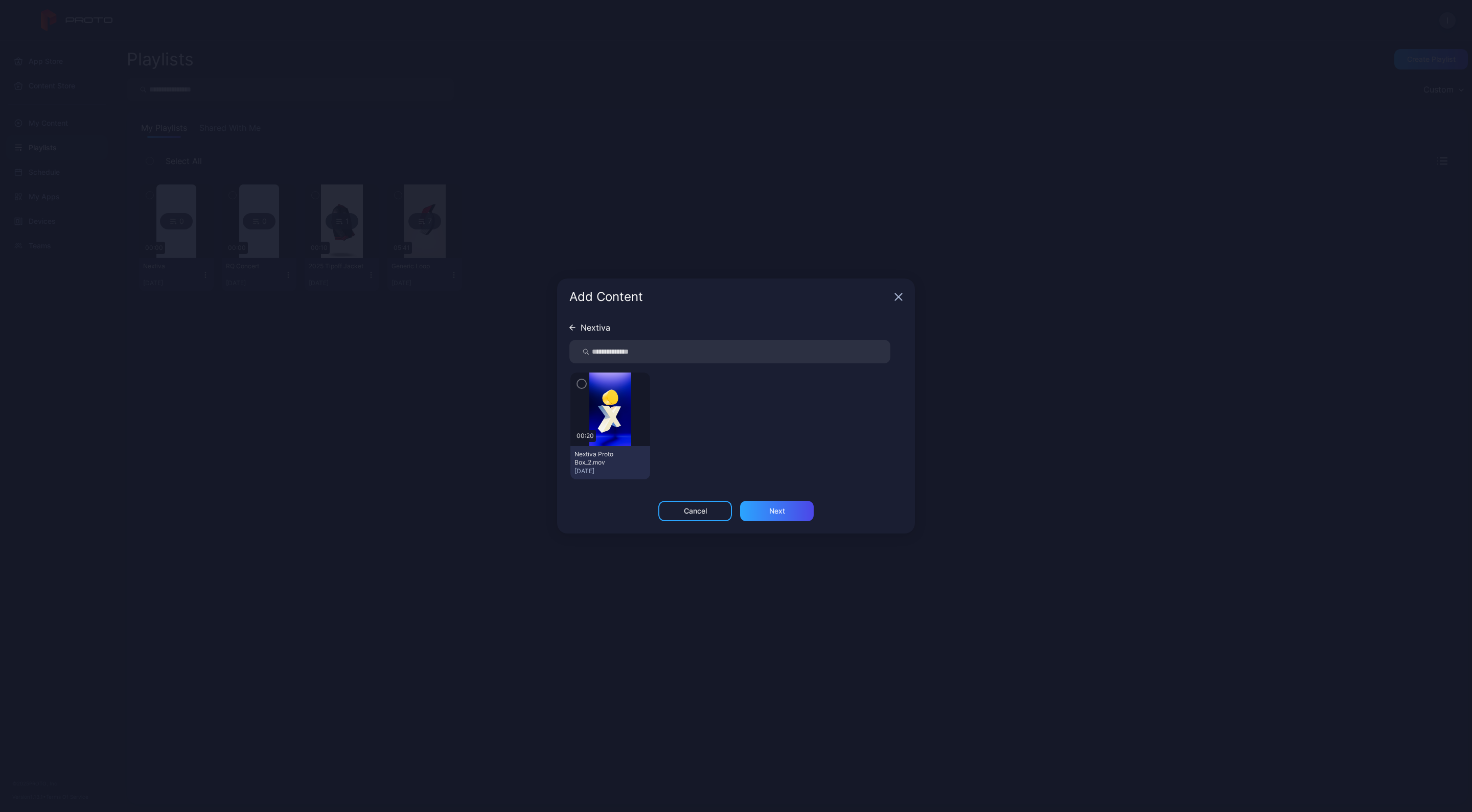
click at [583, 382] on icon "button" at bounding box center [582, 384] width 8 height 11
click at [772, 515] on div "Next" at bounding box center [777, 517] width 16 height 8
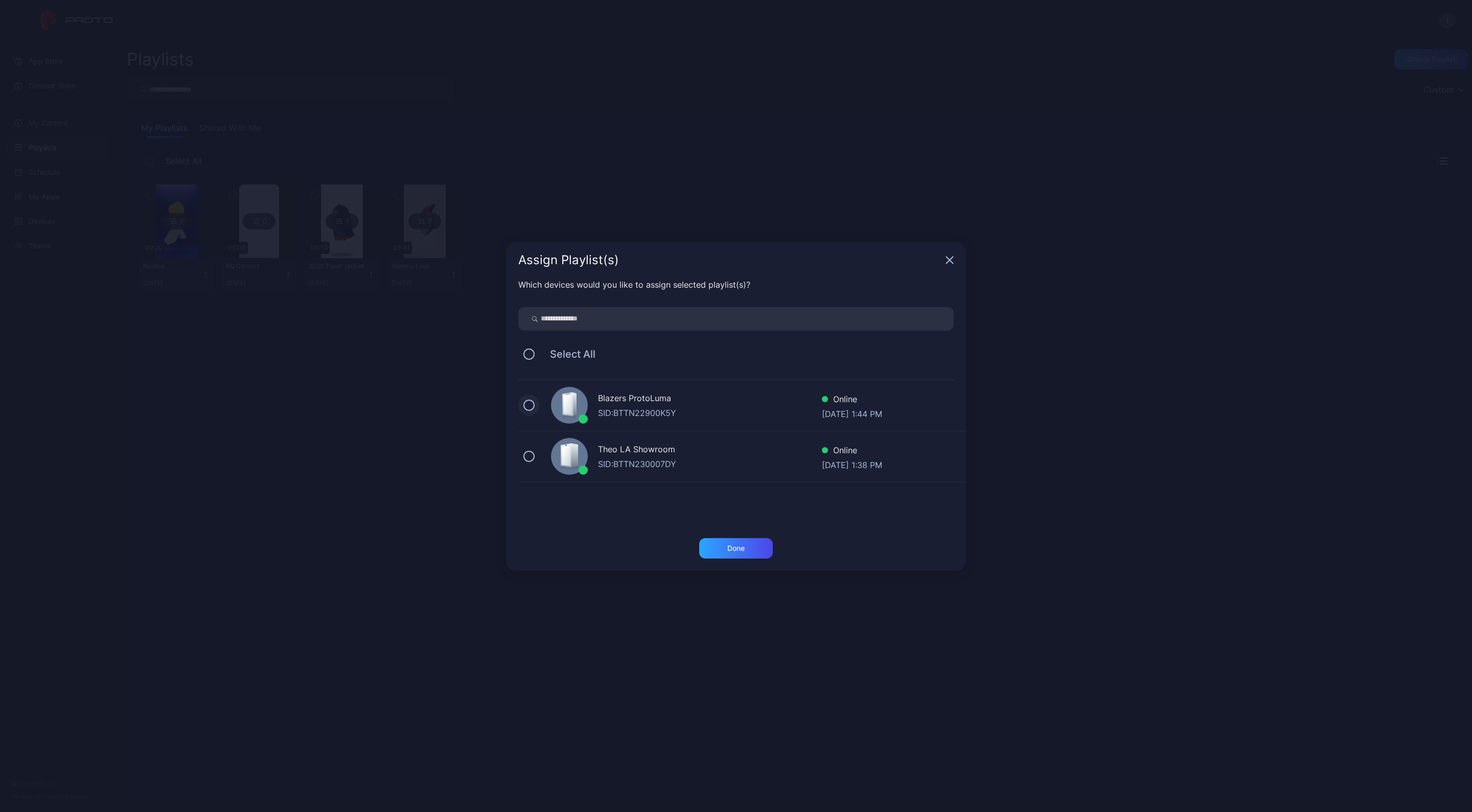
click at [531, 403] on button at bounding box center [529, 405] width 11 height 11
click at [755, 553] on div "Done" at bounding box center [736, 549] width 74 height 21
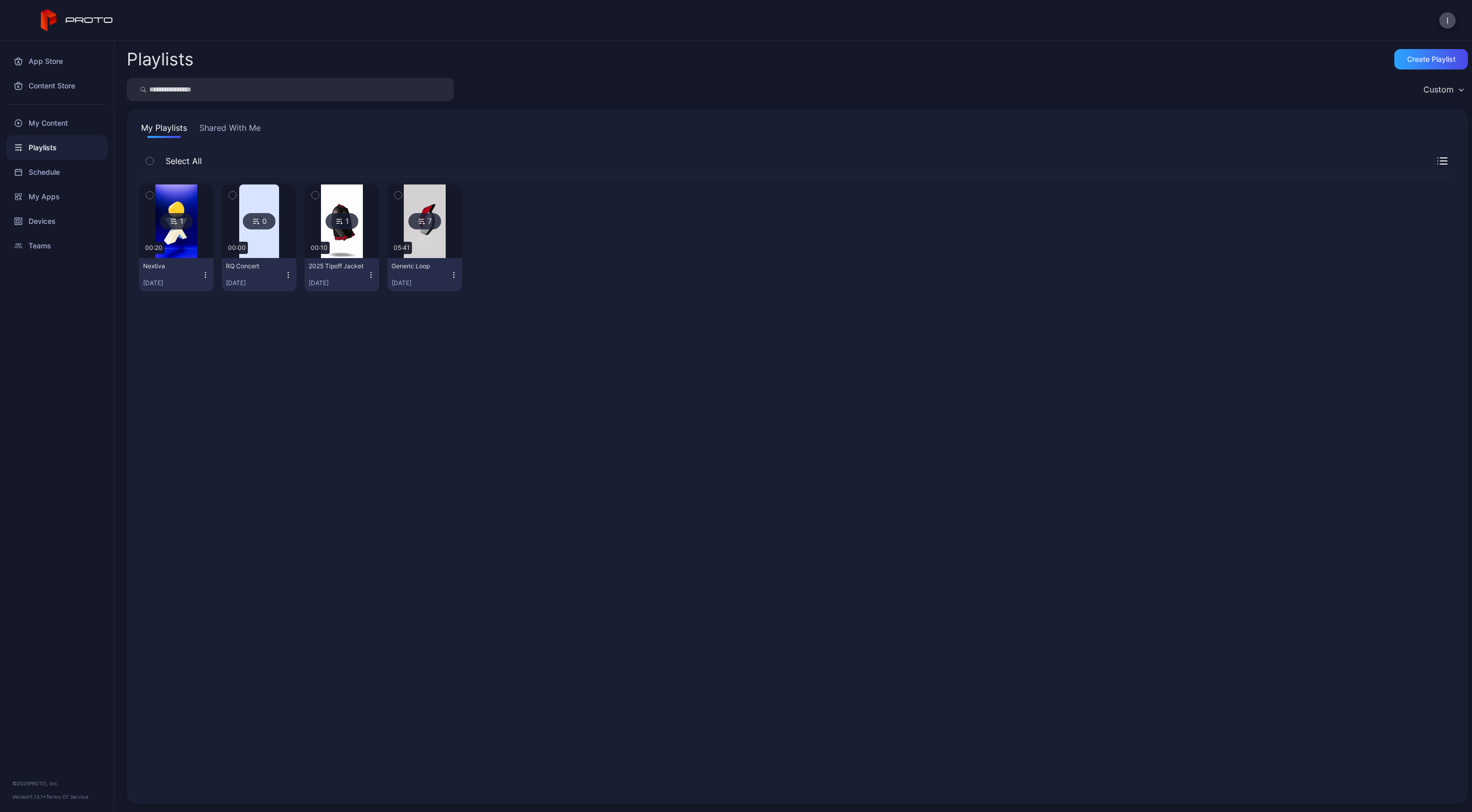
click at [173, 237] on img at bounding box center [176, 221] width 41 height 74
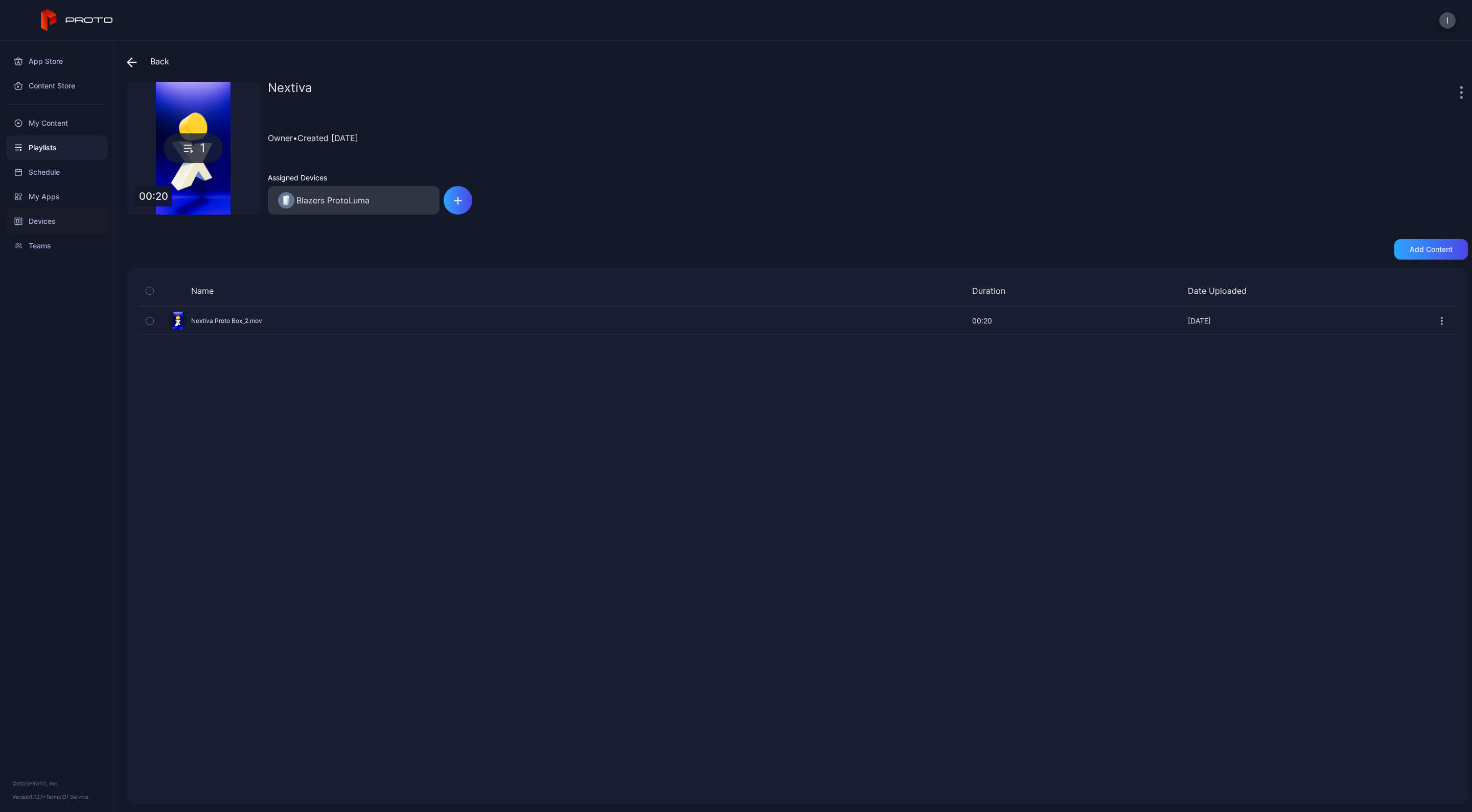
click at [41, 221] on div "Devices" at bounding box center [57, 221] width 102 height 25
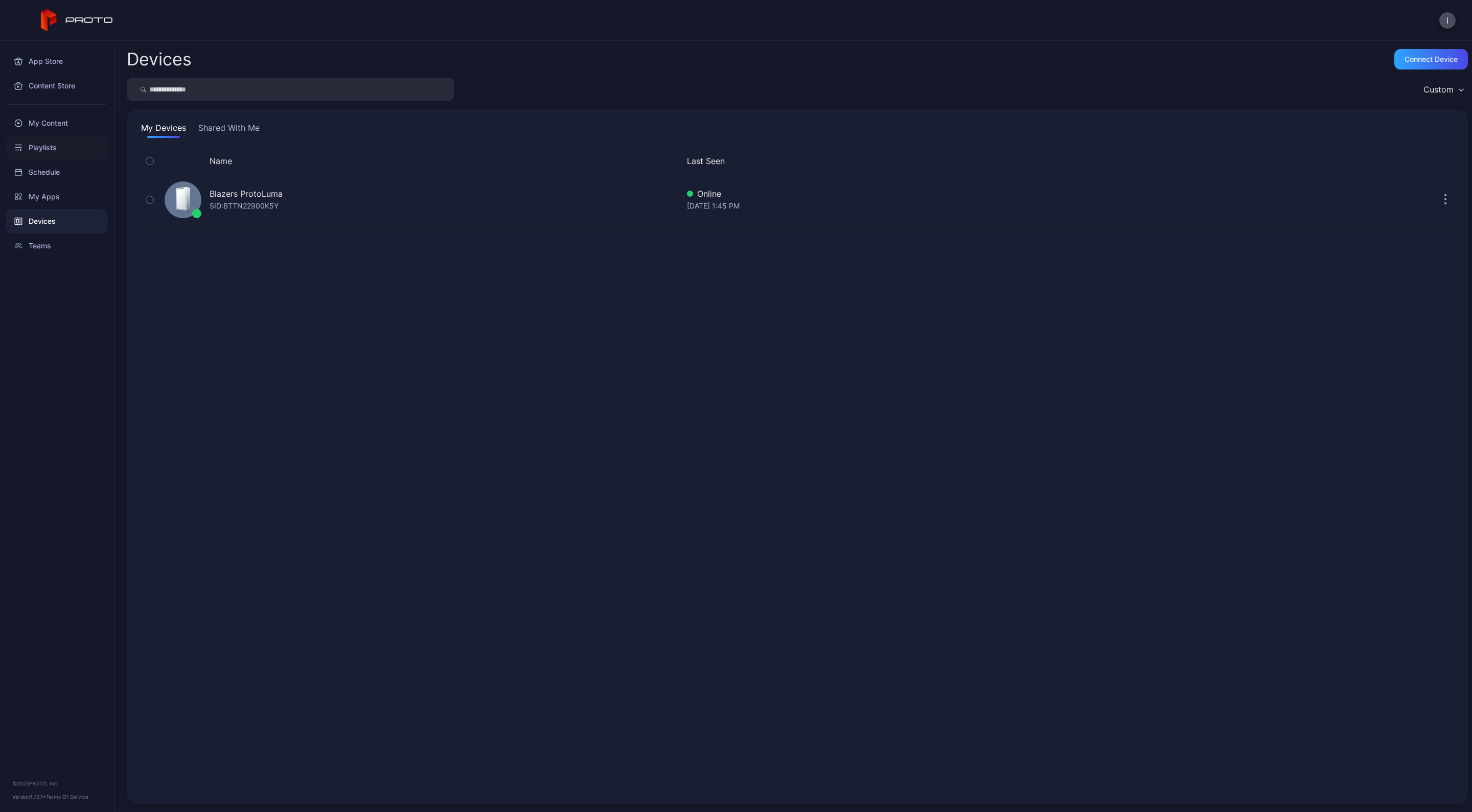
click at [45, 145] on div "Playlists" at bounding box center [57, 147] width 102 height 25
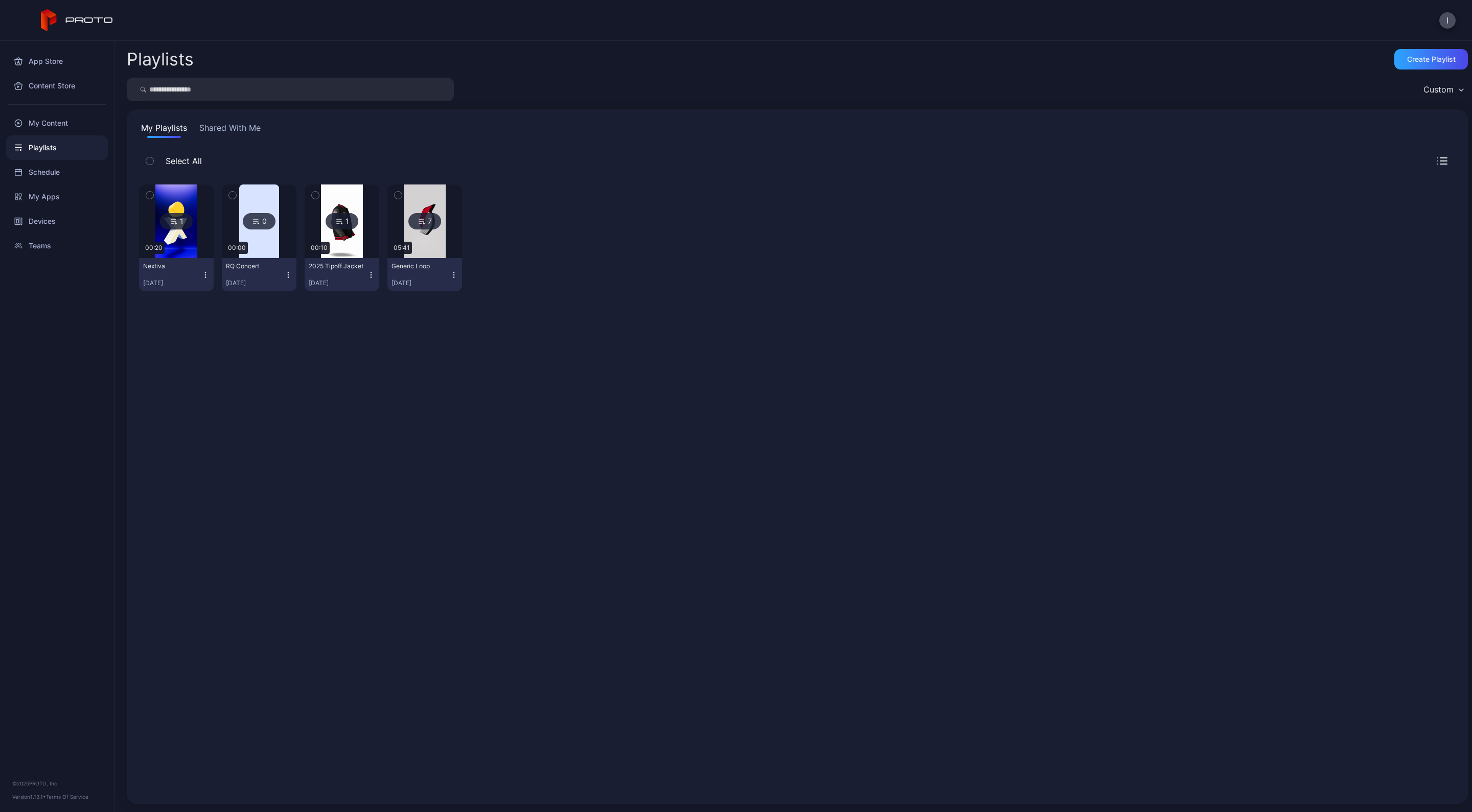
click at [180, 213] on div "1" at bounding box center [176, 221] width 33 height 17
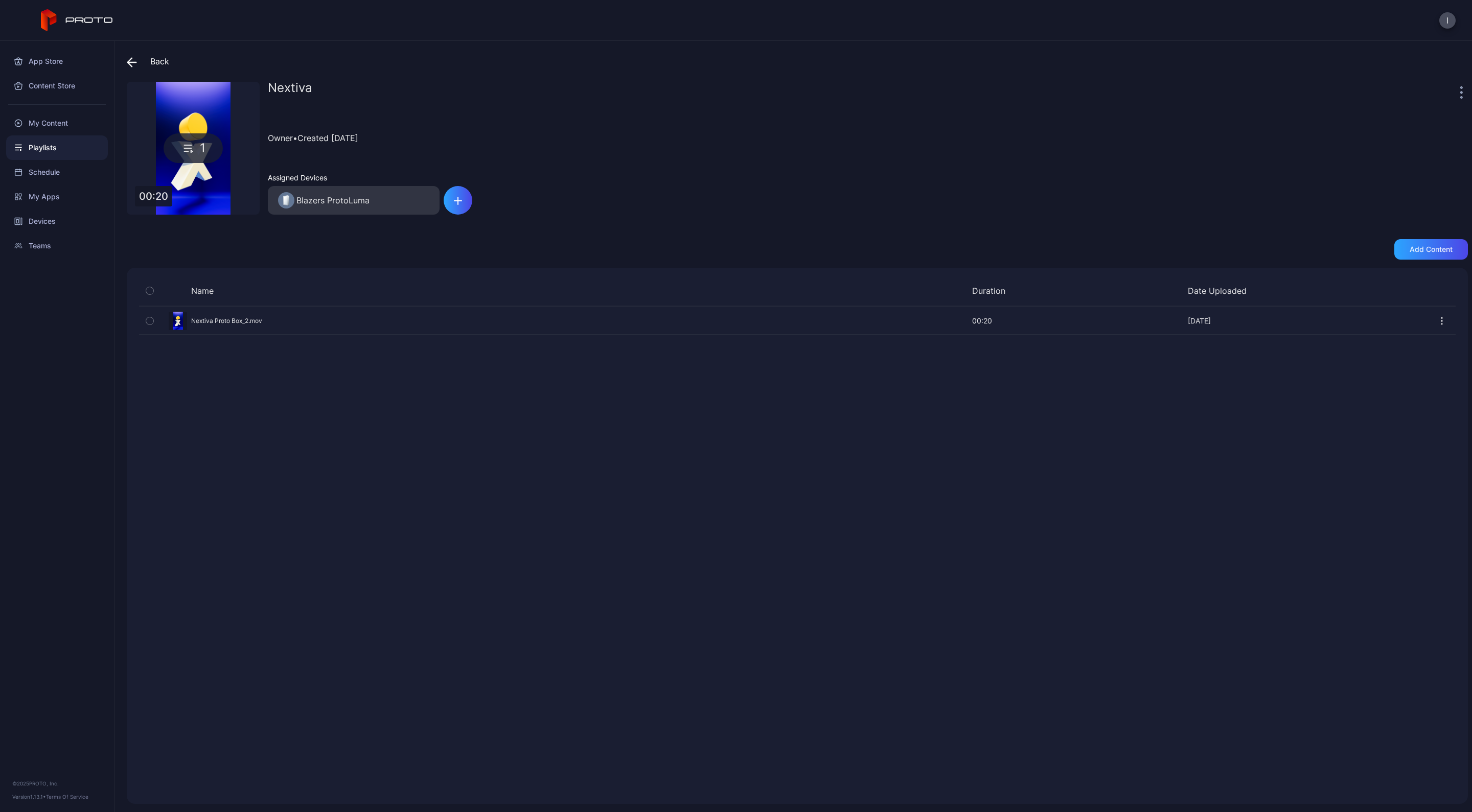
click at [153, 315] on icon "button" at bounding box center [150, 321] width 7 height 11
click at [766, 783] on div "item selected" at bounding box center [758, 782] width 50 height 10
click at [202, 147] on div "1" at bounding box center [193, 148] width 59 height 30
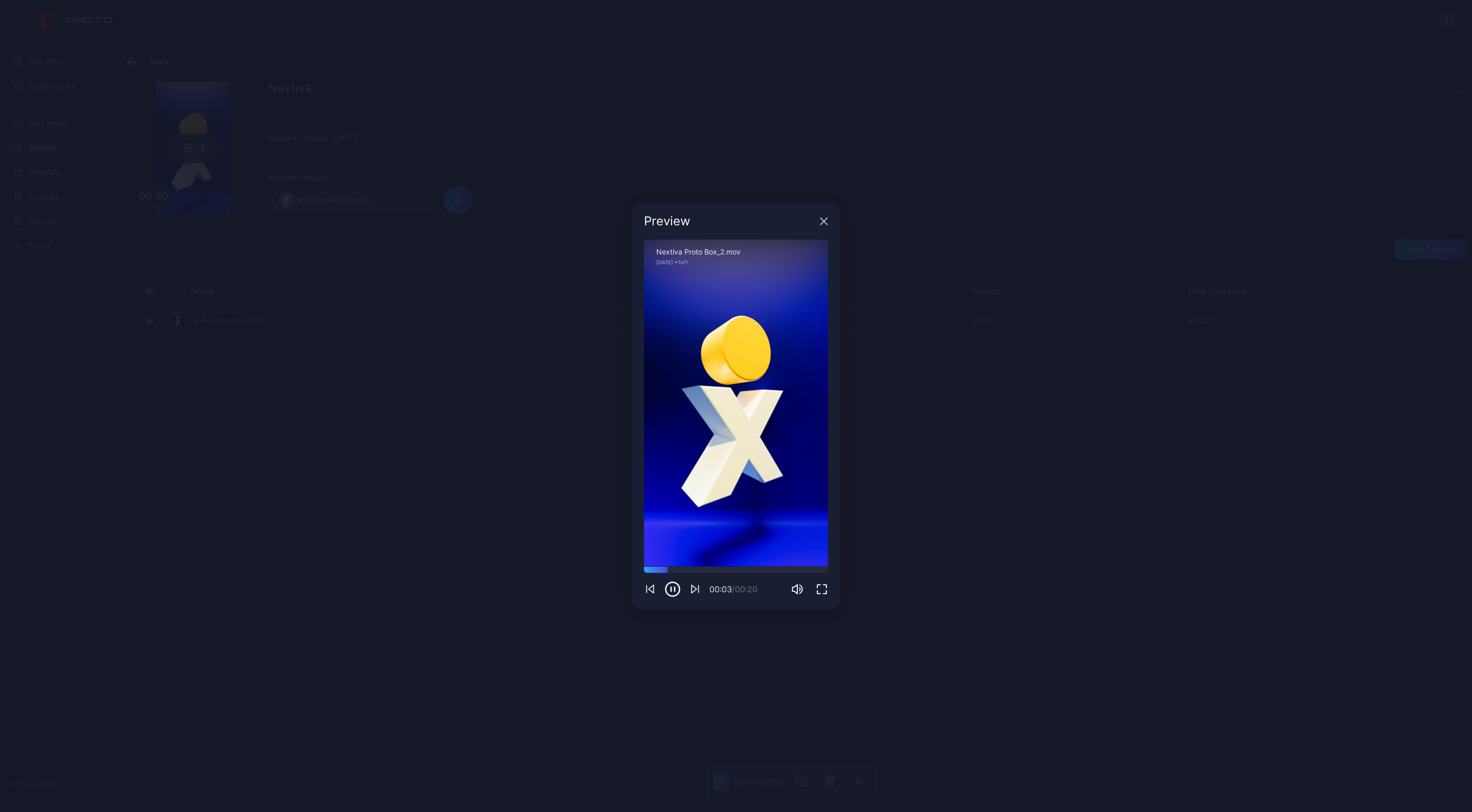
click at [823, 223] on icon "button" at bounding box center [824, 221] width 8 height 8
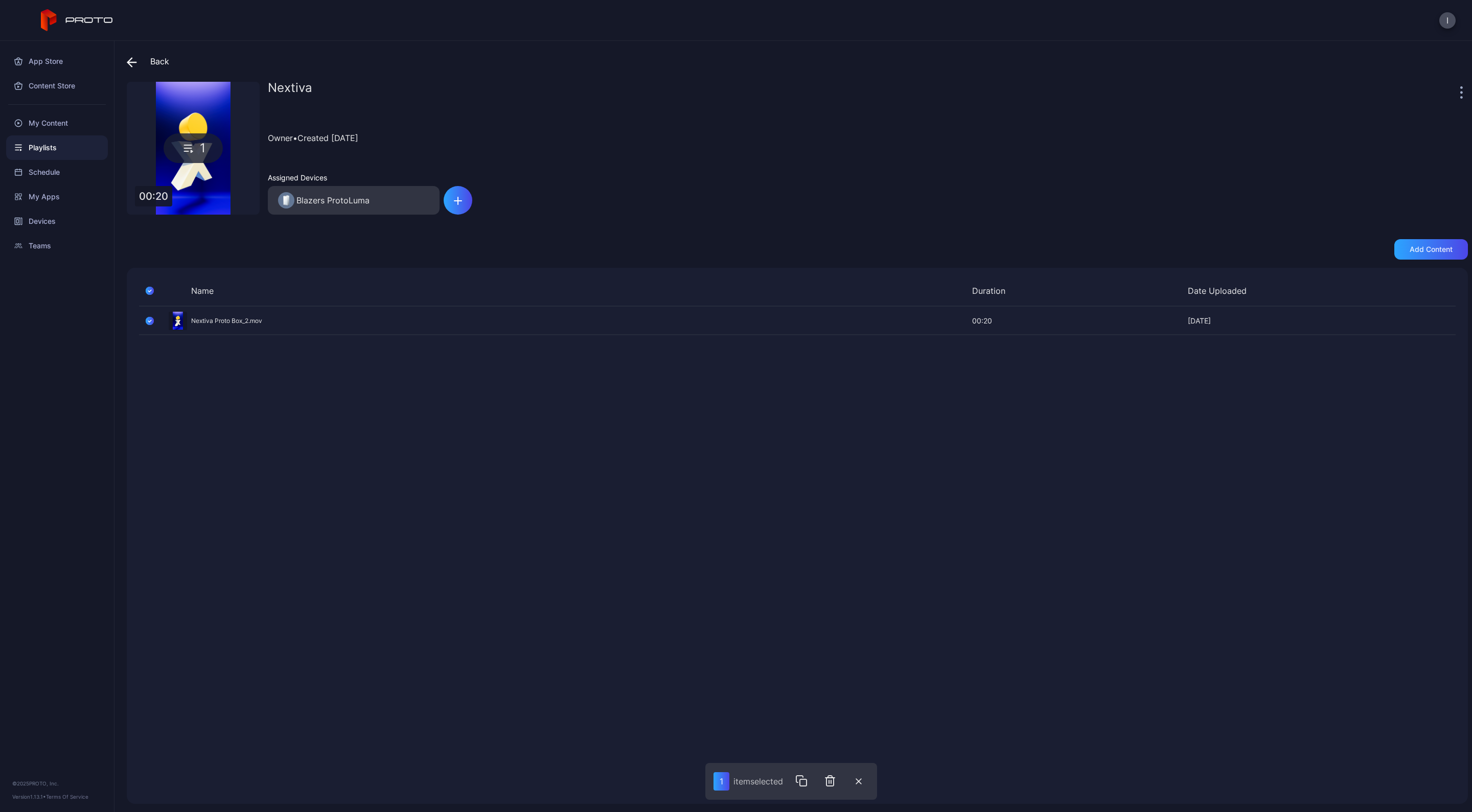
click at [135, 60] on icon at bounding box center [132, 62] width 10 height 10
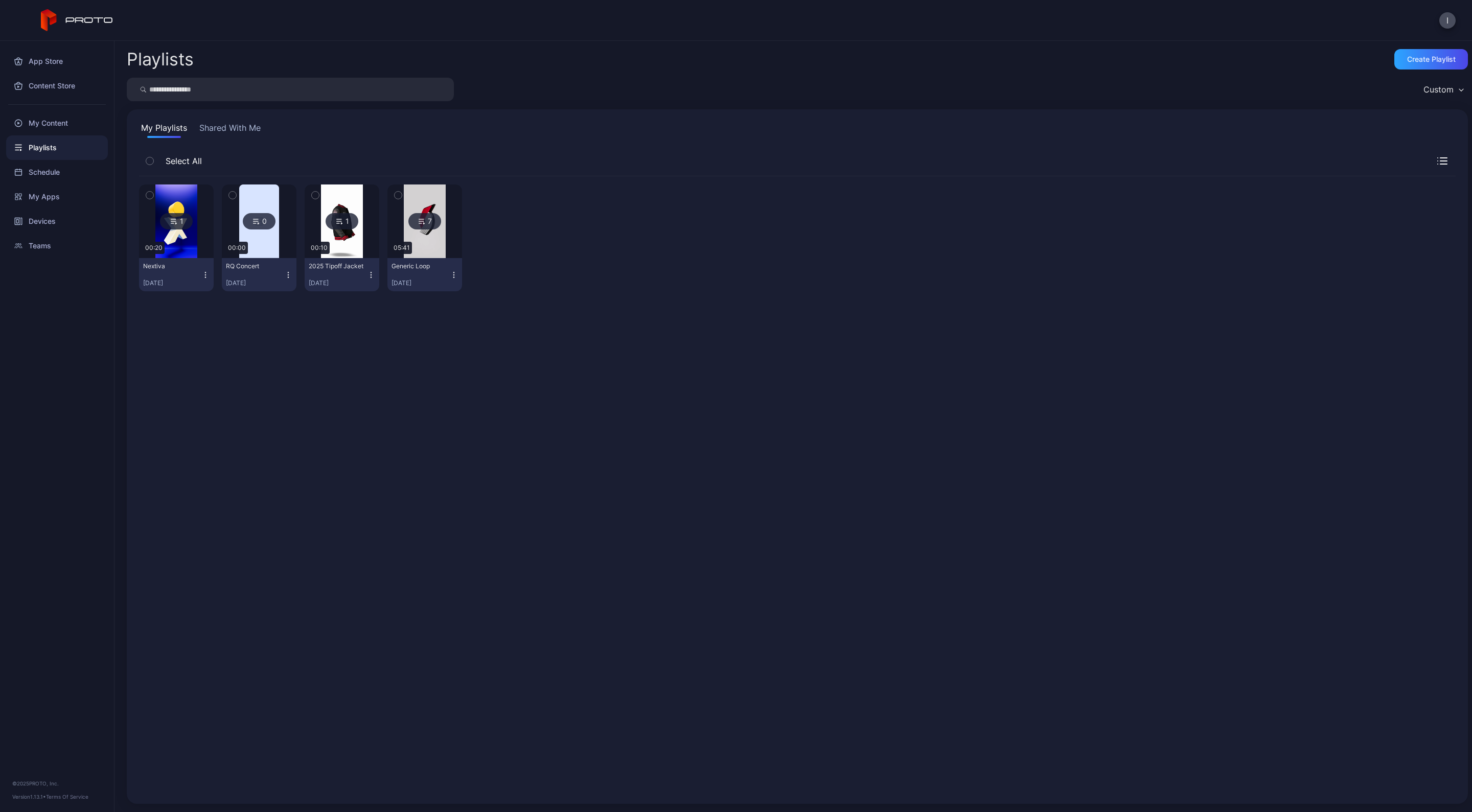
click at [133, 56] on h2 "Playlists" at bounding box center [160, 59] width 67 height 18
click at [37, 125] on div "My Content" at bounding box center [57, 123] width 102 height 25
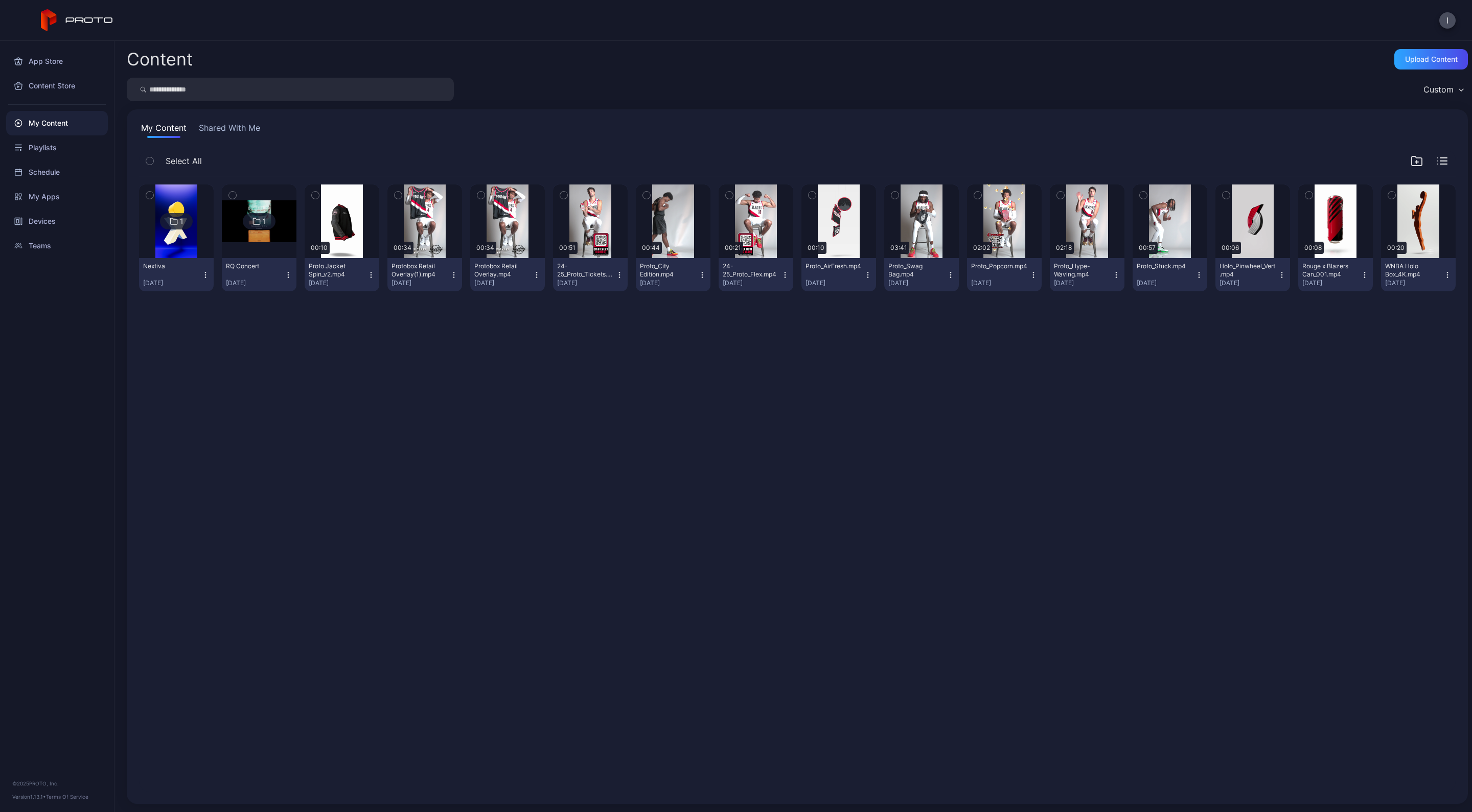
click at [68, 20] on icon at bounding box center [77, 20] width 73 height 22
click at [34, 218] on div "Devices" at bounding box center [57, 221] width 102 height 25
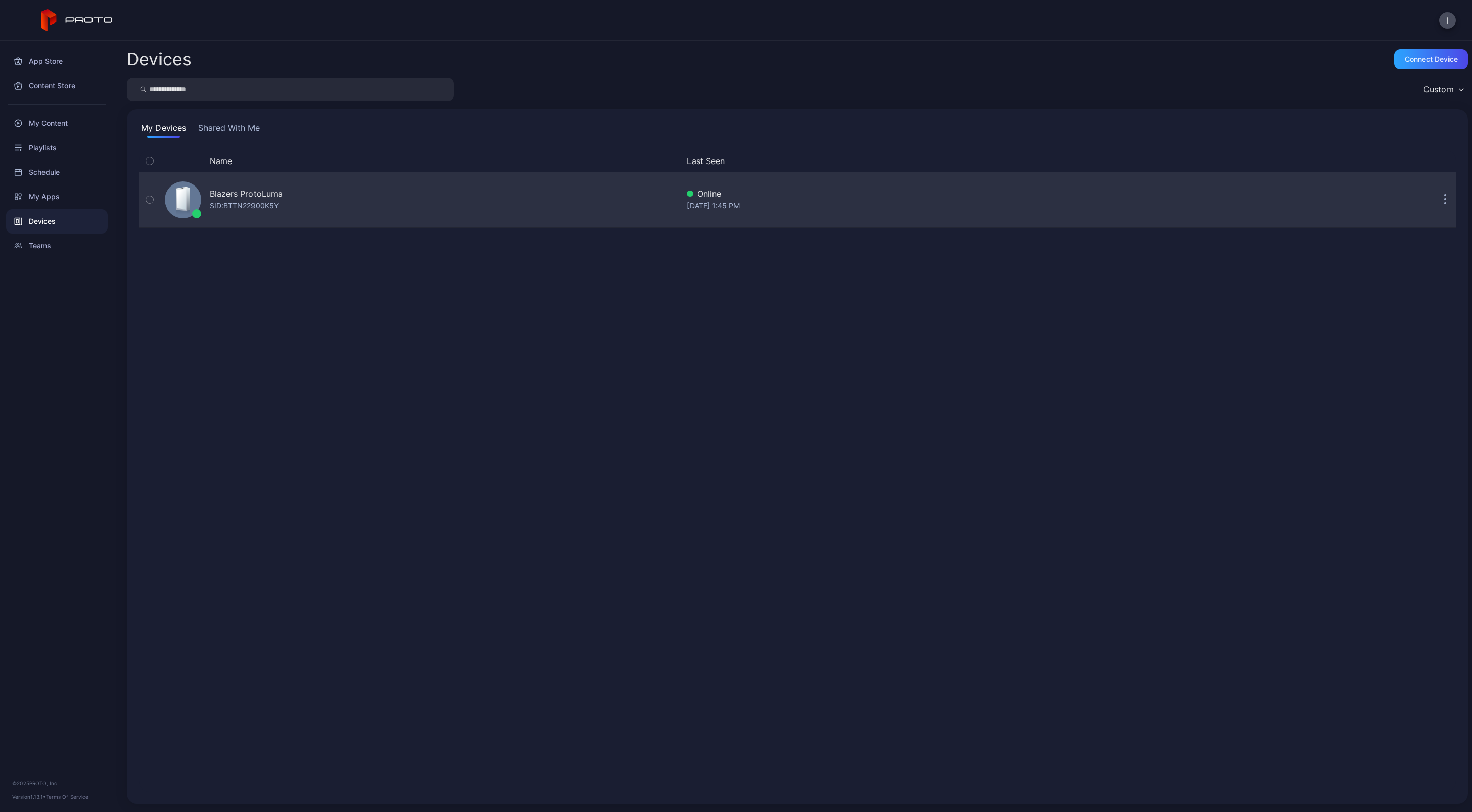
click at [253, 200] on div "SID: BTTN22900K5Y" at bounding box center [244, 206] width 69 height 12
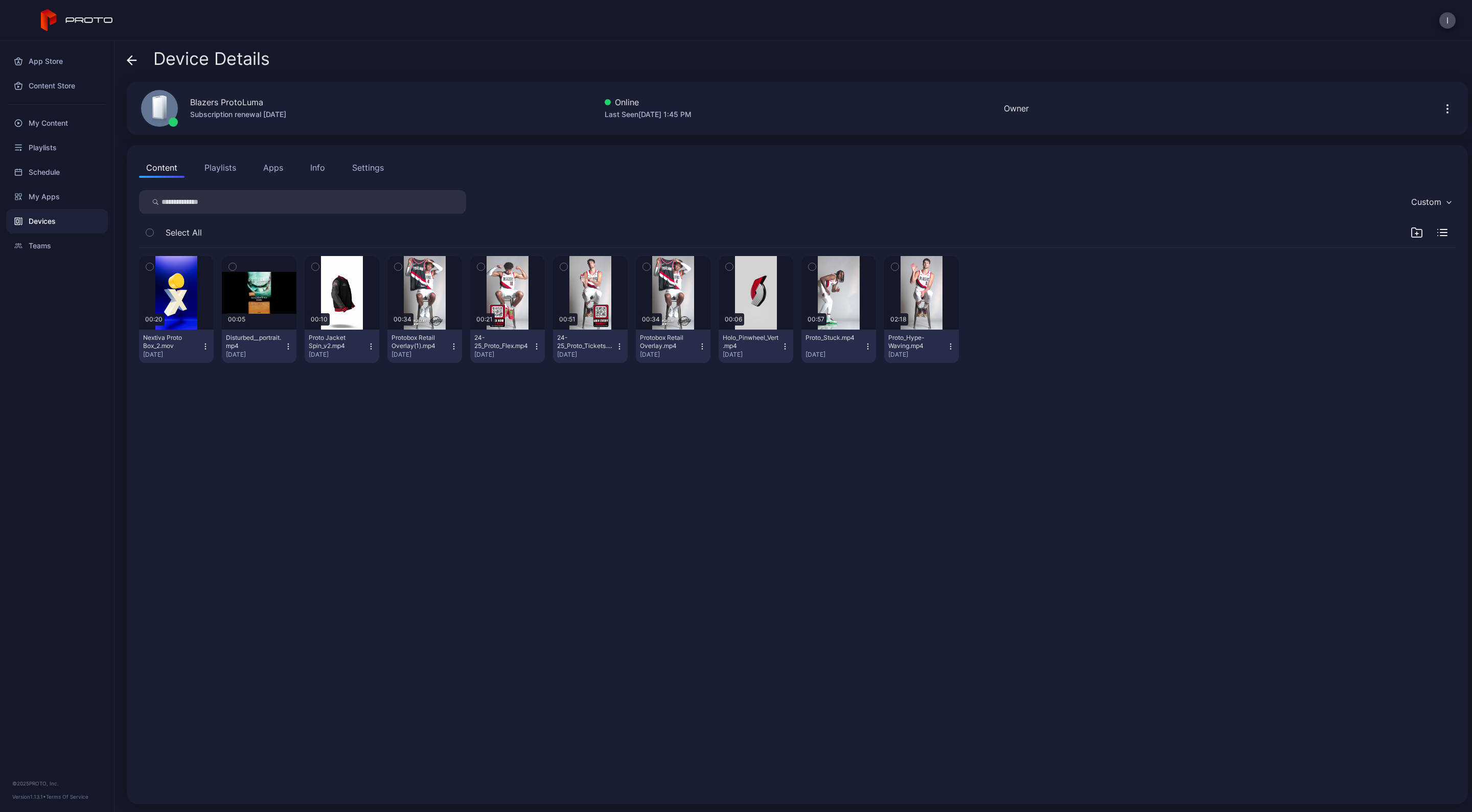
click at [150, 266] on icon "button" at bounding box center [149, 267] width 2 height 2
click at [207, 169] on button "Playlists" at bounding box center [220, 167] width 46 height 21
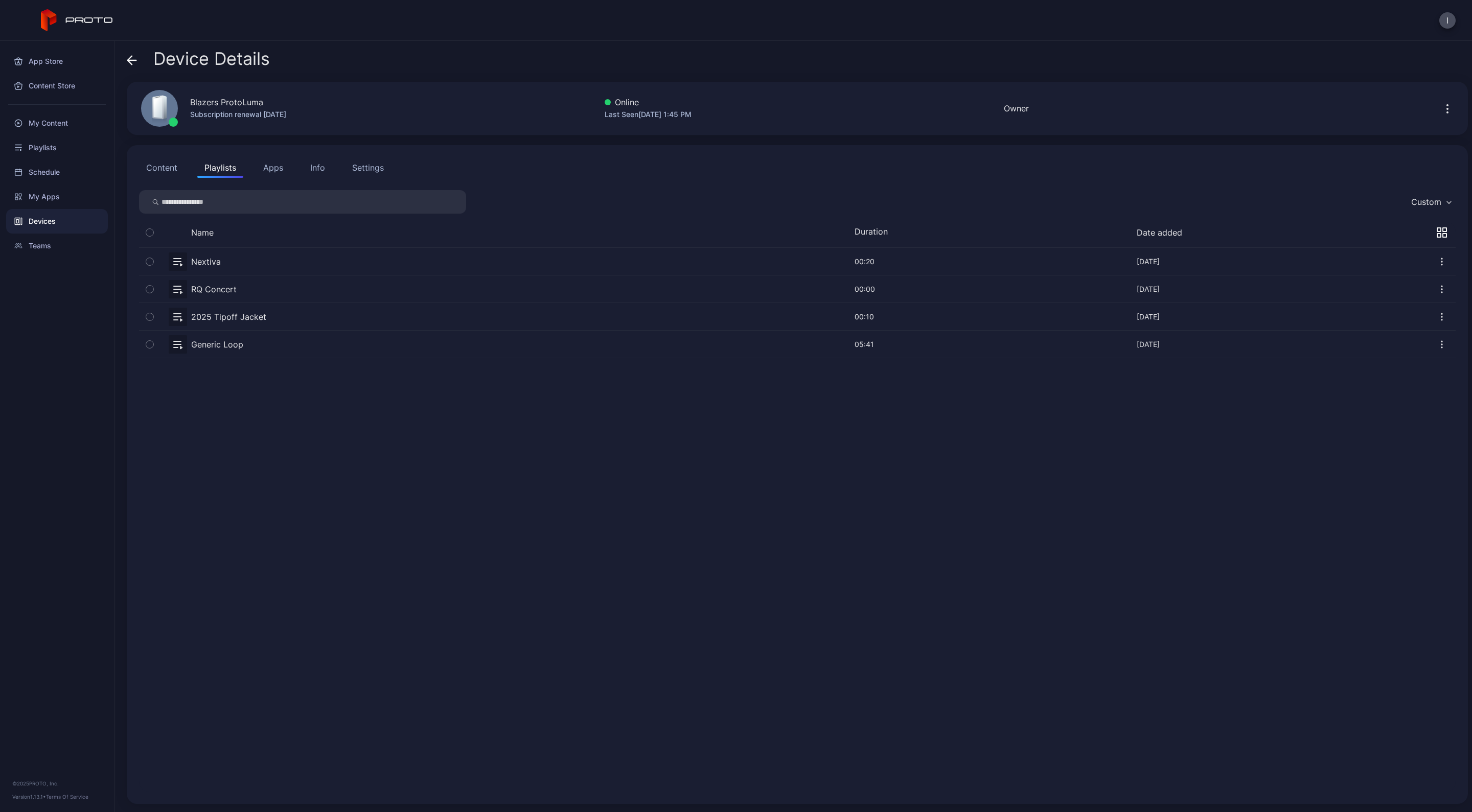
click at [150, 257] on icon "button" at bounding box center [150, 262] width 7 height 11
click at [757, 780] on div "item selected" at bounding box center [773, 782] width 50 height 10
click at [177, 259] on button "button" at bounding box center [797, 261] width 1317 height 27
click at [200, 259] on button "button" at bounding box center [797, 261] width 1317 height 27
click at [1437, 227] on icon "button" at bounding box center [1442, 233] width 10 height 10
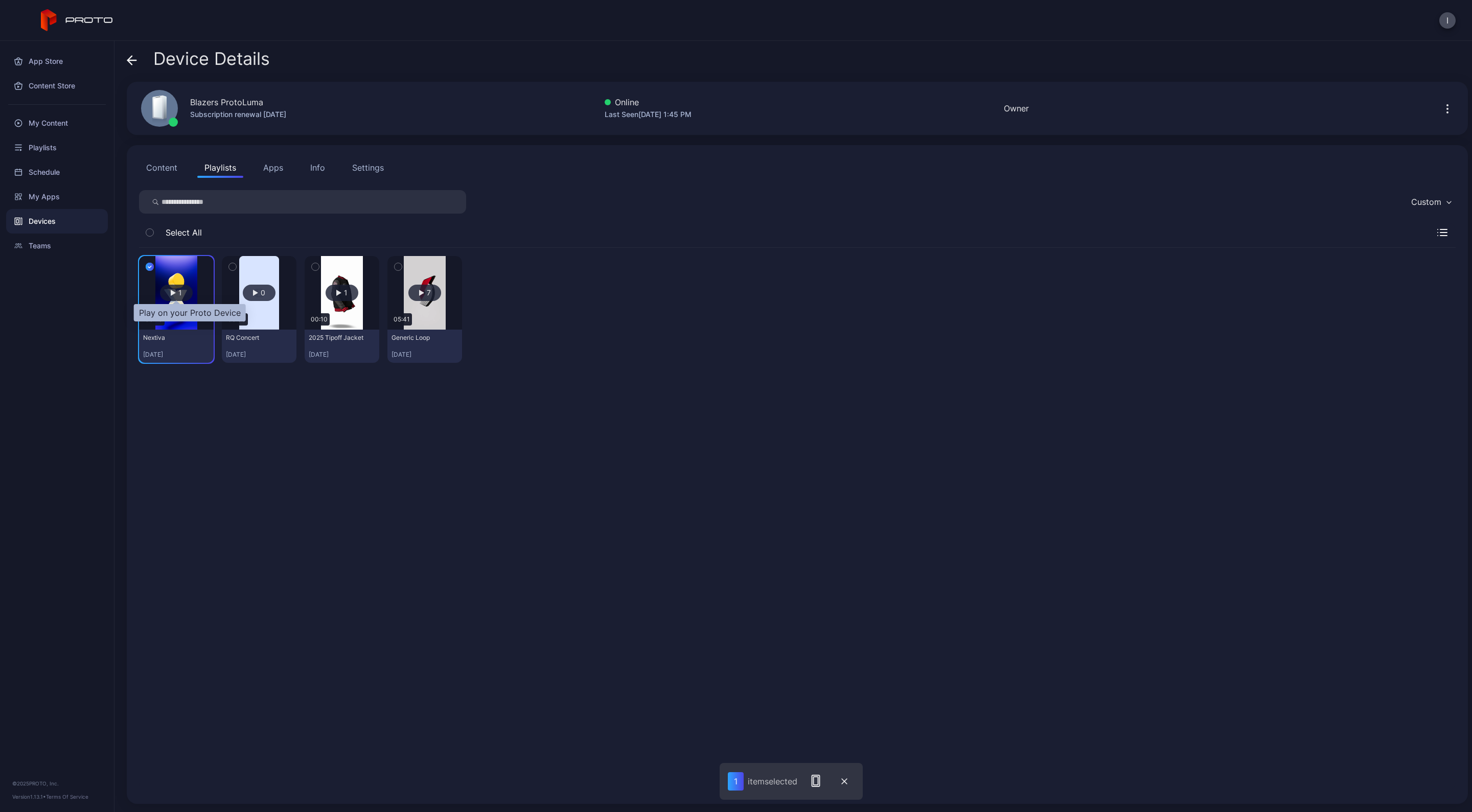
click at [167, 290] on div "1" at bounding box center [176, 293] width 33 height 17
